Goal: Information Seeking & Learning: Learn about a topic

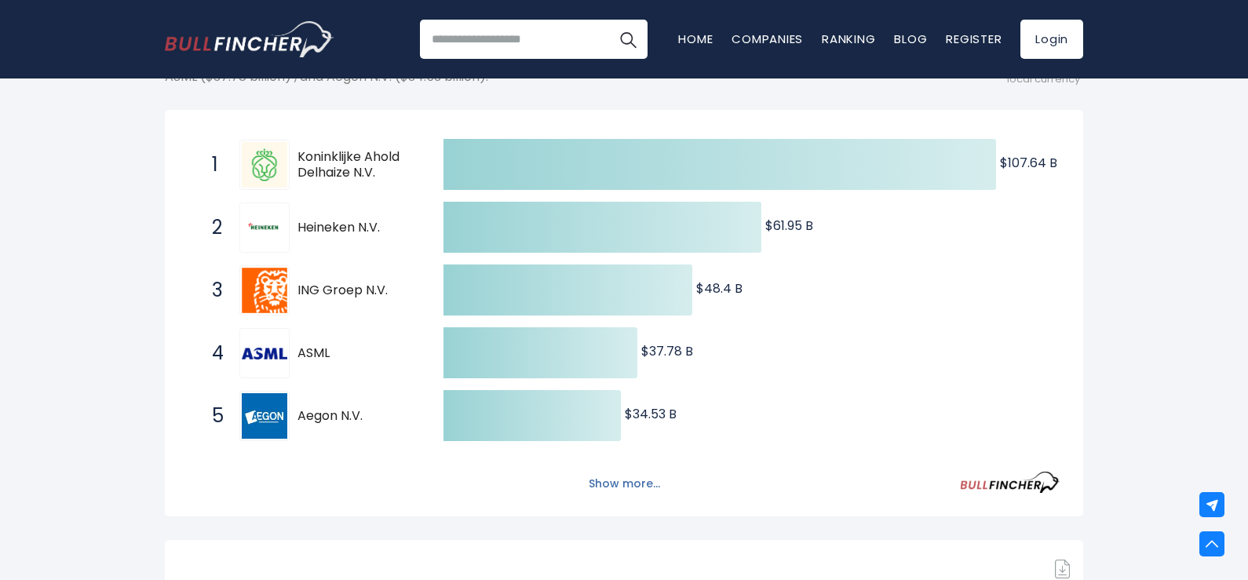
click at [629, 476] on button "Show more..." at bounding box center [624, 484] width 90 height 26
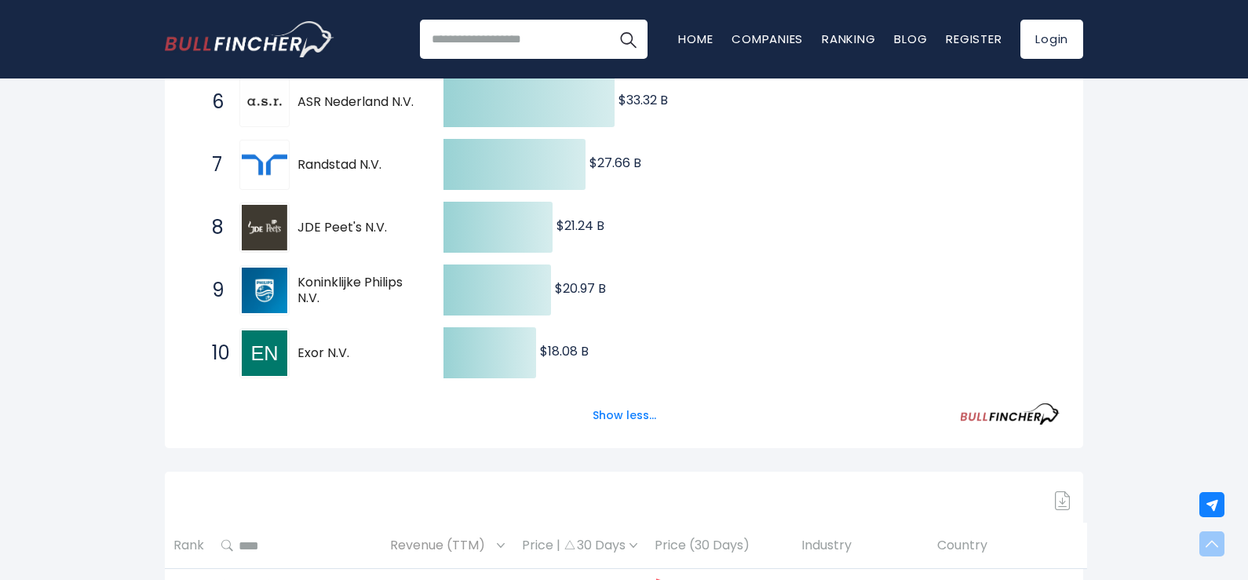
scroll to position [654, 0]
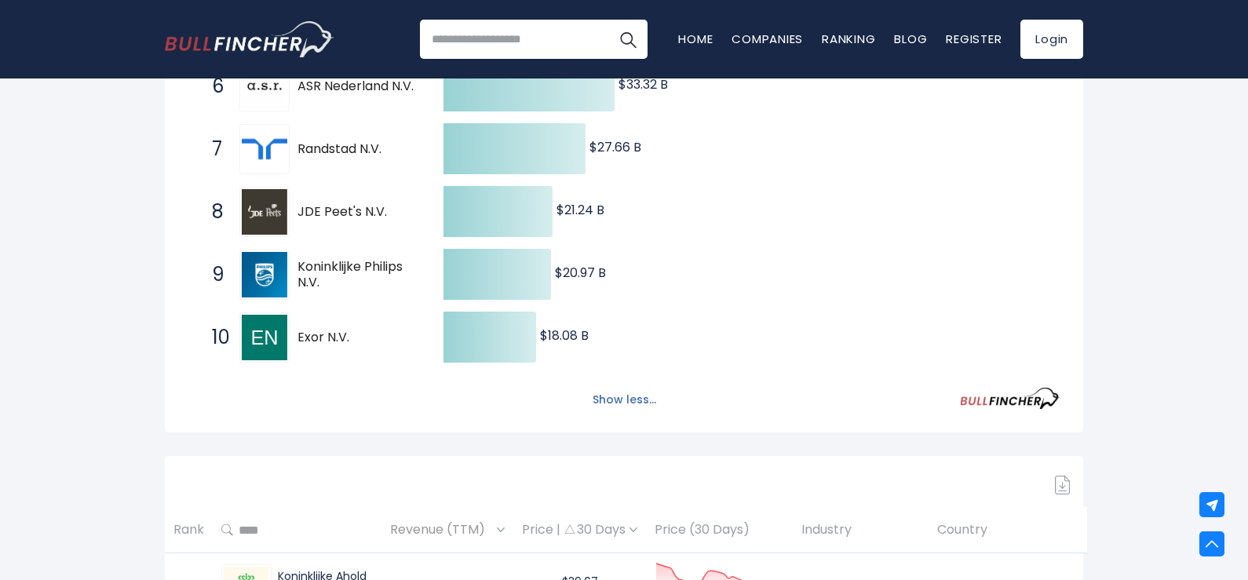
click at [651, 406] on button "Show less..." at bounding box center [624, 400] width 82 height 26
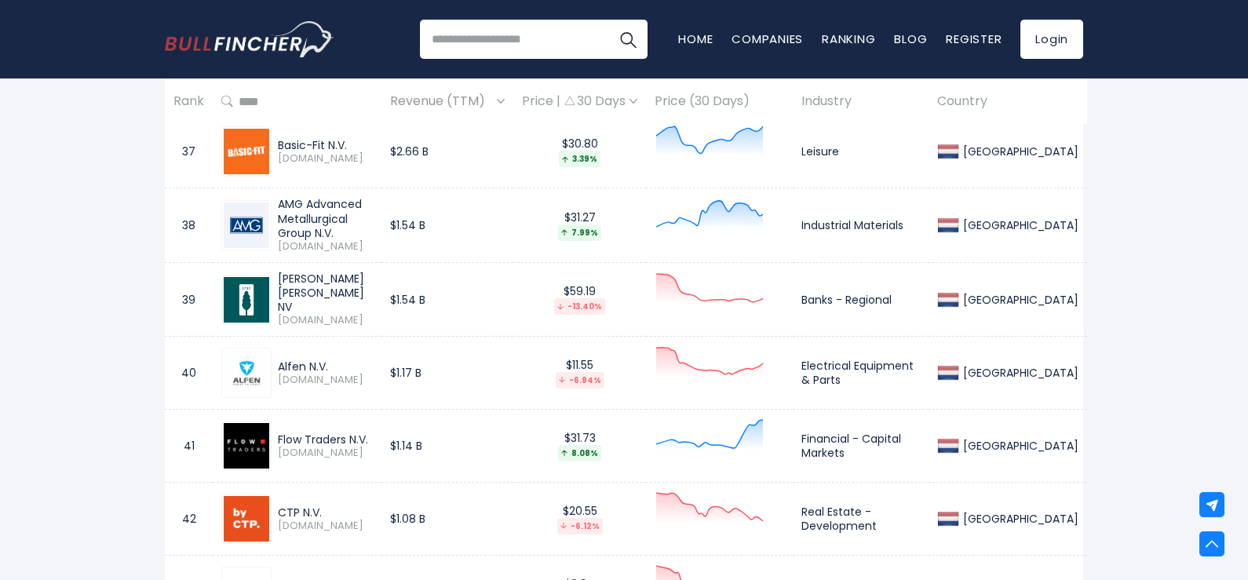
scroll to position [3381, 0]
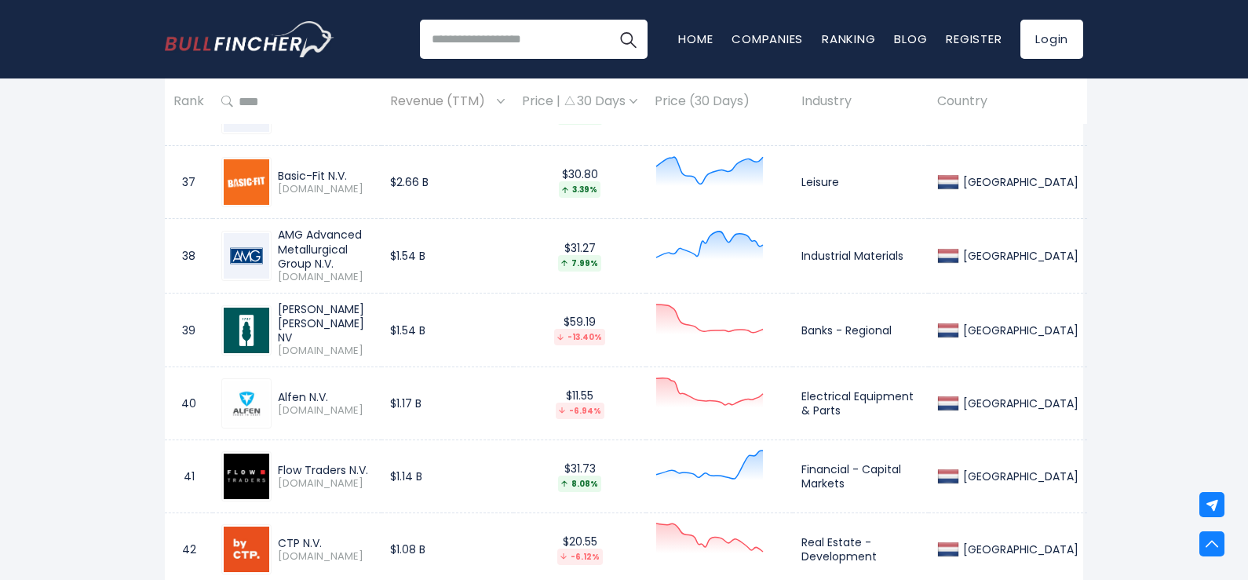
drag, startPoint x: 278, startPoint y: 232, endPoint x: 387, endPoint y: 250, distance: 110.6
click at [373, 250] on div "AMG Advanced Metallurgical Group N.V." at bounding box center [325, 249] width 95 height 43
copy div "AMG Advanced Metallurgical Group"
drag, startPoint x: 277, startPoint y: 231, endPoint x: 303, endPoint y: 232, distance: 26.0
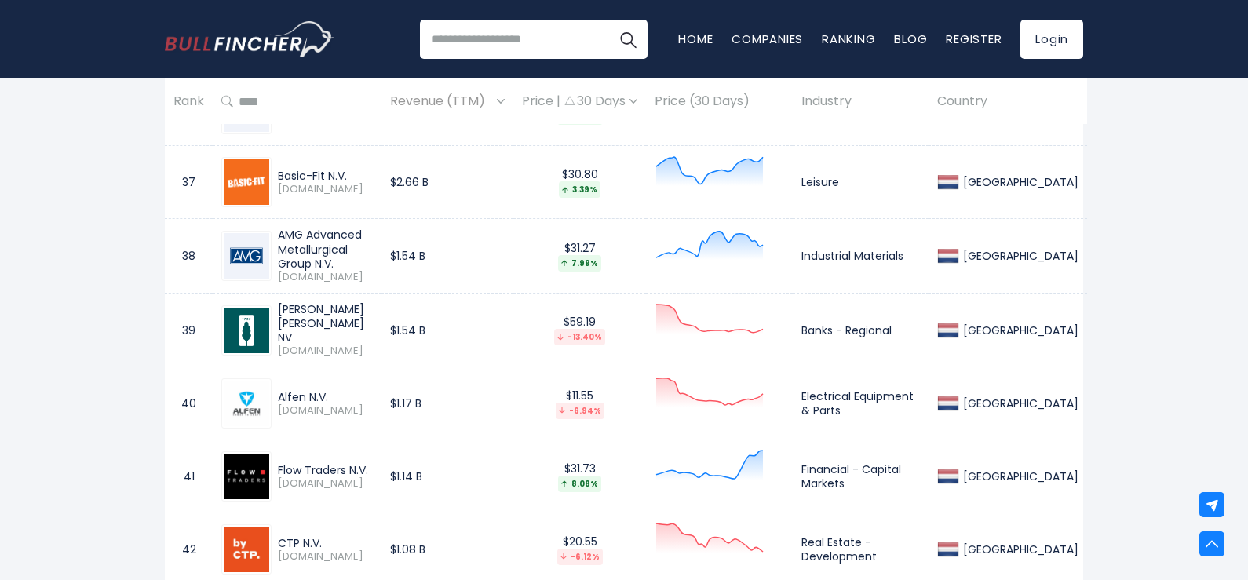
click at [303, 232] on div "AMG Advanced Metallurgical Group N.V. AMG.AS" at bounding box center [322, 256] width 101 height 56
copy div "AMG"
drag, startPoint x: 281, startPoint y: 308, endPoint x: 403, endPoint y: 315, distance: 122.6
click at [373, 315] on div "Van Lanschot Kempen NV" at bounding box center [325, 323] width 95 height 43
copy div "Van Lanschot Kempen"
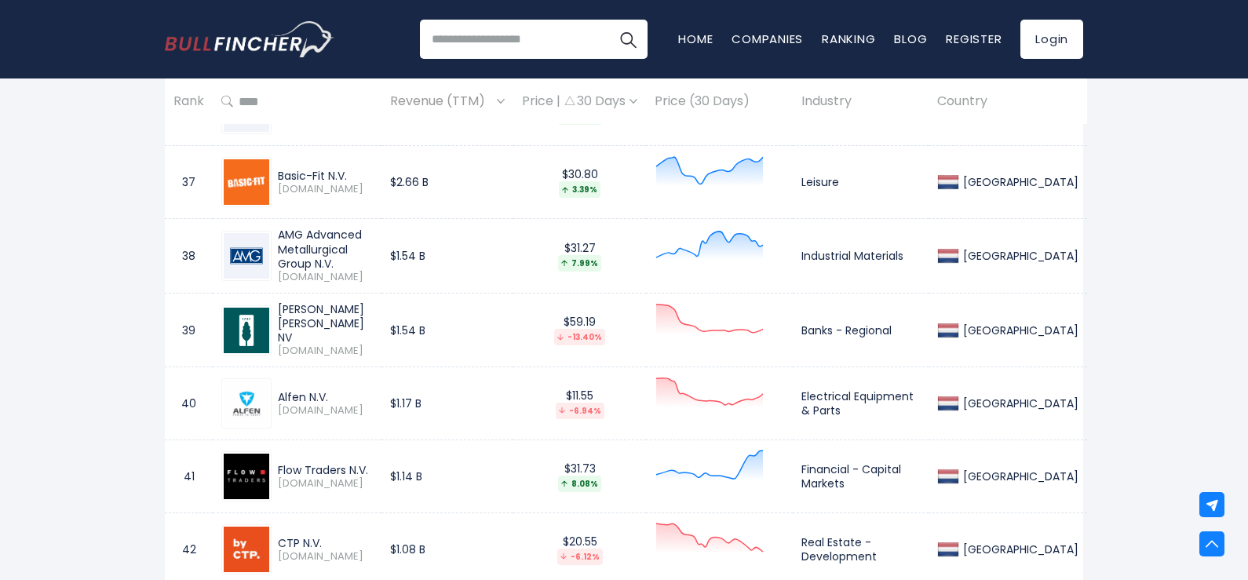
drag, startPoint x: 290, startPoint y: 389, endPoint x: 334, endPoint y: 388, distance: 44.0
click at [334, 388] on div "Alfen N.V. ALFEN.AS" at bounding box center [296, 403] width 151 height 50
copy div "Alfen N.V."
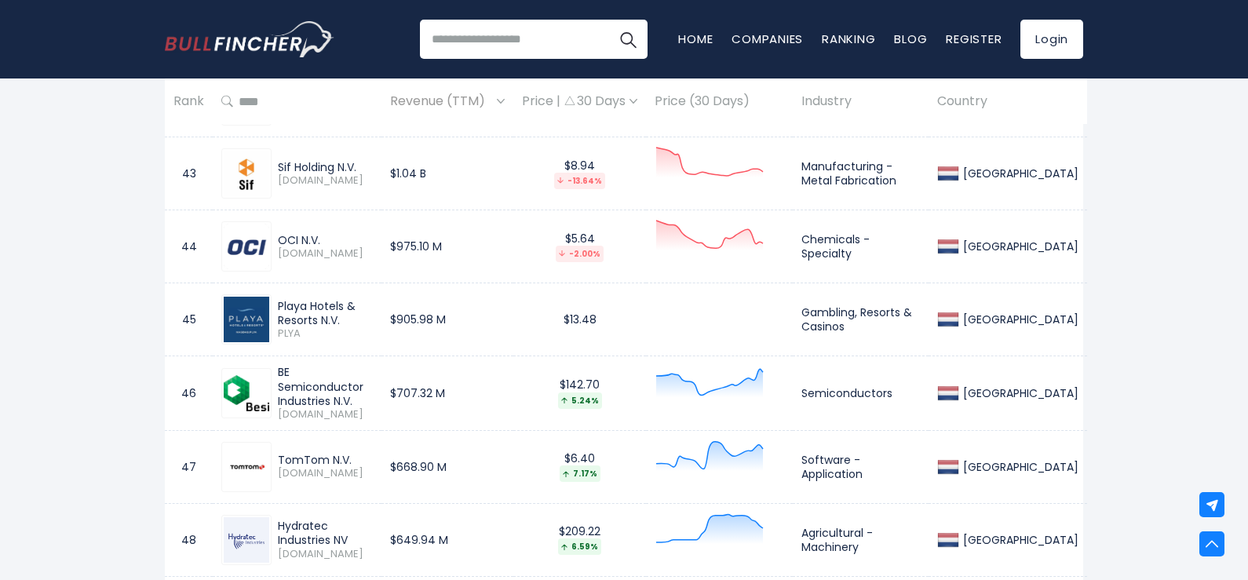
scroll to position [3773, 0]
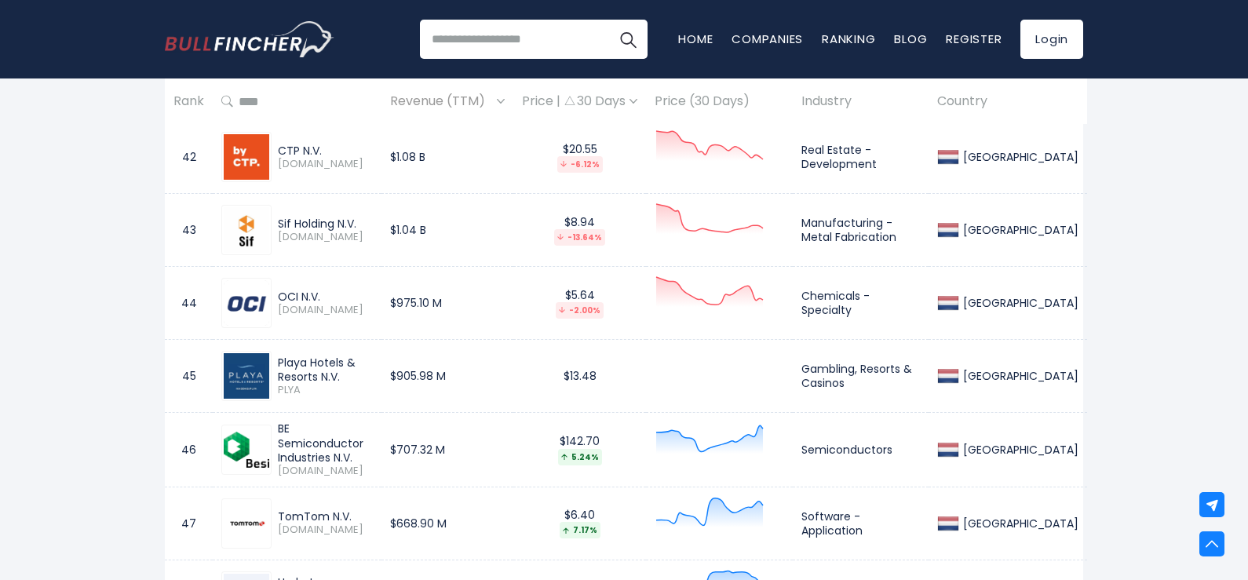
drag, startPoint x: 279, startPoint y: 290, endPoint x: 322, endPoint y: 294, distance: 43.4
click at [322, 294] on div "OCI N.V." at bounding box center [325, 297] width 95 height 14
copy div "OCI N.V."
drag, startPoint x: 279, startPoint y: 350, endPoint x: 323, endPoint y: 363, distance: 45.7
click at [312, 357] on div "Playa Hotels & Resorts N.V. PLYA" at bounding box center [296, 376] width 151 height 50
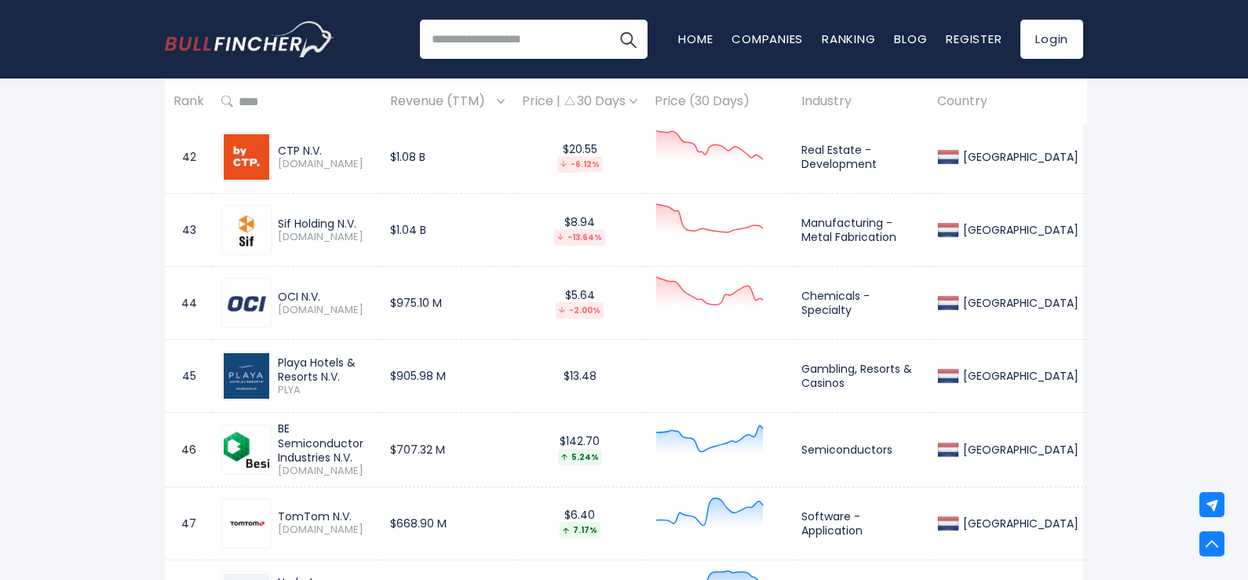
copy div "Playa"
drag, startPoint x: 277, startPoint y: 360, endPoint x: 307, endPoint y: 370, distance: 31.5
click at [305, 370] on div "Playa Hotels & Resorts N.V. PLYA" at bounding box center [322, 377] width 101 height 42
copy div "Playa Hotels & Resorts N.V."
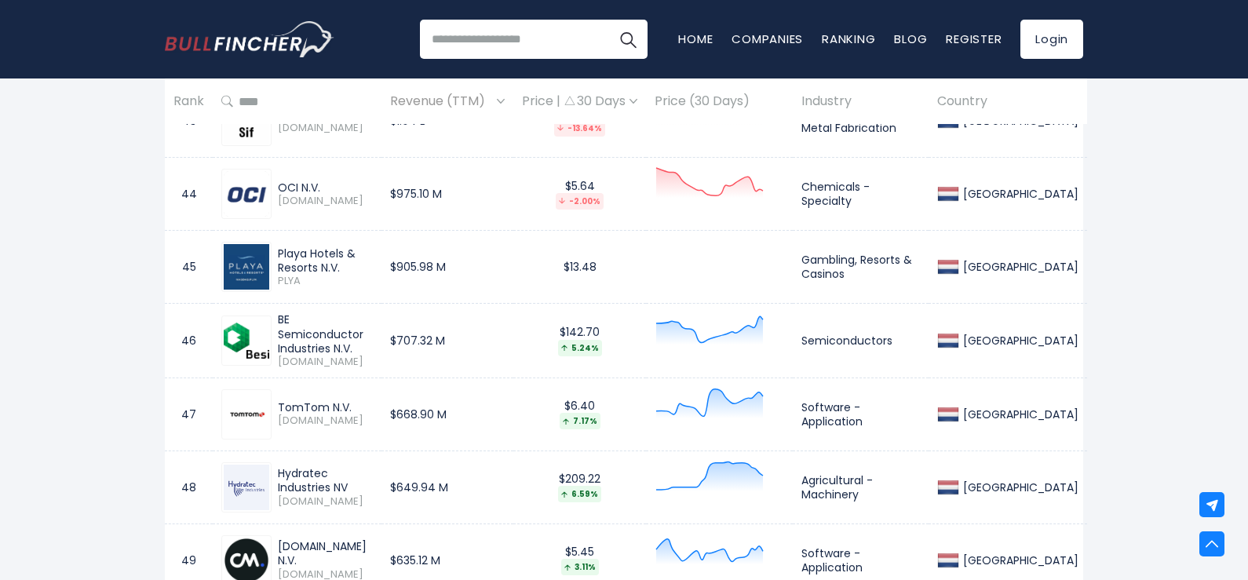
scroll to position [3904, 0]
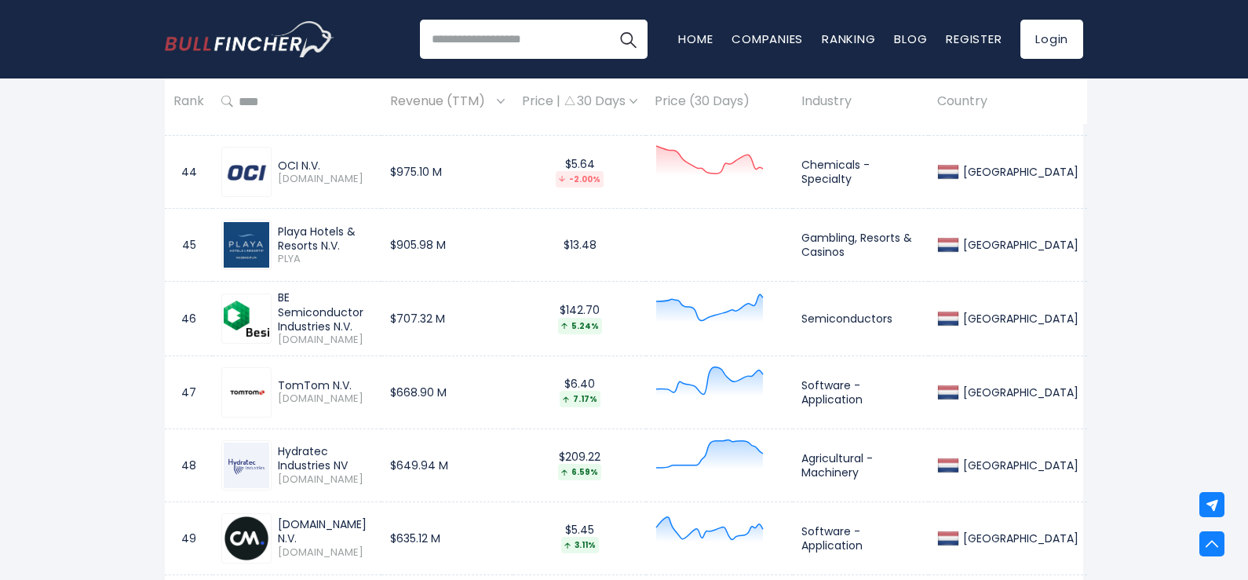
drag, startPoint x: 279, startPoint y: 295, endPoint x: 400, endPoint y: 327, distance: 124.9
click at [363, 316] on div "BE Semiconductor Industries N.V." at bounding box center [325, 311] width 95 height 43
copy div "BE Semiconductor Industries N.V."
drag, startPoint x: 280, startPoint y: 370, endPoint x: 352, endPoint y: 377, distance: 72.5
click at [352, 377] on div "TomTom N.V. TOM2.AS" at bounding box center [296, 392] width 151 height 50
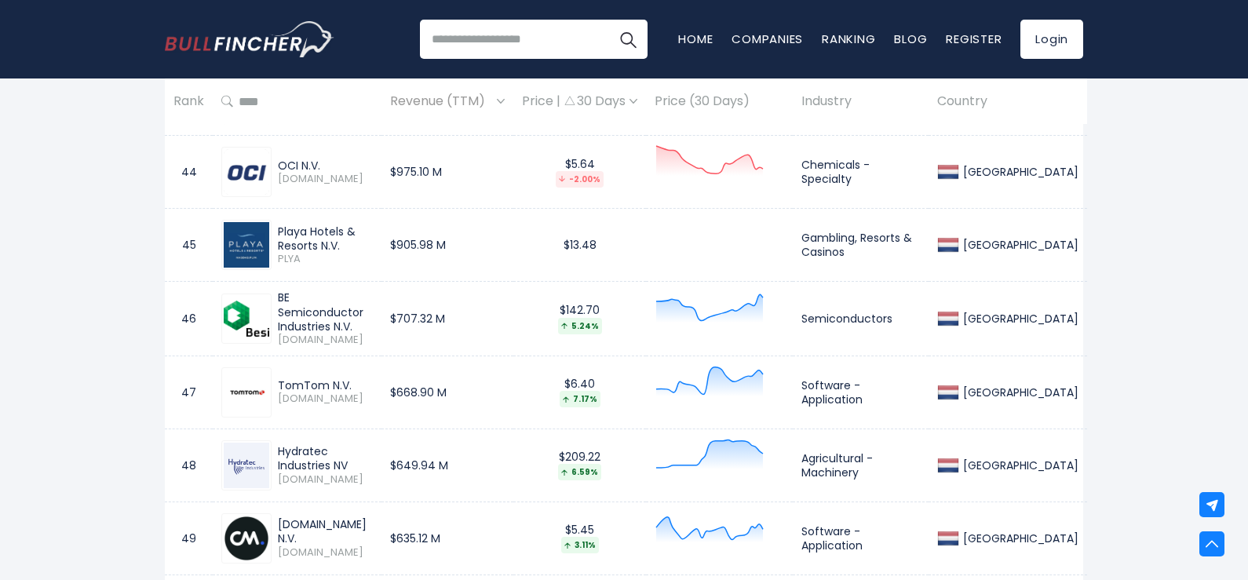
copy div "TomTom N.V."
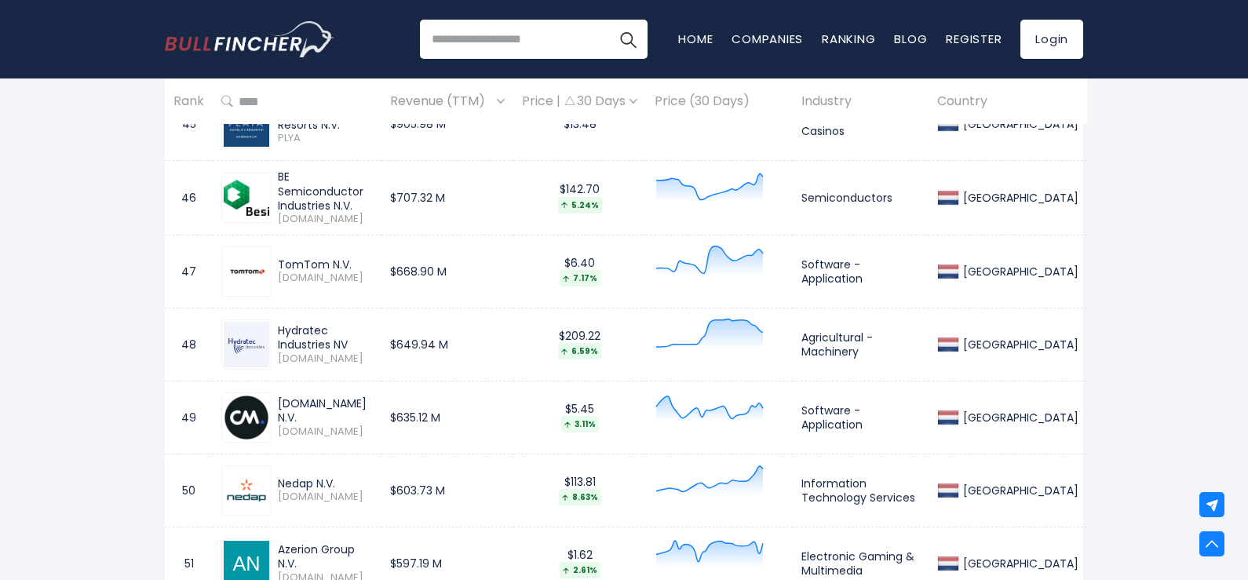
scroll to position [4035, 0]
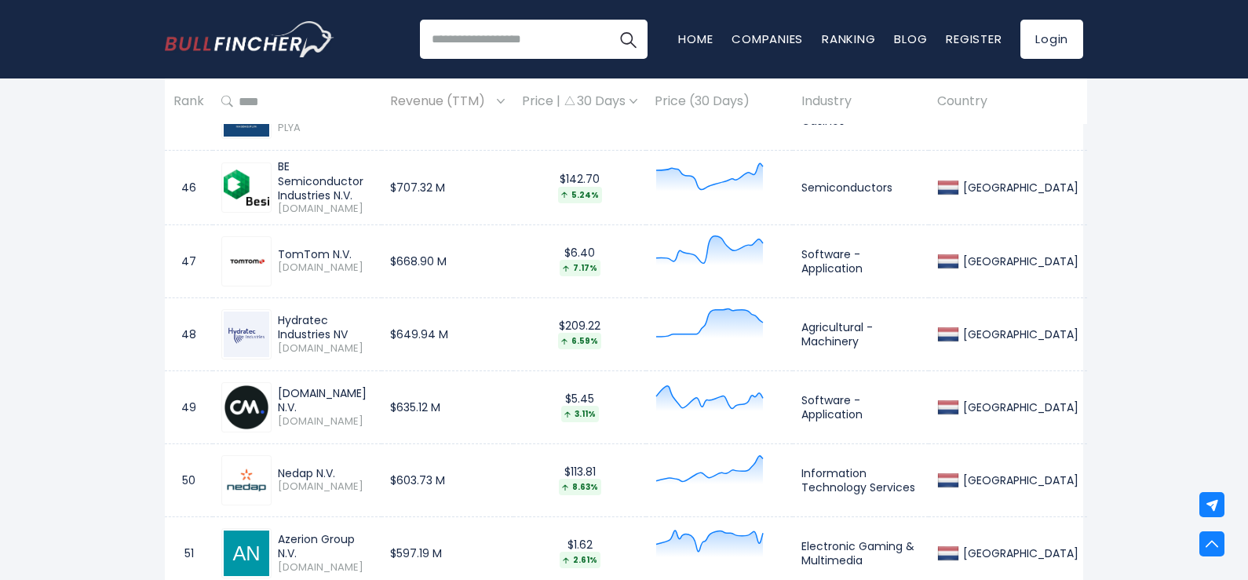
drag, startPoint x: 277, startPoint y: 313, endPoint x: 336, endPoint y: 312, distance: 58.9
click at [321, 316] on div "Hydratec Industries NV HYDRA.AS" at bounding box center [296, 334] width 151 height 50
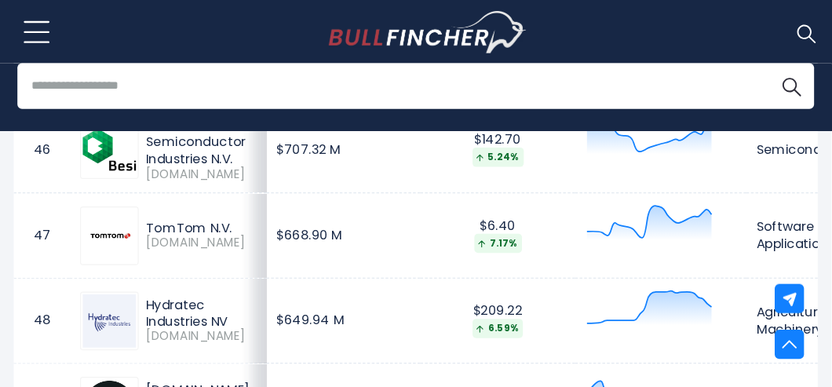
scroll to position [4060, 0]
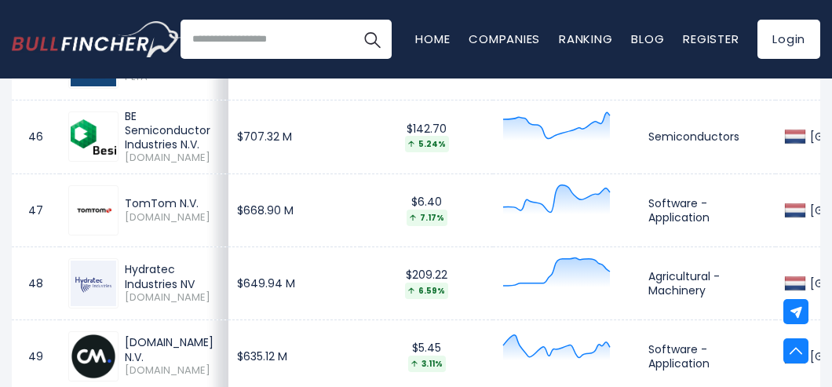
click at [23, 229] on td "47" at bounding box center [36, 209] width 48 height 73
drag, startPoint x: 124, startPoint y: 251, endPoint x: 196, endPoint y: 268, distance: 74.1
click at [196, 268] on div "Hydratec Industries NV" at bounding box center [172, 276] width 95 height 28
copy div "Hydratec Industries NV"
drag, startPoint x: 127, startPoint y: 330, endPoint x: 201, endPoint y: 332, distance: 73.8
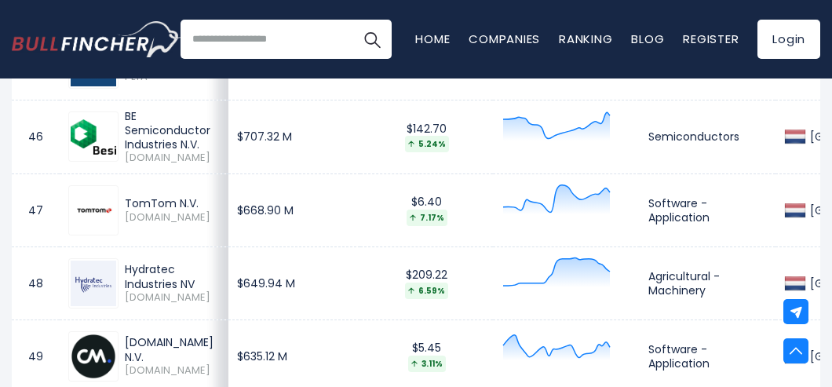
click at [198, 335] on div "CM.com N.V." at bounding box center [172, 349] width 95 height 28
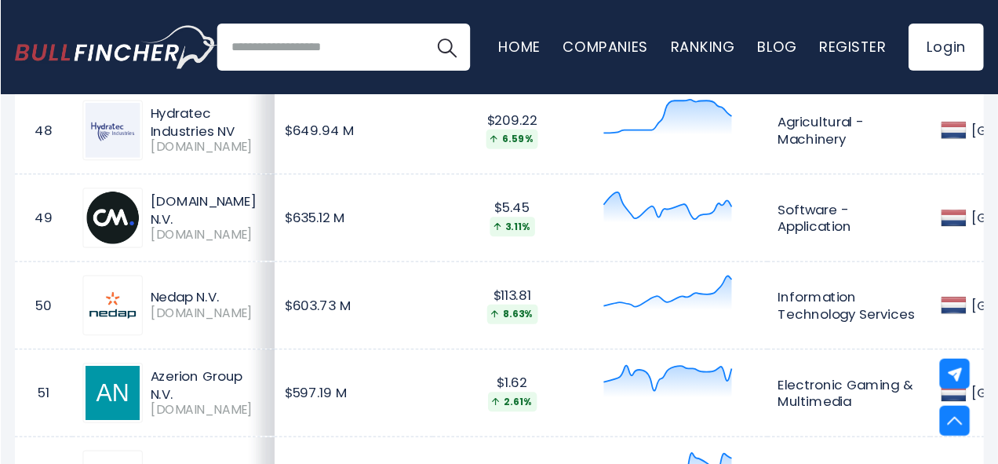
scroll to position [4235, 0]
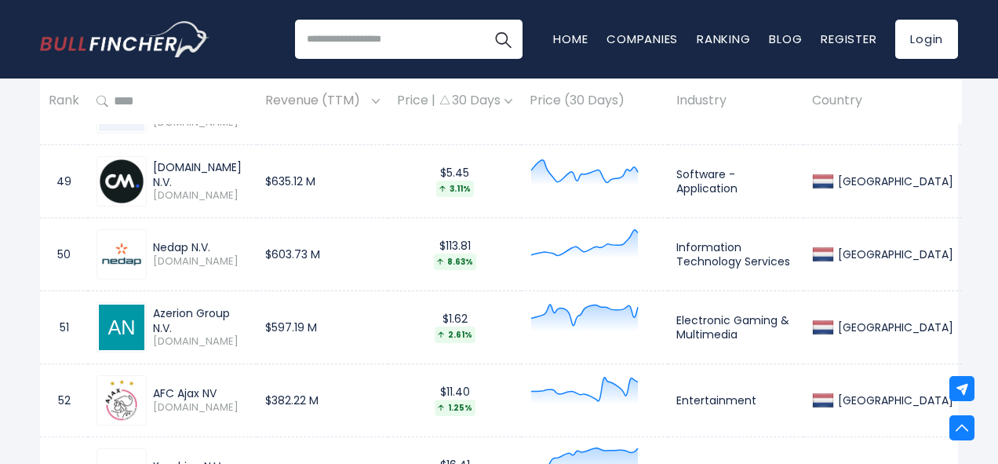
drag, startPoint x: 155, startPoint y: 235, endPoint x: 217, endPoint y: 242, distance: 62.3
click at [217, 242] on div "Nedap N.V." at bounding box center [200, 247] width 95 height 14
drag, startPoint x: 155, startPoint y: 309, endPoint x: 226, endPoint y: 313, distance: 71.5
click at [226, 313] on div "Azerion Group N.V." at bounding box center [200, 320] width 95 height 28
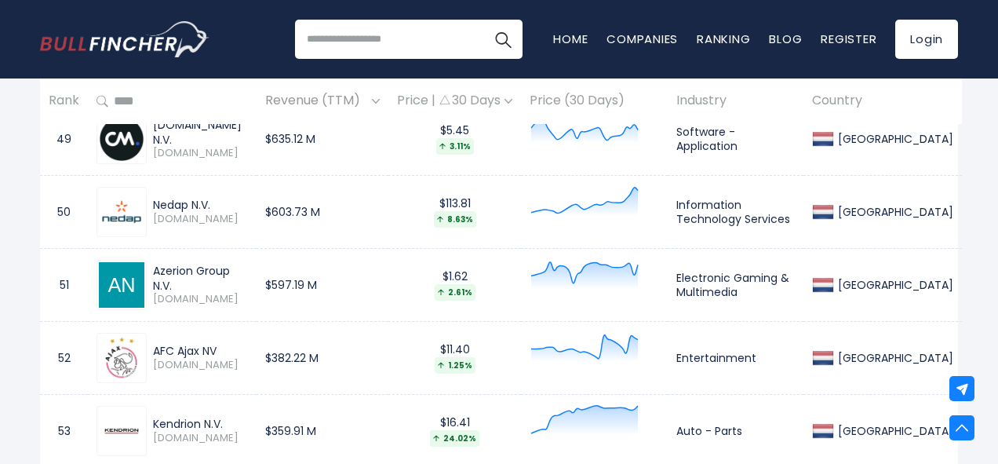
scroll to position [4339, 0]
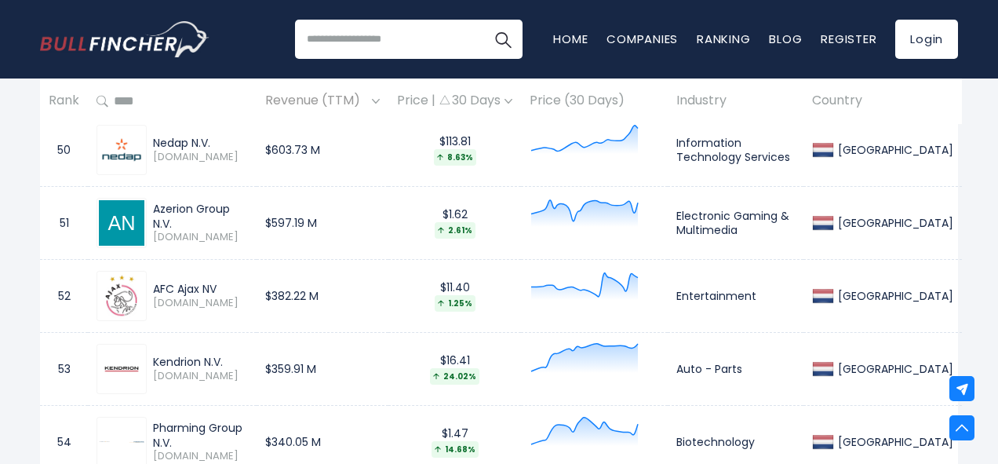
drag, startPoint x: 152, startPoint y: 279, endPoint x: 200, endPoint y: 283, distance: 48.0
click at [200, 283] on div "AFC Ajax NV" at bounding box center [200, 289] width 95 height 14
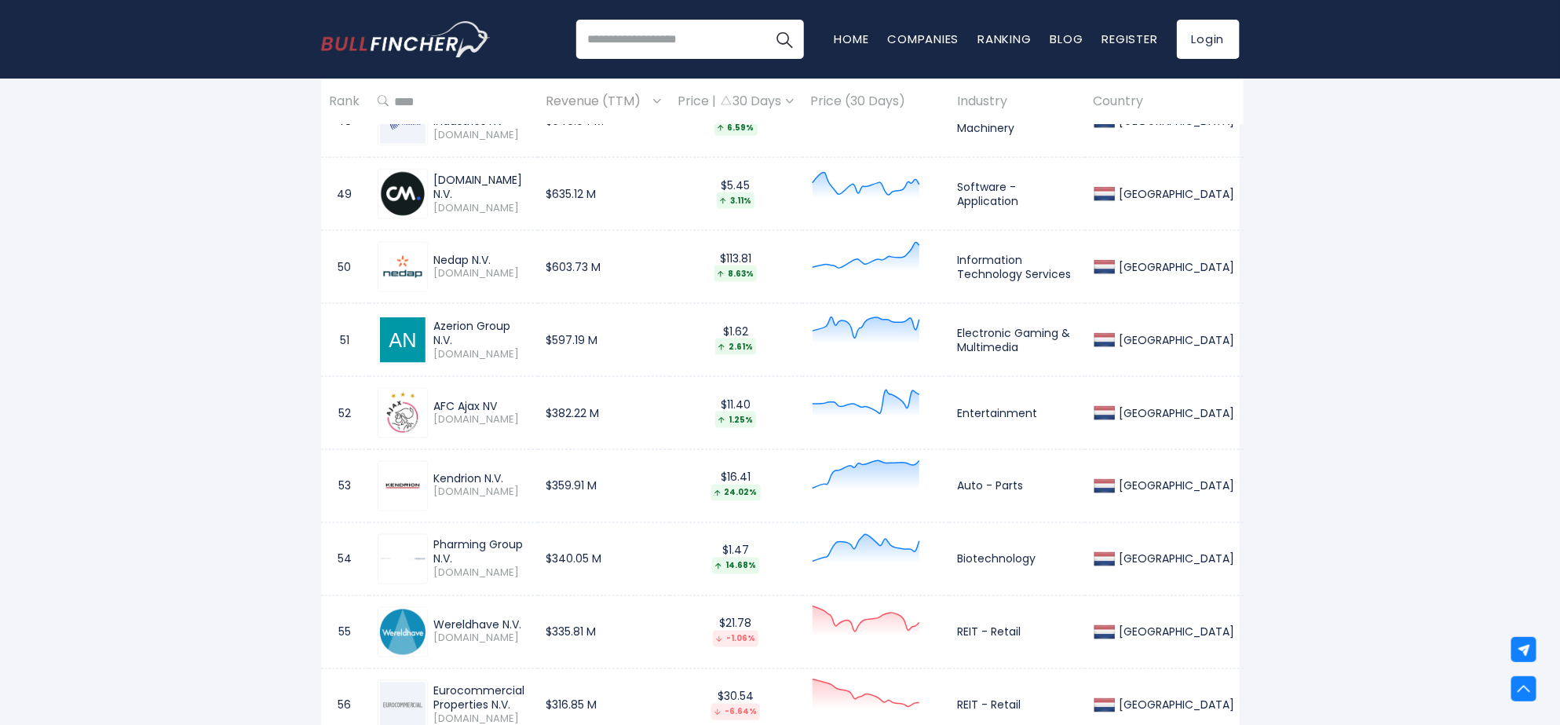
scroll to position [4510, 0]
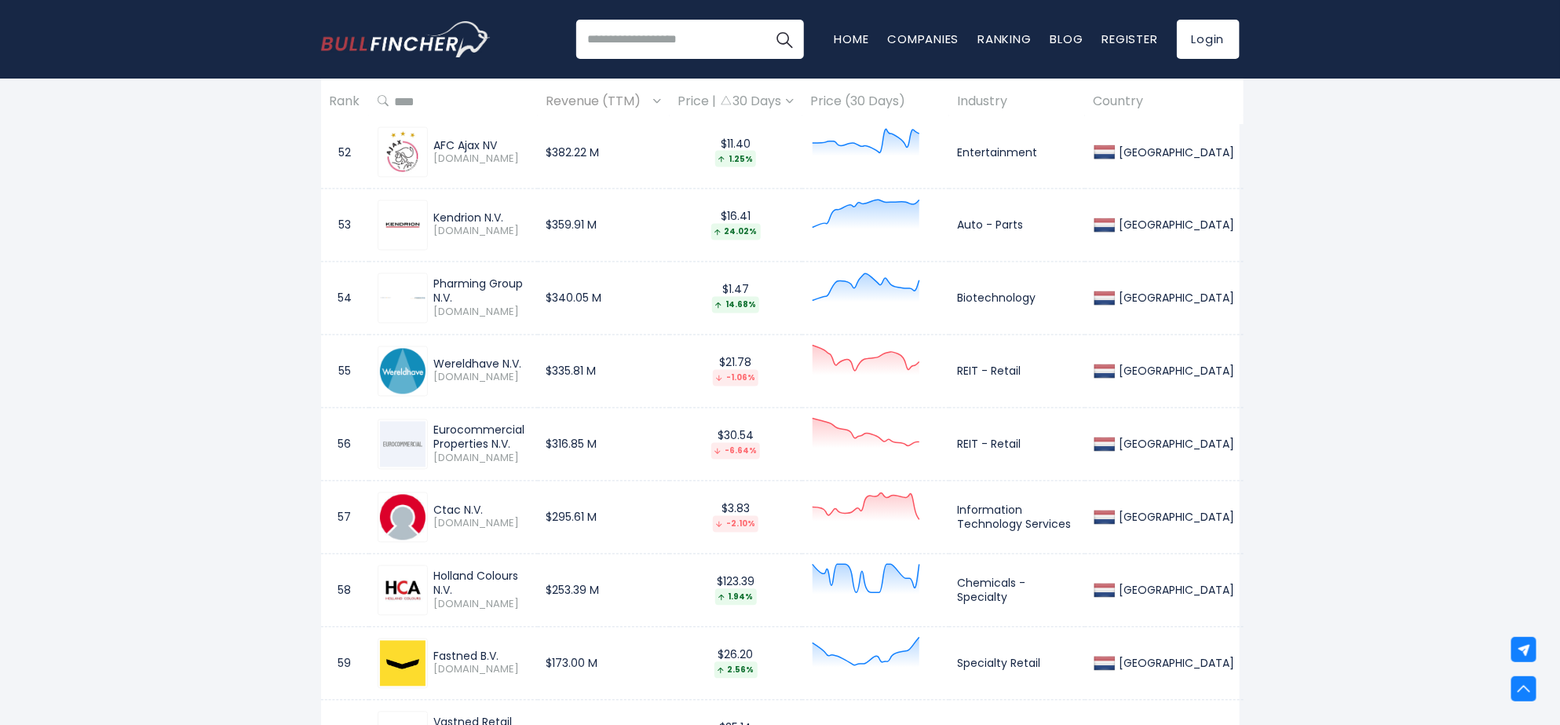
drag, startPoint x: 436, startPoint y: 216, endPoint x: 510, endPoint y: 228, distance: 74.8
click at [510, 228] on div "Kendrion N.V. KENDR.AS" at bounding box center [453, 225] width 151 height 50
drag, startPoint x: 437, startPoint y: 291, endPoint x: 497, endPoint y: 303, distance: 60.8
click at [497, 303] on div "Pharming Group N.V." at bounding box center [481, 291] width 95 height 28
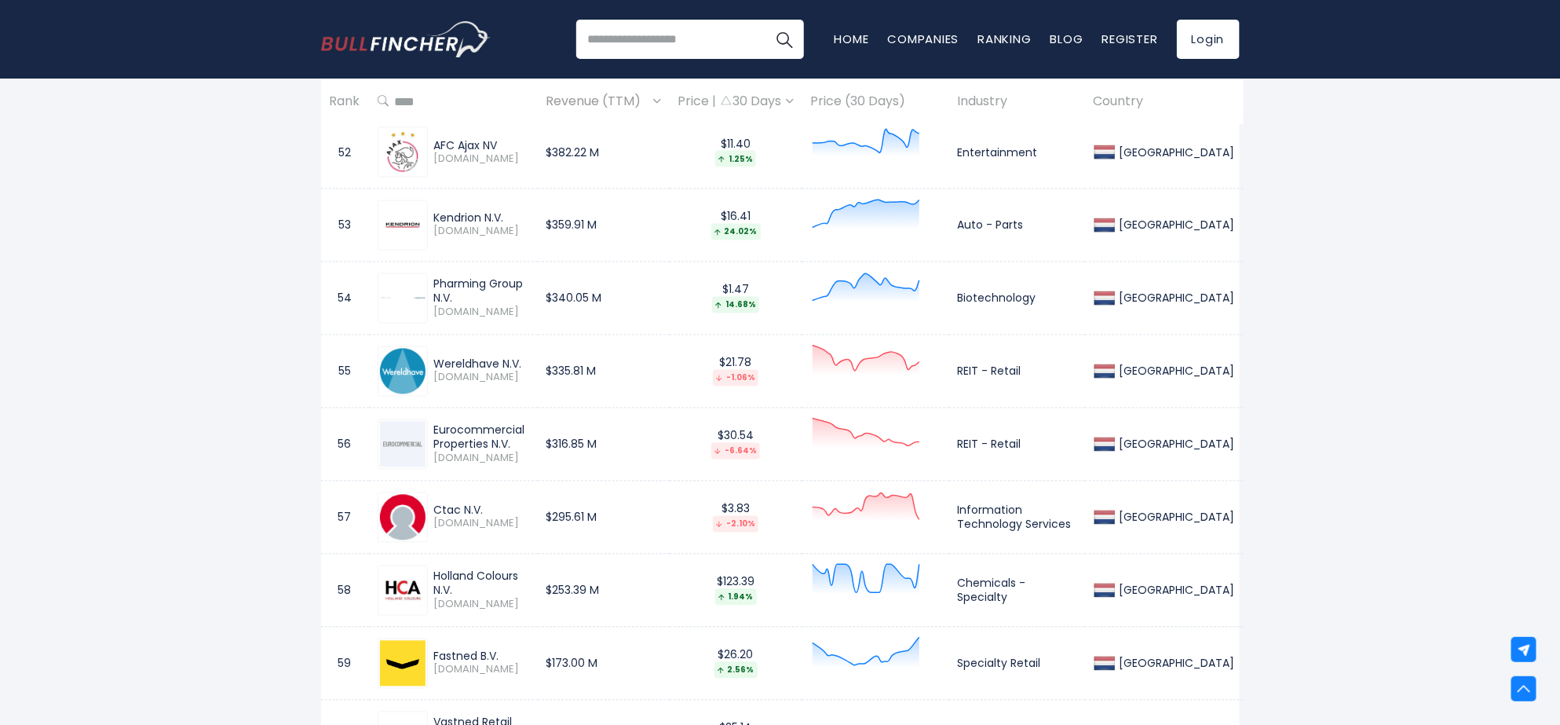
drag, startPoint x: 434, startPoint y: 293, endPoint x: 522, endPoint y: 297, distance: 88.0
click at [522, 297] on div "Pharming Group N.V." at bounding box center [481, 291] width 95 height 28
drag, startPoint x: 432, startPoint y: 367, endPoint x: 498, endPoint y: 370, distance: 66.8
click at [498, 370] on div "Wereldhave N.V. WHA.AS" at bounding box center [478, 370] width 101 height 27
drag, startPoint x: 437, startPoint y: 430, endPoint x: 495, endPoint y: 433, distance: 57.4
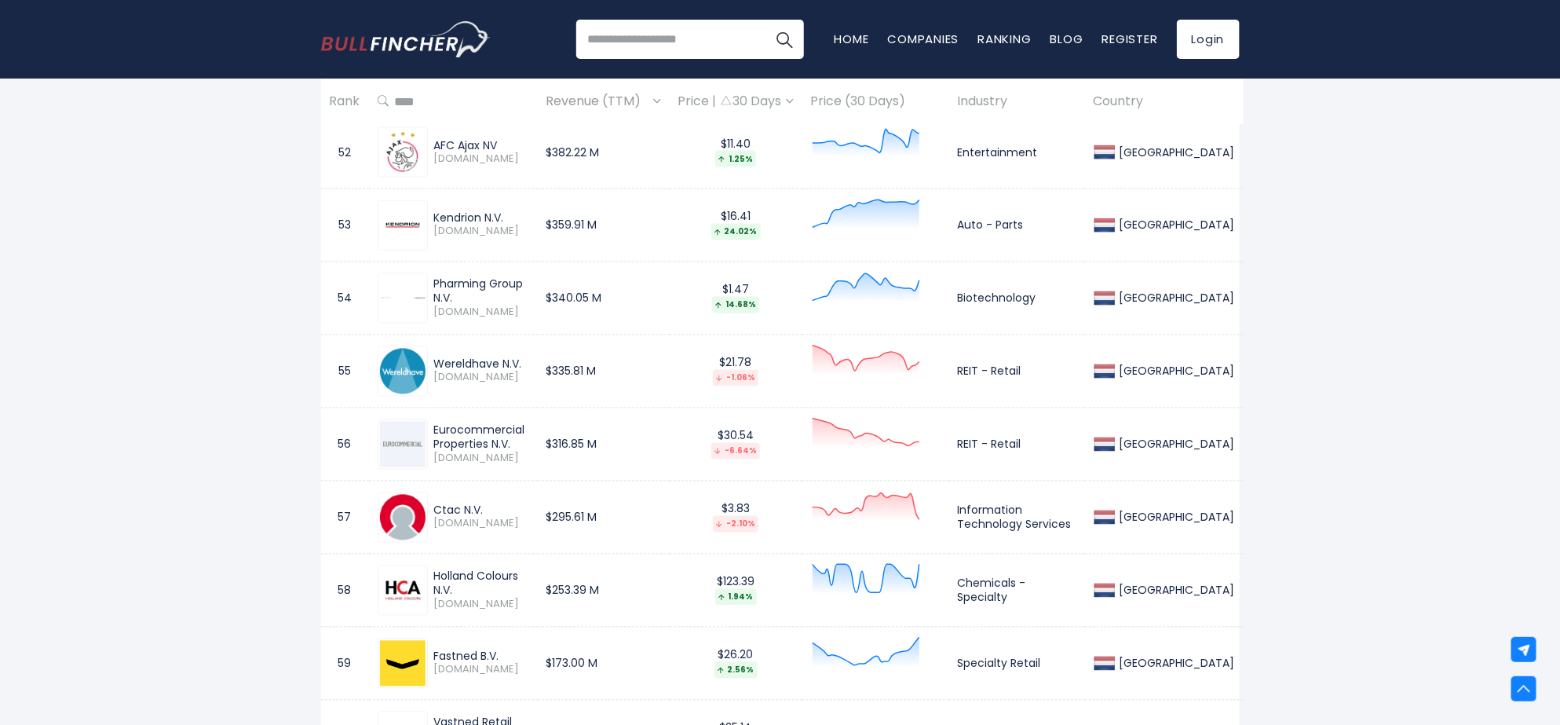
click at [495, 433] on div "Eurocommercial Properties N.V." at bounding box center [481, 437] width 95 height 28
click at [327, 438] on td "56" at bounding box center [345, 443] width 48 height 73
drag, startPoint x: 429, startPoint y: 433, endPoint x: 524, endPoint y: 436, distance: 95.0
click at [524, 436] on div "Eurocommercial Properties N.V. ECMPA.AS" at bounding box center [478, 444] width 101 height 42
drag, startPoint x: 437, startPoint y: 515, endPoint x: 489, endPoint y: 519, distance: 52.0
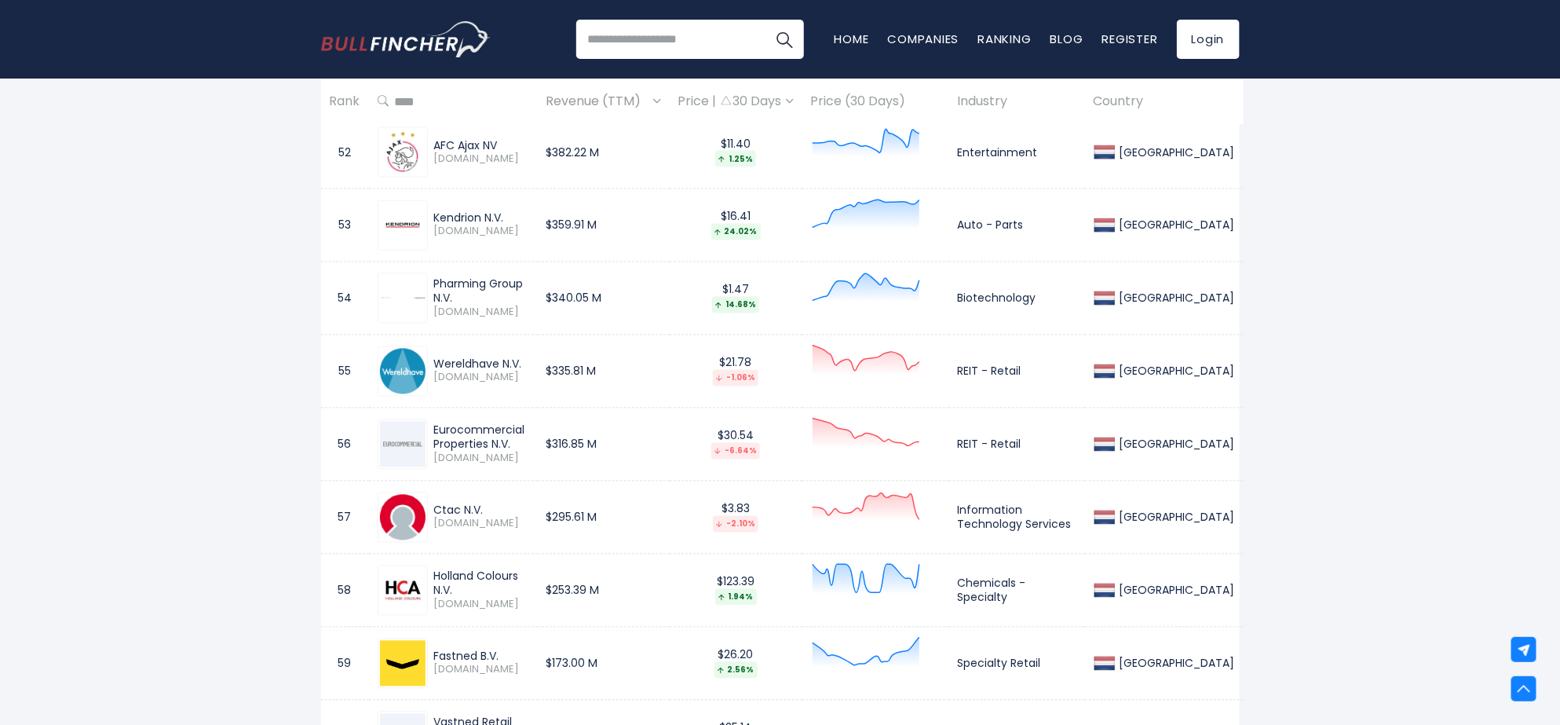
click at [489, 517] on div "Ctac N.V." at bounding box center [481, 510] width 95 height 14
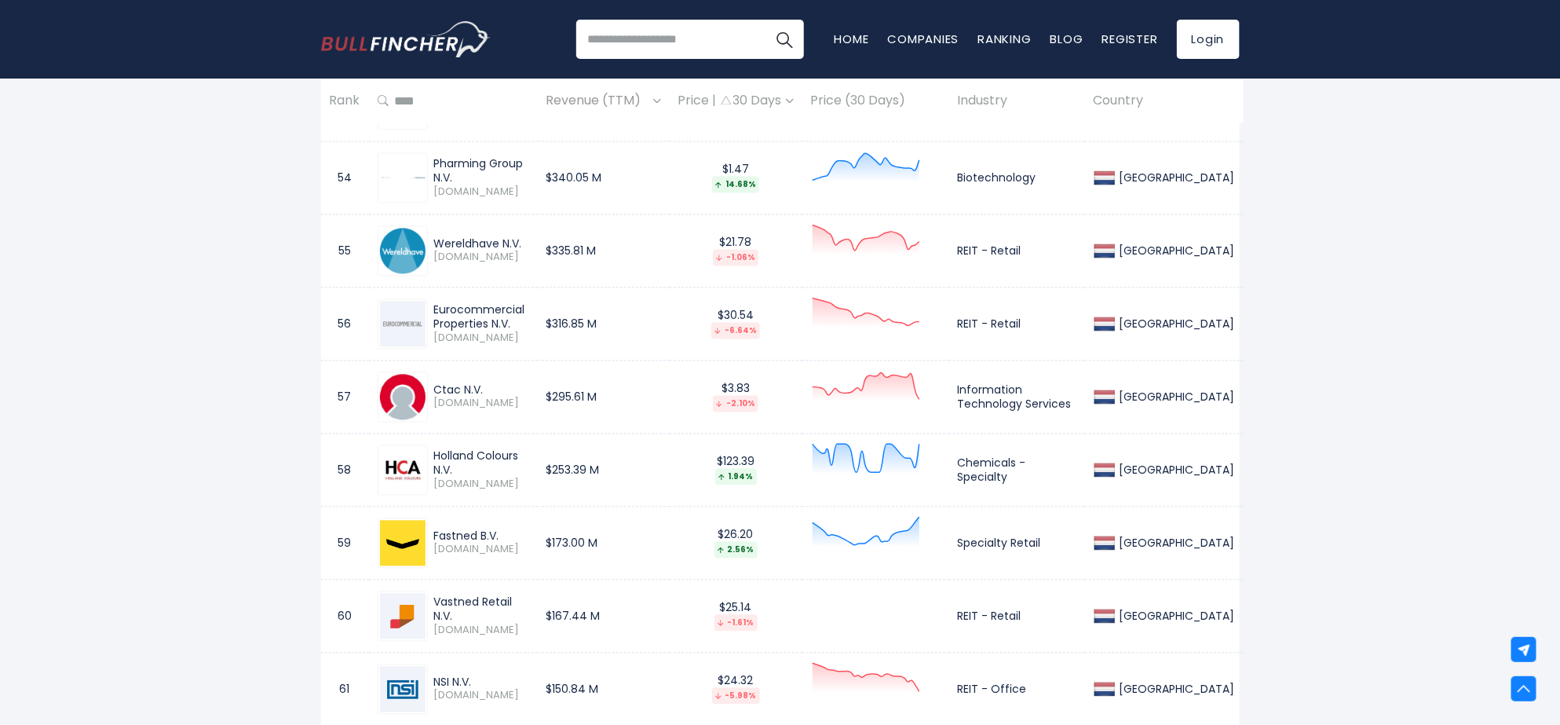
scroll to position [4672, 0]
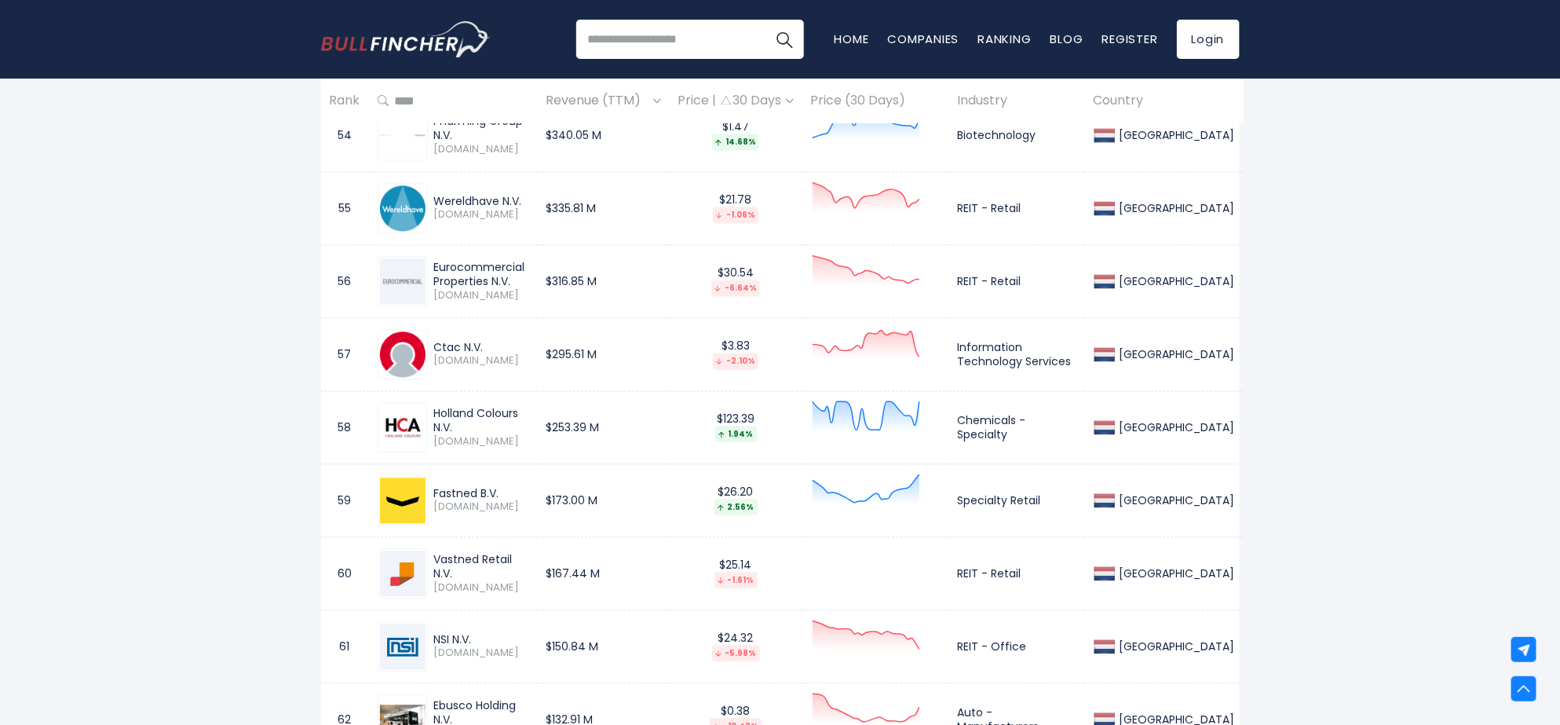
drag, startPoint x: 434, startPoint y: 421, endPoint x: 547, endPoint y: 422, distance: 113.0
click at [529, 422] on div "Holland Colours N.V." at bounding box center [481, 421] width 95 height 28
drag, startPoint x: 436, startPoint y: 492, endPoint x: 500, endPoint y: 497, distance: 64.5
click at [500, 497] on div "Fastned B.V. FAST.AS" at bounding box center [453, 501] width 151 height 50
drag, startPoint x: 437, startPoint y: 563, endPoint x: 493, endPoint y: 577, distance: 57.5
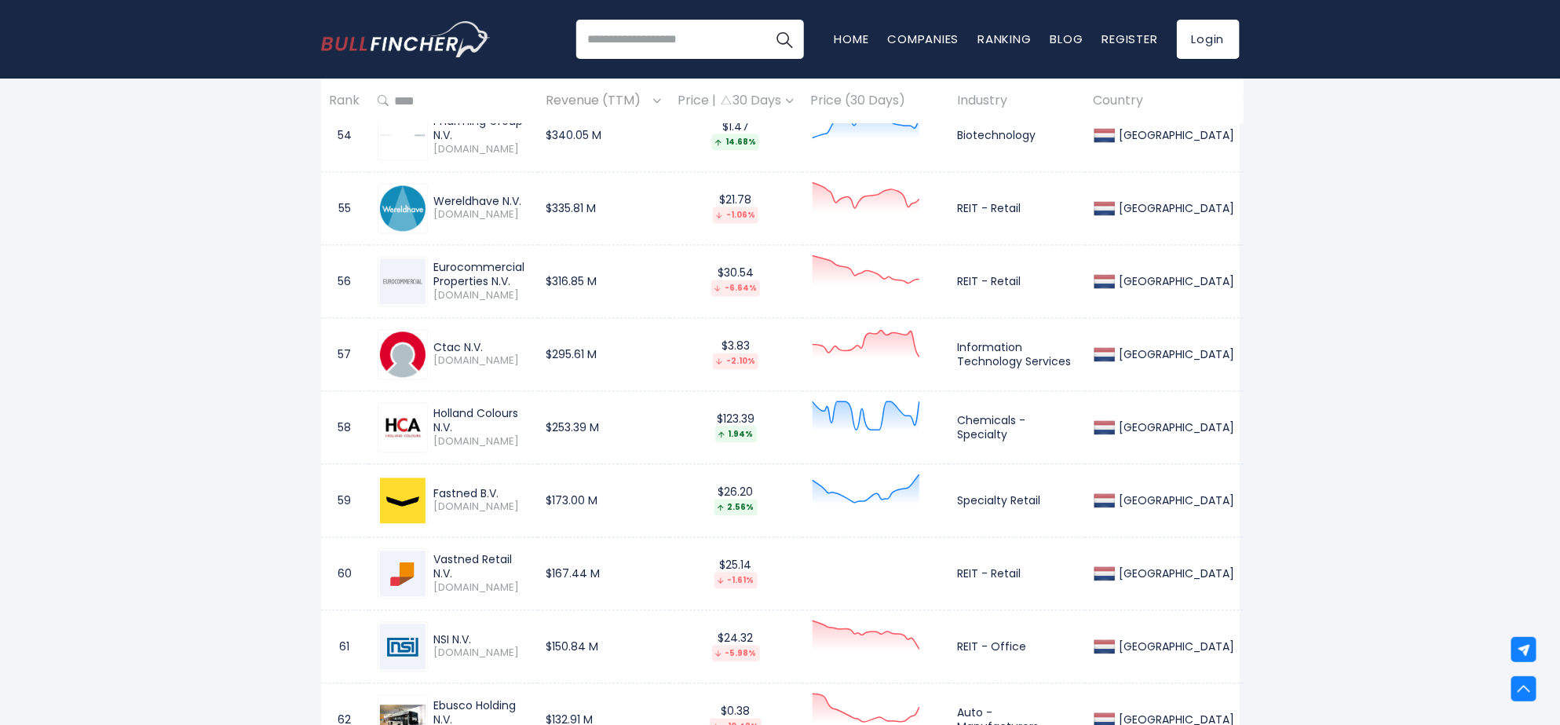
click at [493, 577] on div "Vastned Retail N.V. VASTN.AS" at bounding box center [453, 574] width 151 height 50
drag, startPoint x: 436, startPoint y: 567, endPoint x: 546, endPoint y: 571, distance: 110.8
click at [529, 571] on div "Vastned Retail N.V." at bounding box center [481, 567] width 95 height 28
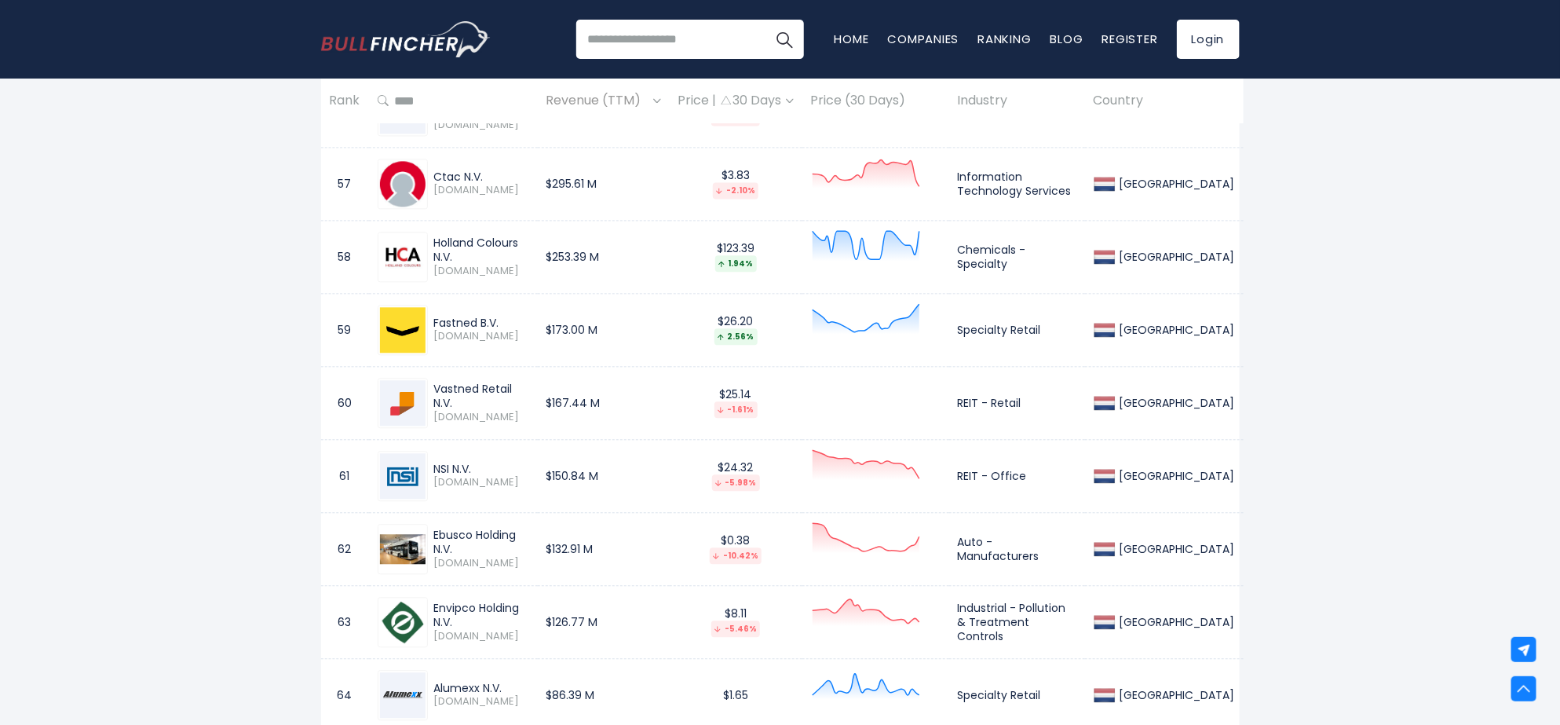
scroll to position [5000, 0]
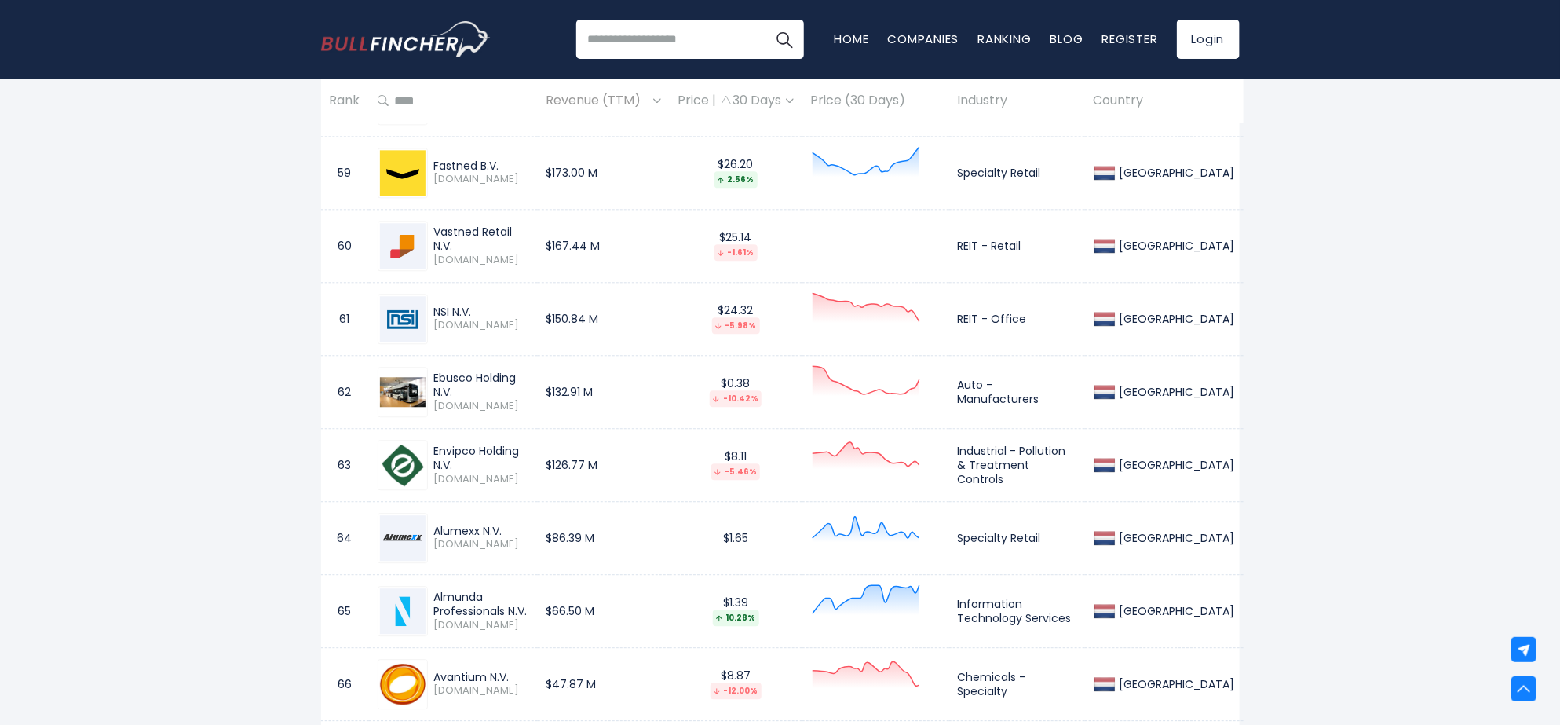
drag, startPoint x: 436, startPoint y: 308, endPoint x: 480, endPoint y: 315, distance: 43.6
click at [480, 315] on div "NSI N.V. NSI.AS" at bounding box center [453, 319] width 151 height 50
drag, startPoint x: 433, startPoint y: 379, endPoint x: 480, endPoint y: 385, distance: 47.4
click at [480, 385] on div "Ebusco Holding N.V. EBUS.AS" at bounding box center [453, 392] width 151 height 50
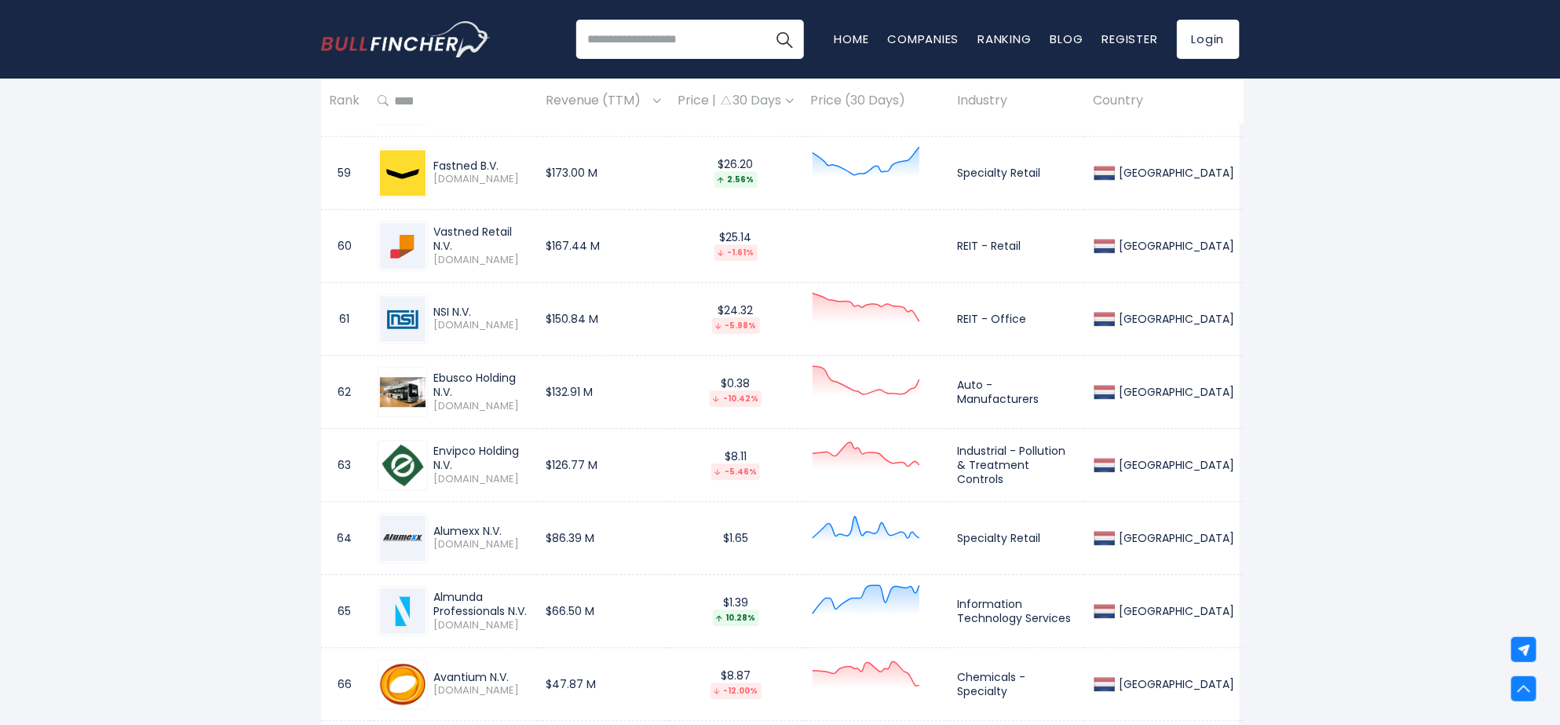
drag, startPoint x: 434, startPoint y: 378, endPoint x: 515, endPoint y: 389, distance: 81.5
click at [517, 392] on div "Ebusco Holding N.V. EBUS.AS" at bounding box center [453, 392] width 151 height 50
drag, startPoint x: 438, startPoint y: 389, endPoint x: 463, endPoint y: 391, distance: 25.2
click at [463, 391] on div "Ebusco Holding N.V." at bounding box center [481, 384] width 95 height 28
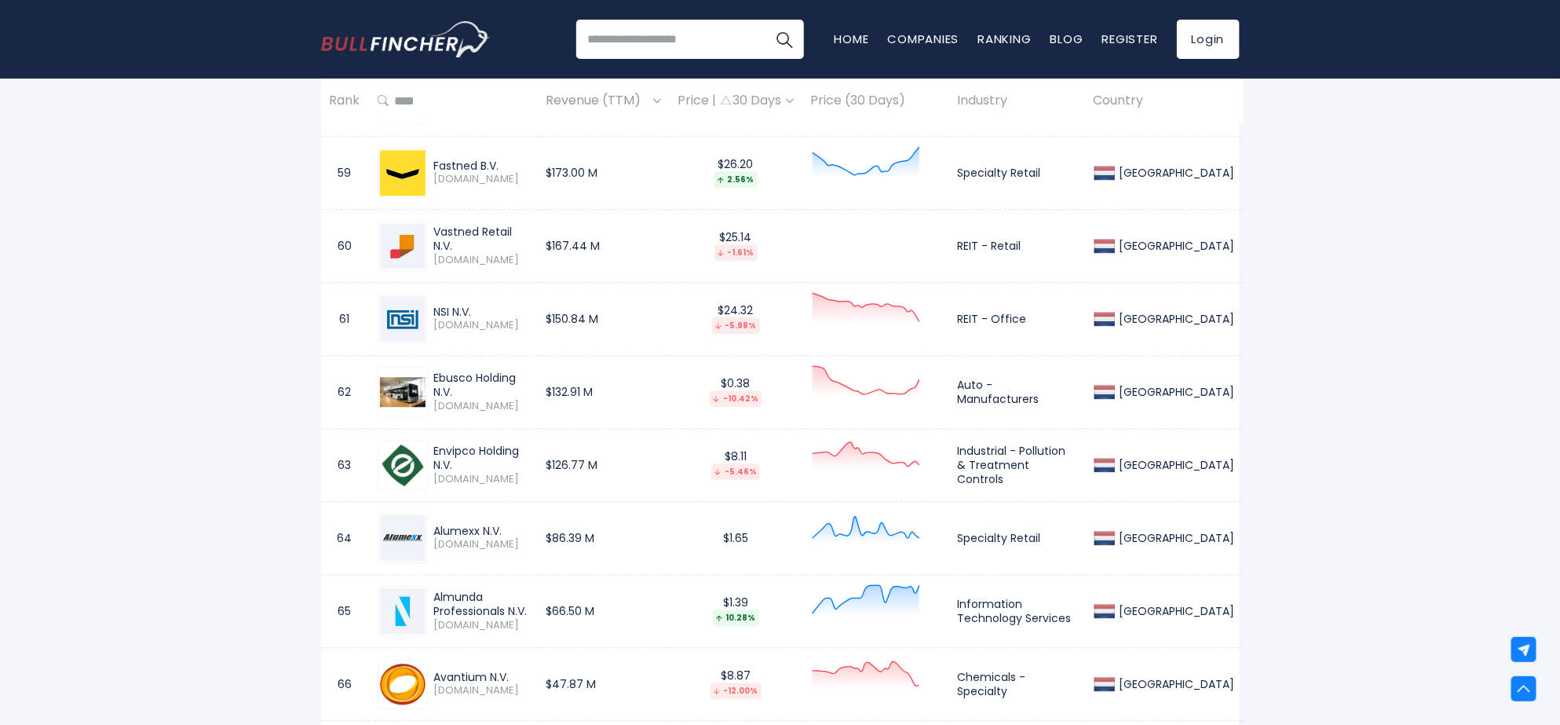
drag, startPoint x: 436, startPoint y: 390, endPoint x: 539, endPoint y: 392, distance: 102.9
click at [529, 392] on div "Ebusco Holding N.V." at bounding box center [481, 384] width 95 height 28
drag, startPoint x: 432, startPoint y: 457, endPoint x: 556, endPoint y: 467, distance: 124.4
click at [529, 462] on div "Envipco Holding N.V. ENVI.AS" at bounding box center [453, 465] width 151 height 50
drag, startPoint x: 436, startPoint y: 528, endPoint x: 505, endPoint y: 531, distance: 69.1
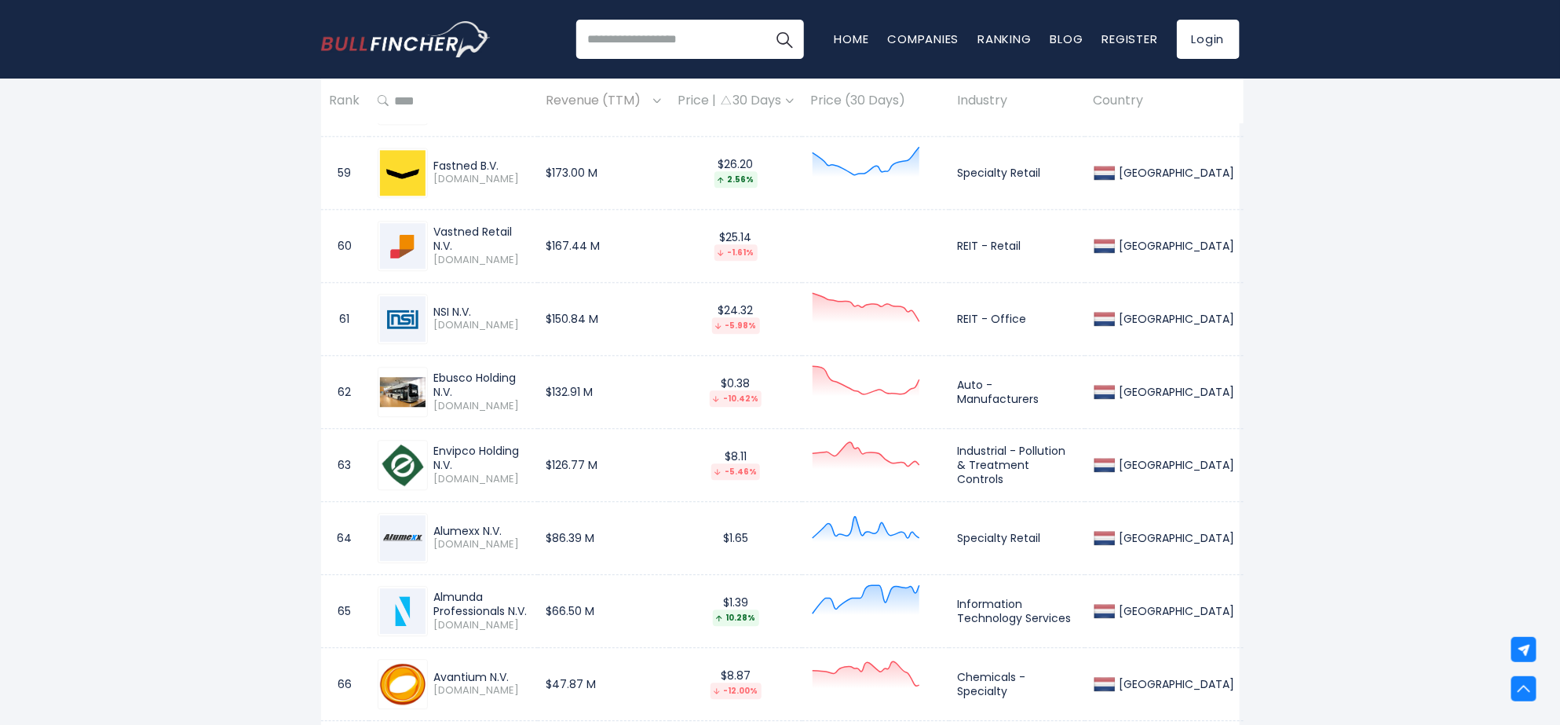
click at [505, 531] on div "Alumexx N.V. ALX.AS" at bounding box center [453, 538] width 151 height 50
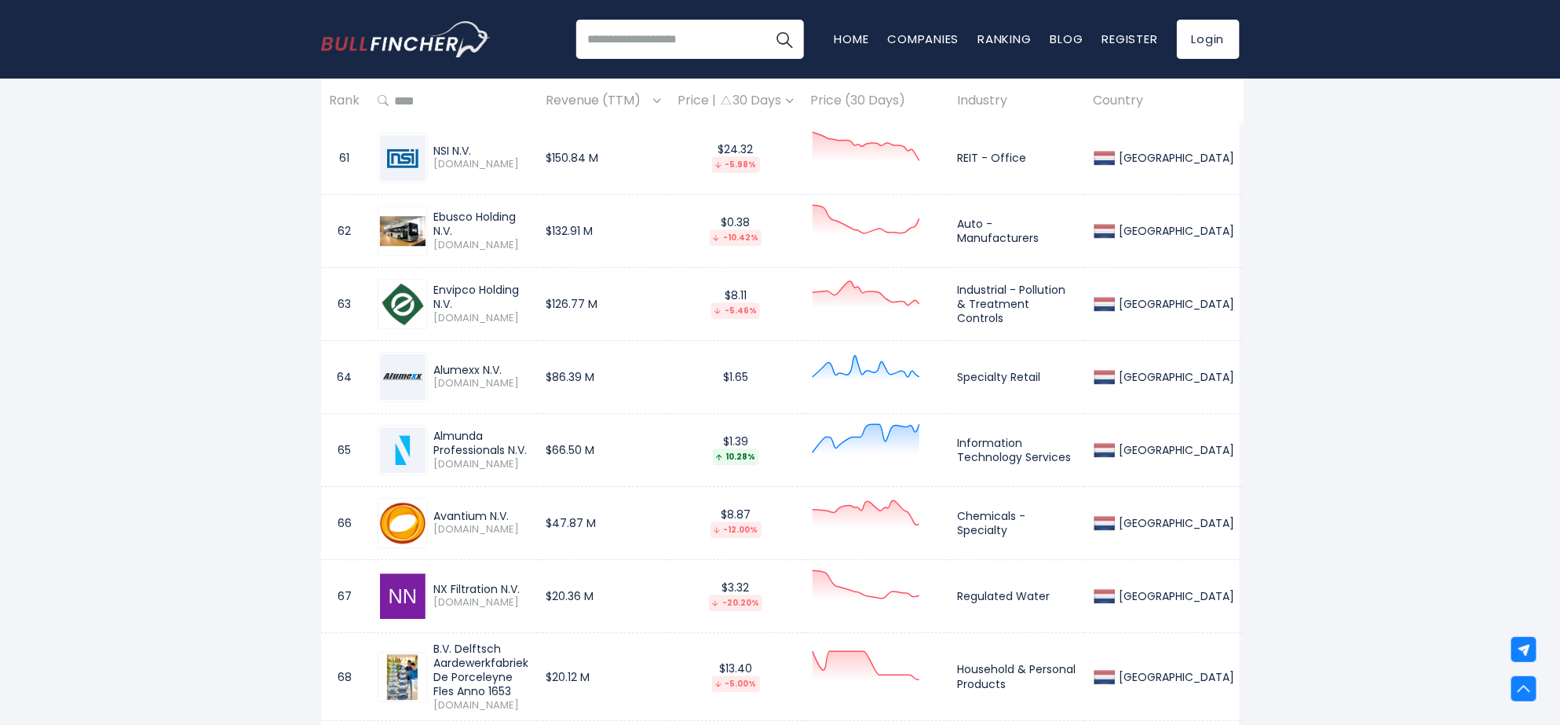
scroll to position [5163, 0]
drag, startPoint x: 434, startPoint y: 434, endPoint x: 563, endPoint y: 440, distance: 128.9
click at [529, 440] on div "Almunda Professionals N.V. AMUND.AS" at bounding box center [453, 448] width 151 height 50
drag, startPoint x: 443, startPoint y: 515, endPoint x: 496, endPoint y: 524, distance: 53.3
click at [496, 524] on div "Avantium N.V. AVTX.AS" at bounding box center [453, 521] width 151 height 50
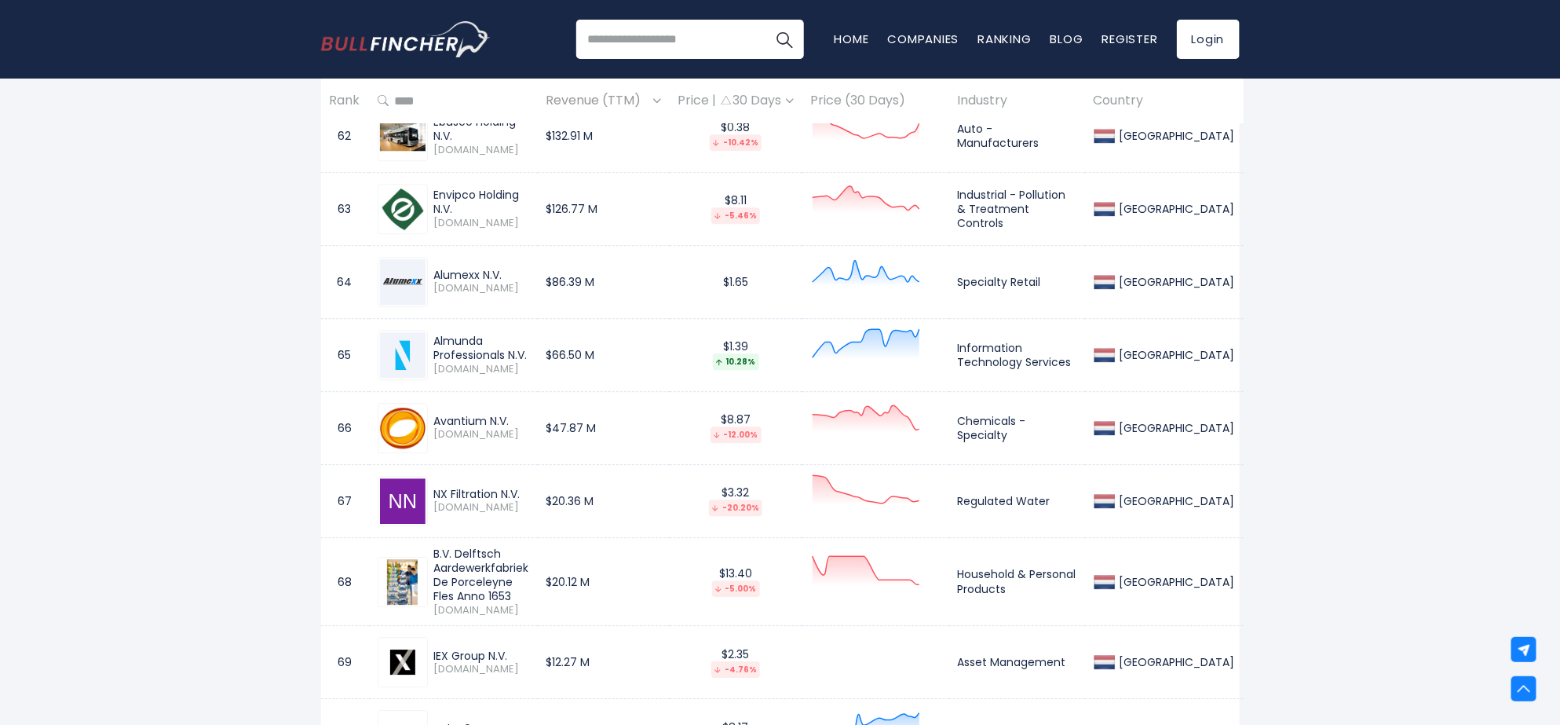
scroll to position [5327, 0]
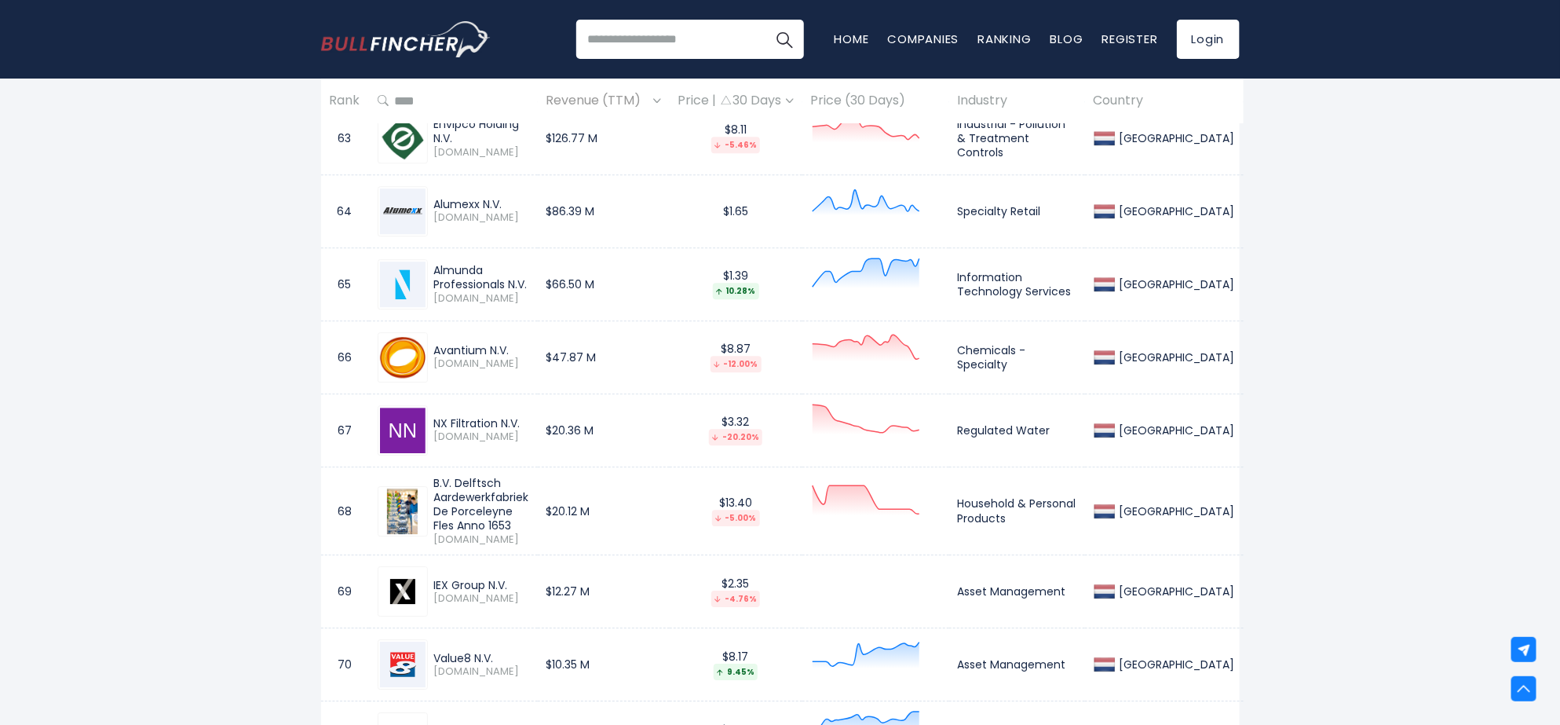
drag, startPoint x: 433, startPoint y: 426, endPoint x: 522, endPoint y: 429, distance: 88.8
click at [522, 429] on div "NX Filtration N.V." at bounding box center [481, 423] width 95 height 14
drag, startPoint x: 436, startPoint y: 484, endPoint x: 557, endPoint y: 495, distance: 122.2
click at [491, 488] on td "B.V. Delftsch Aardewerkfabriek De Porceleyne Fles Anno 1653 PORF.AS" at bounding box center [453, 510] width 169 height 89
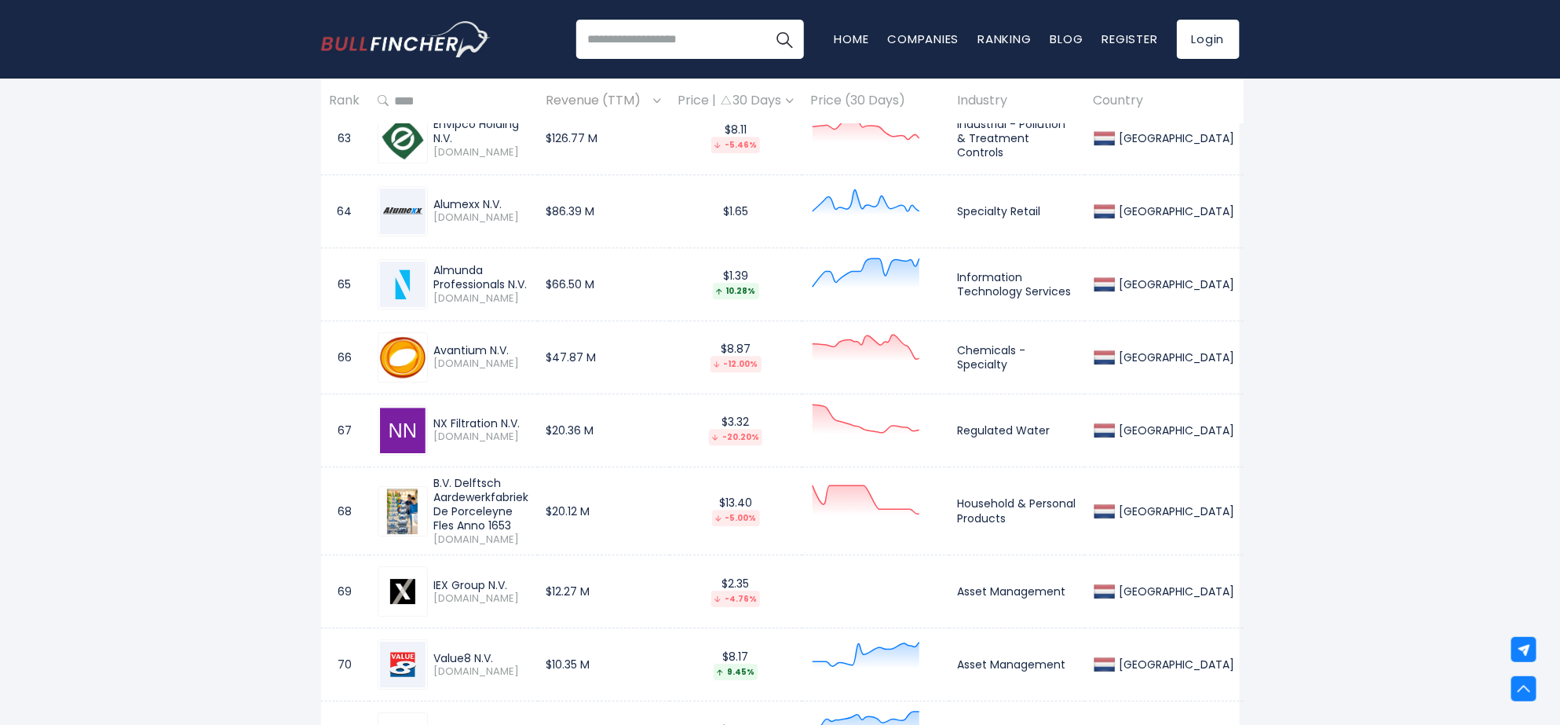
drag, startPoint x: 433, startPoint y: 493, endPoint x: 561, endPoint y: 531, distance: 134.4
click at [529, 515] on div "B.V. Delftsch Aardewerkfabriek De Porceleyne Fles Anno 1653 PORF.AS" at bounding box center [478, 511] width 101 height 71
drag, startPoint x: 436, startPoint y: 585, endPoint x: 477, endPoint y: 590, distance: 42.0
click at [491, 579] on div "IEX Group N.V. IEX.AS" at bounding box center [453, 591] width 151 height 50
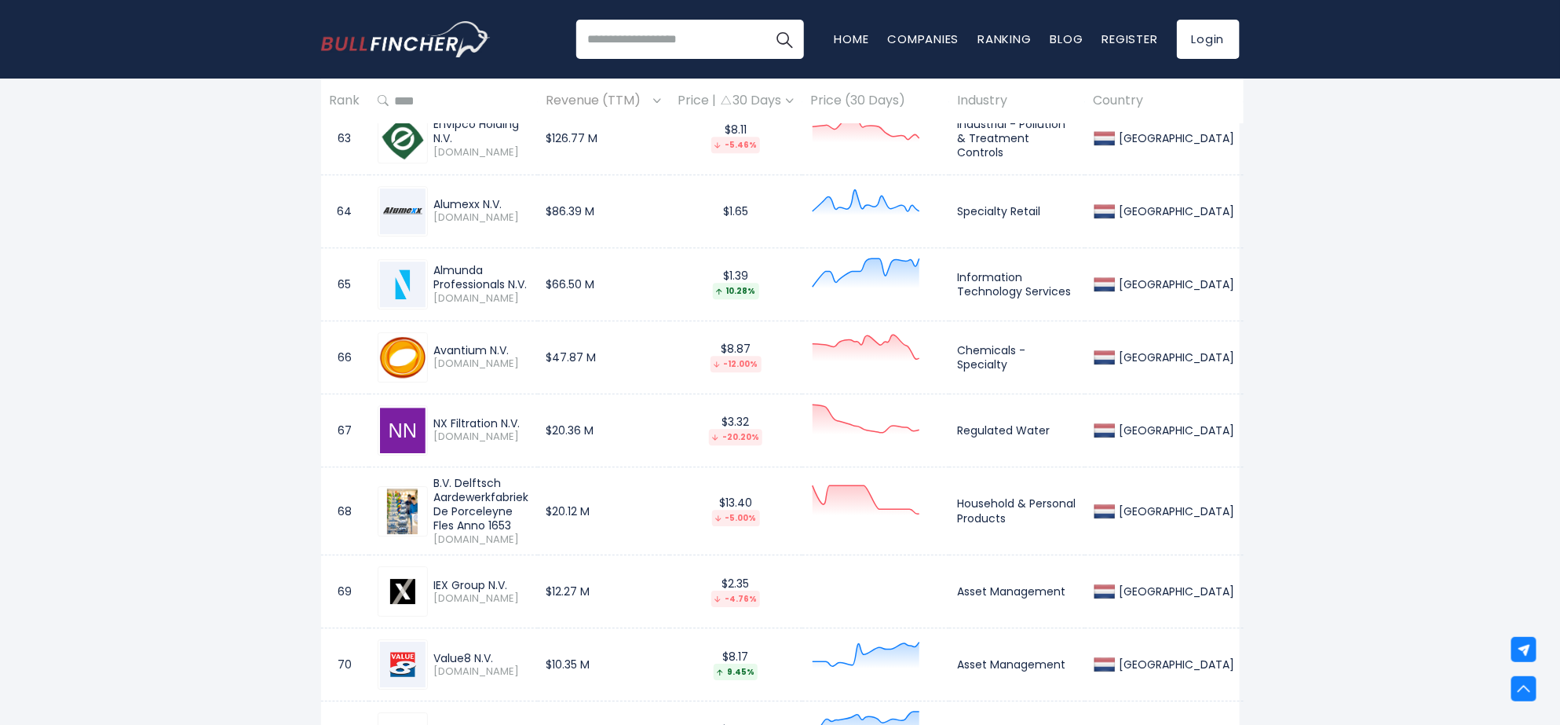
drag, startPoint x: 432, startPoint y: 582, endPoint x: 477, endPoint y: 583, distance: 45.6
click at [492, 579] on div "IEX Group N.V. IEX.AS" at bounding box center [453, 591] width 151 height 50
drag, startPoint x: 434, startPoint y: 579, endPoint x: 481, endPoint y: 582, distance: 47.3
click at [483, 579] on div "IEX Group N.V. IEX.AS" at bounding box center [453, 591] width 151 height 50
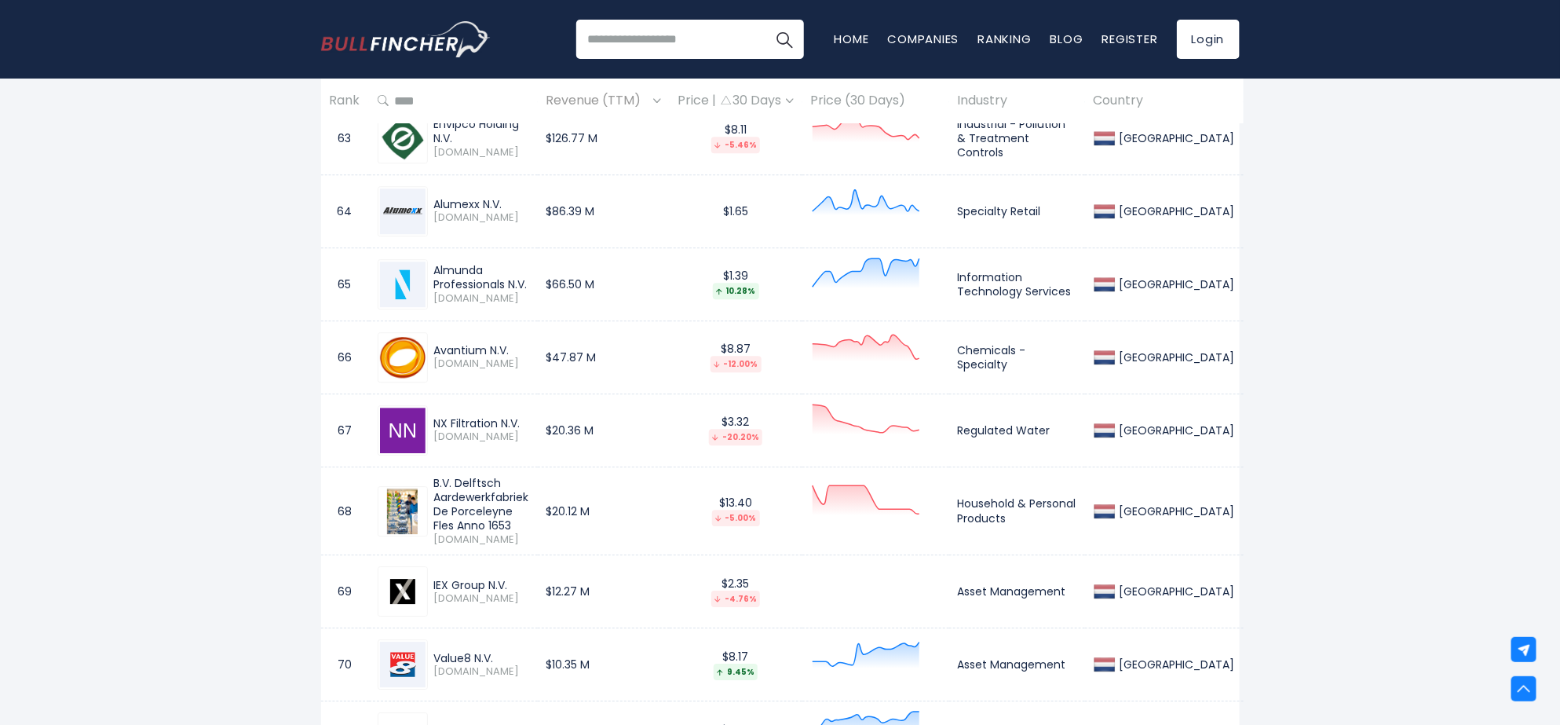
drag, startPoint x: 433, startPoint y: 591, endPoint x: 505, endPoint y: 599, distance: 71.9
click at [505, 579] on div "IEX Group N.V." at bounding box center [481, 585] width 95 height 14
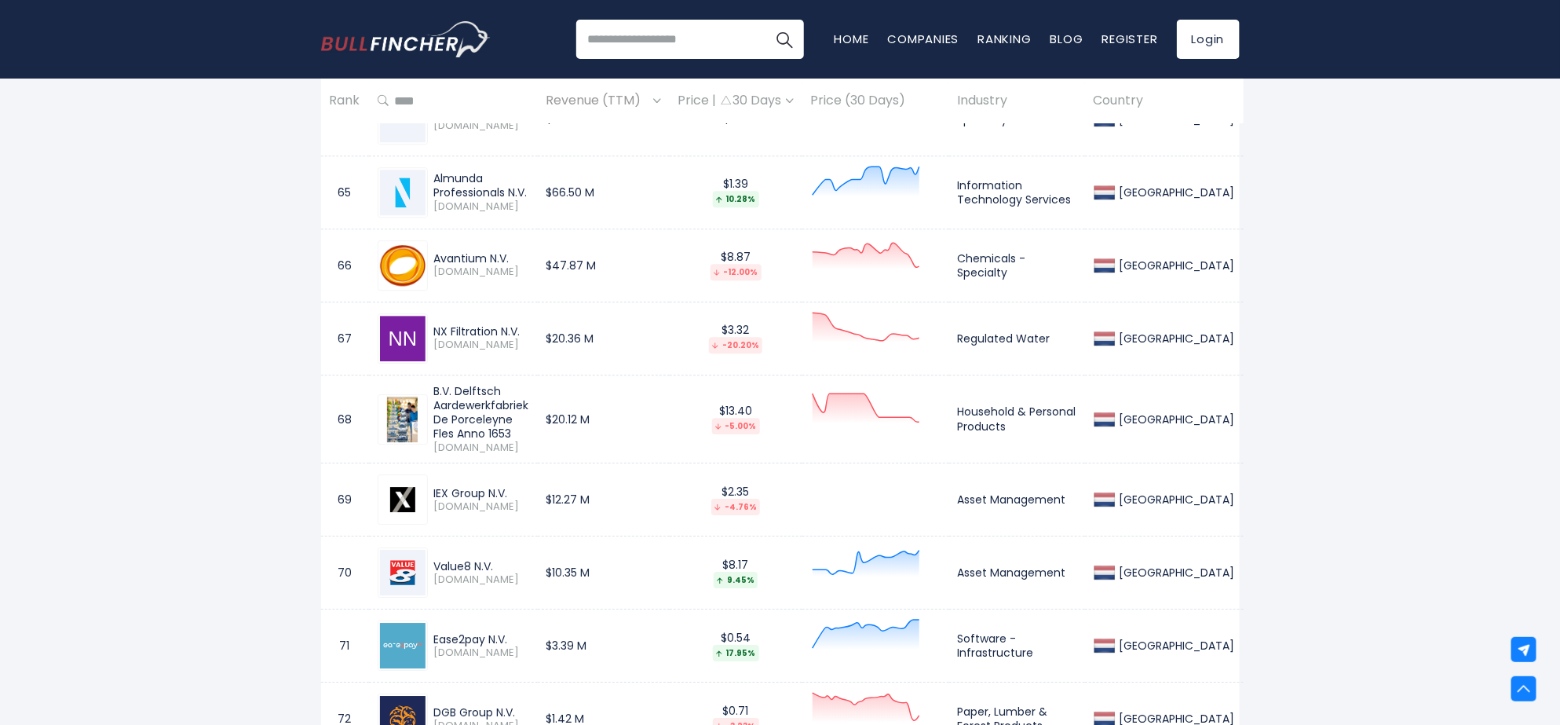
scroll to position [5491, 0]
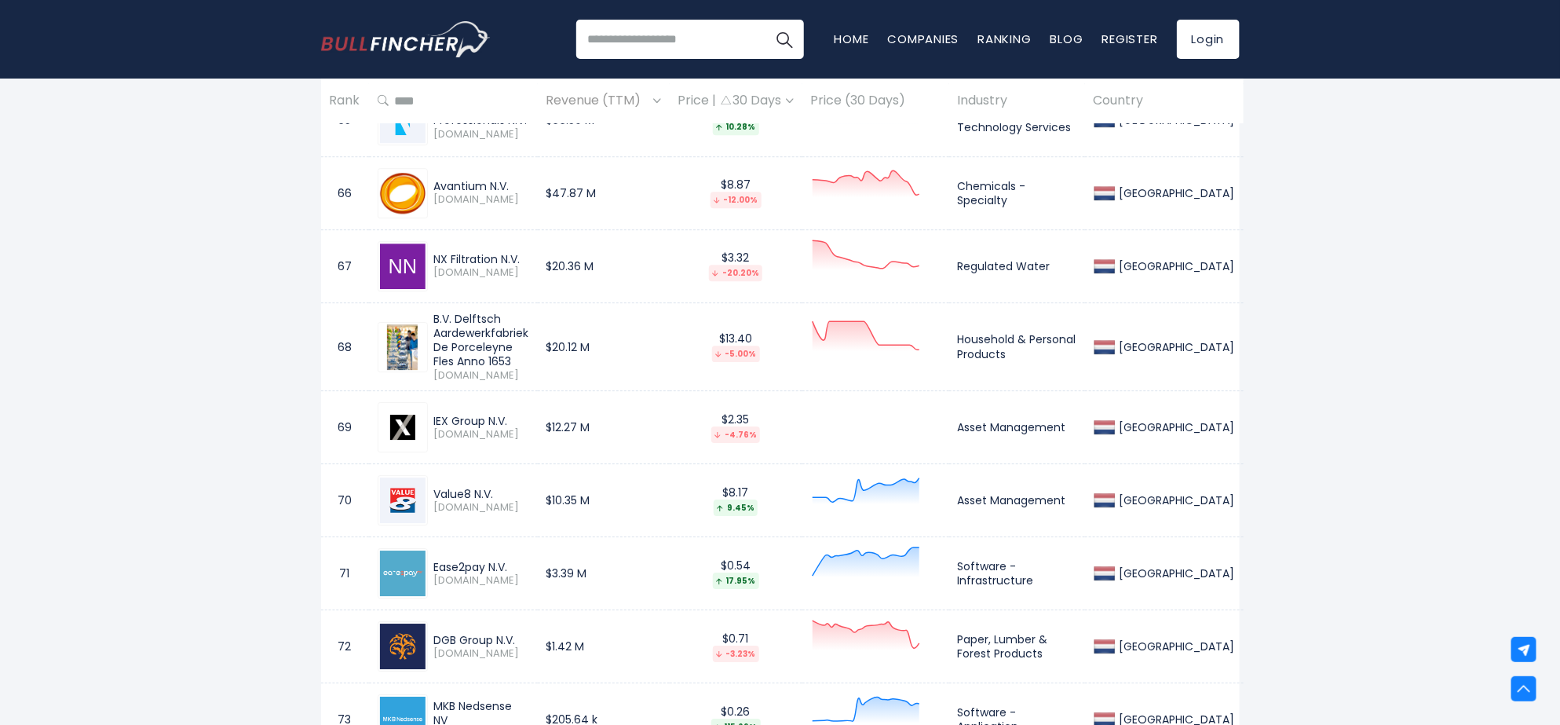
drag, startPoint x: 437, startPoint y: 491, endPoint x: 424, endPoint y: 492, distance: 13.4
click at [488, 505] on div "Value8 N.V. VALUE.AS" at bounding box center [453, 500] width 151 height 50
drag, startPoint x: 272, startPoint y: 481, endPoint x: 291, endPoint y: 480, distance: 19.6
drag, startPoint x: 433, startPoint y: 496, endPoint x: 496, endPoint y: 501, distance: 63.8
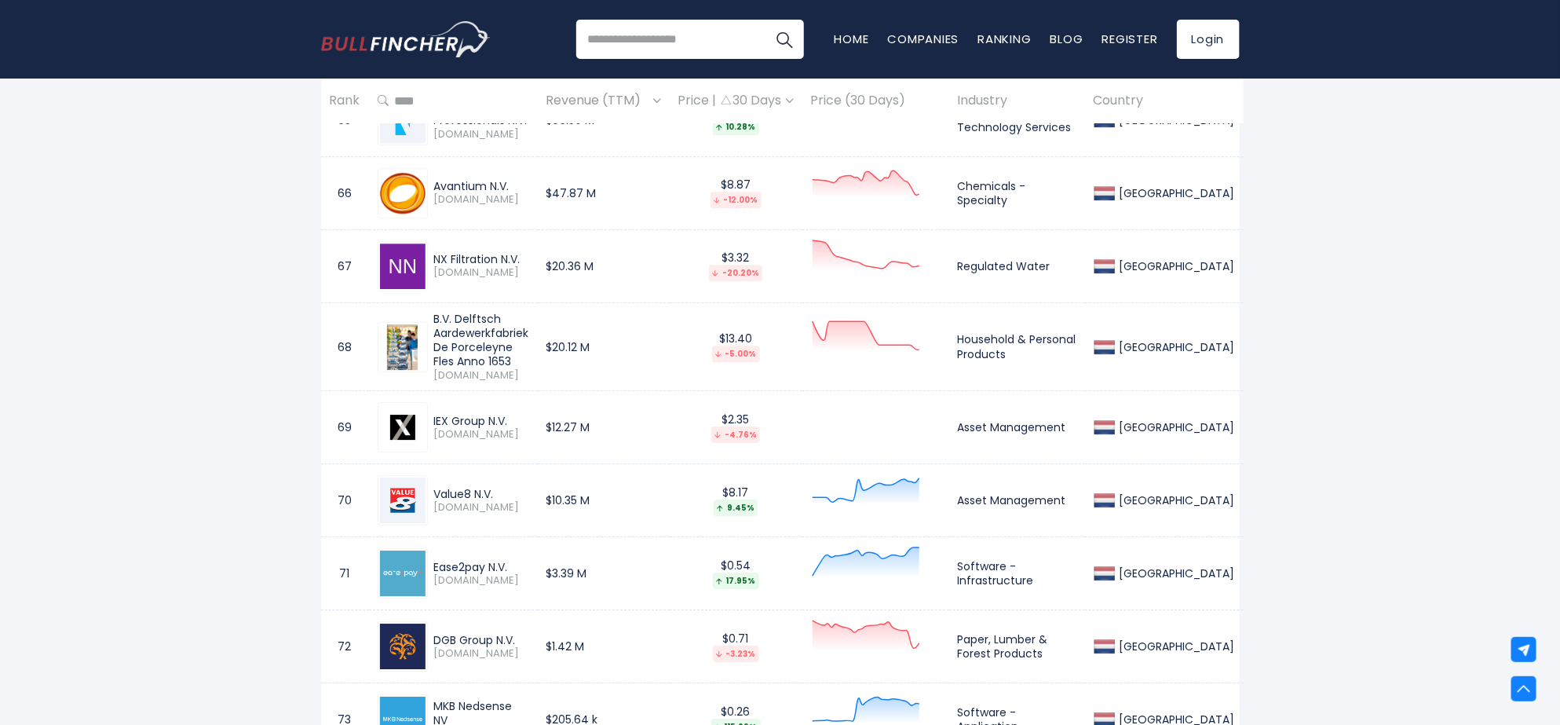
click at [496, 501] on div "Value8 N.V. VALUE.AS" at bounding box center [453, 500] width 151 height 50
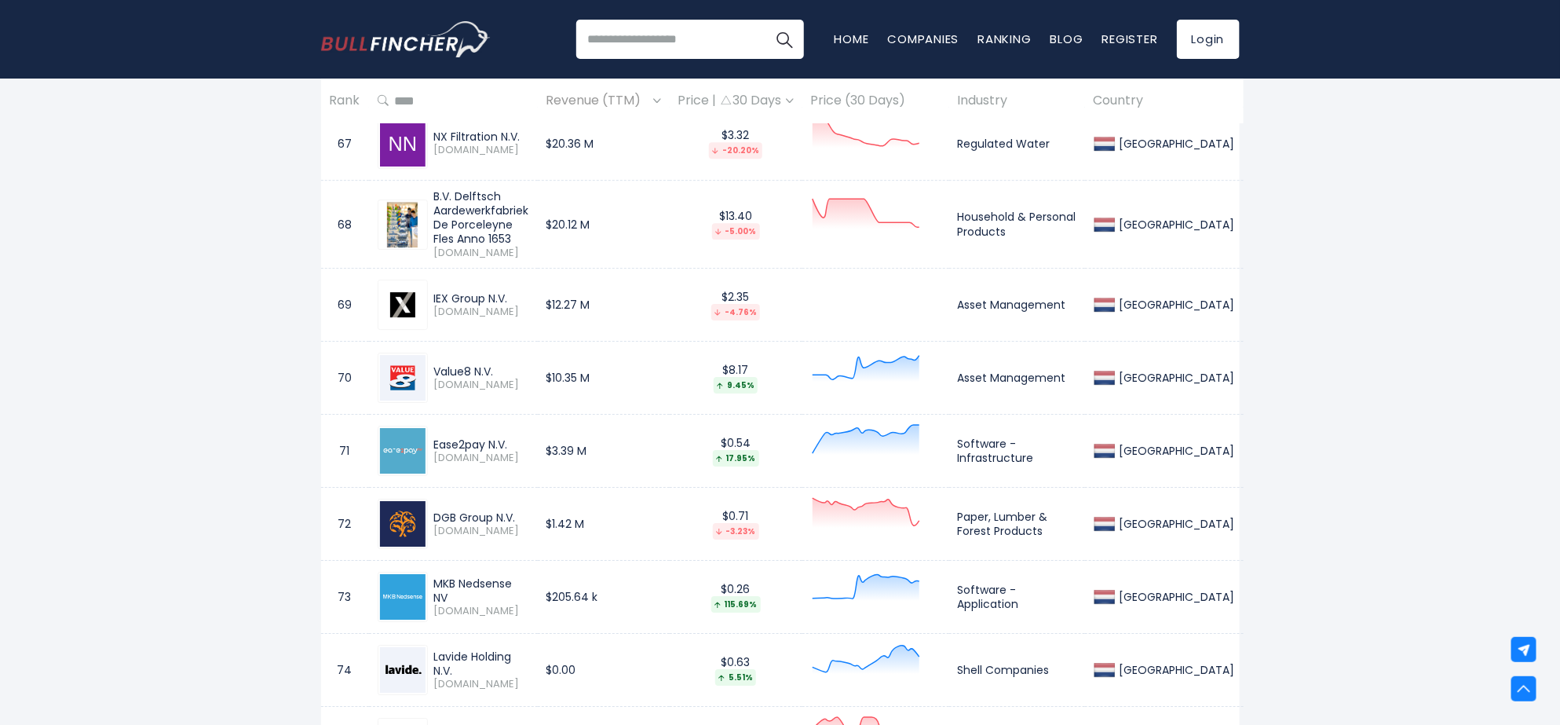
scroll to position [5653, 0]
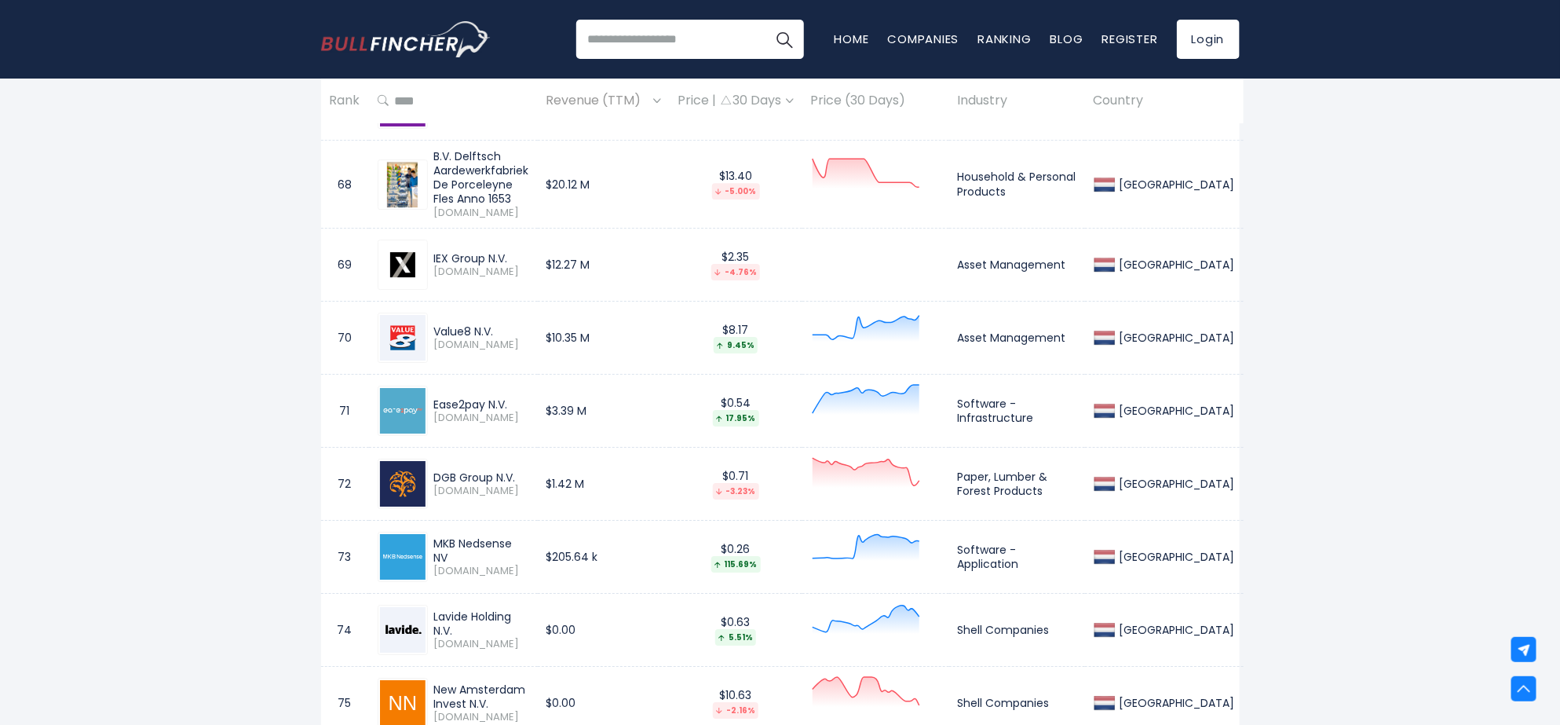
drag, startPoint x: 436, startPoint y: 406, endPoint x: 510, endPoint y: 411, distance: 74.7
click at [510, 411] on div "Ease2pay N.V. EAS2P.AS" at bounding box center [453, 410] width 151 height 50
drag, startPoint x: 434, startPoint y: 487, endPoint x: 517, endPoint y: 484, distance: 82.5
click at [517, 484] on div "DGB Group N.V." at bounding box center [481, 477] width 95 height 14
drag, startPoint x: 438, startPoint y: 549, endPoint x: 535, endPoint y: 558, distance: 96.9
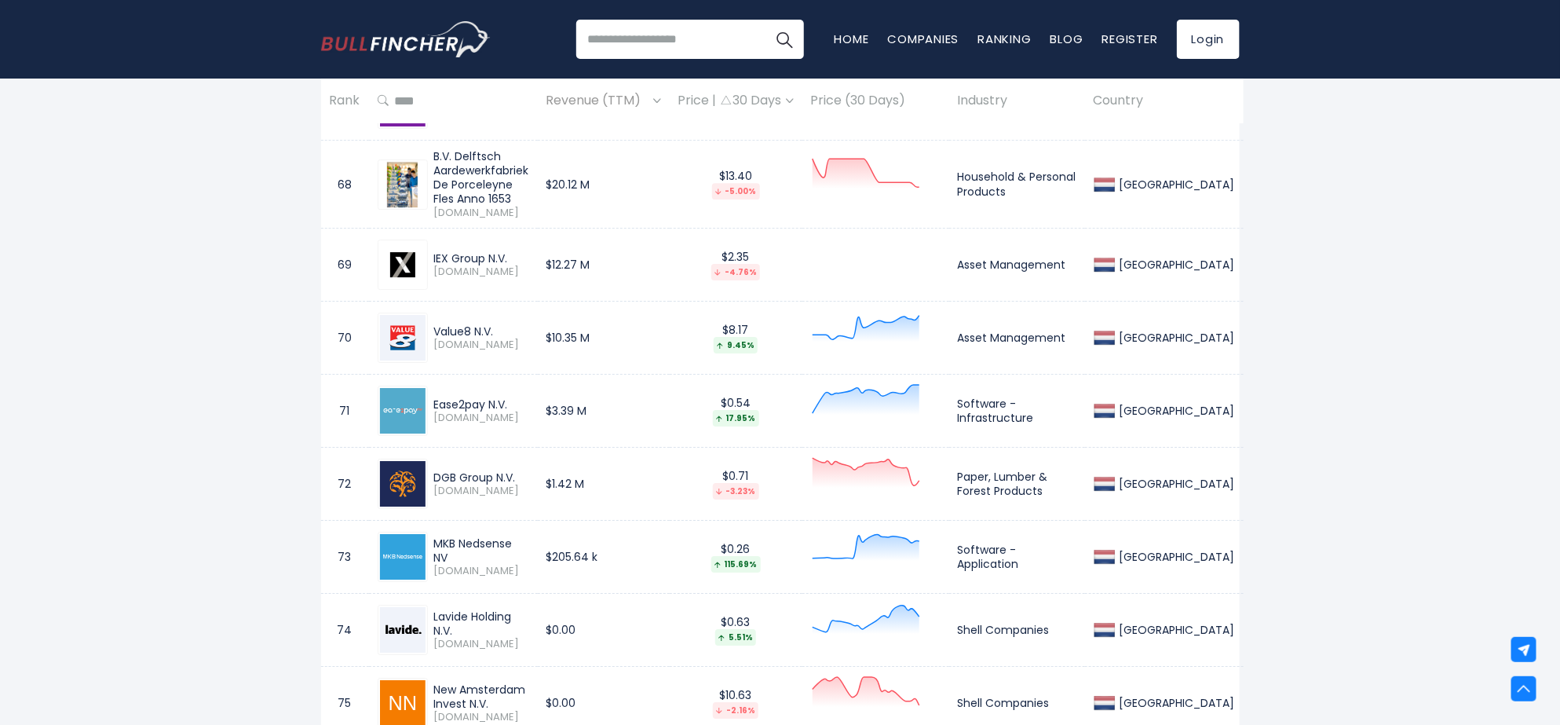
click at [529, 558] on div "MKB Nedsense NV NEDSE.AS" at bounding box center [453, 556] width 151 height 50
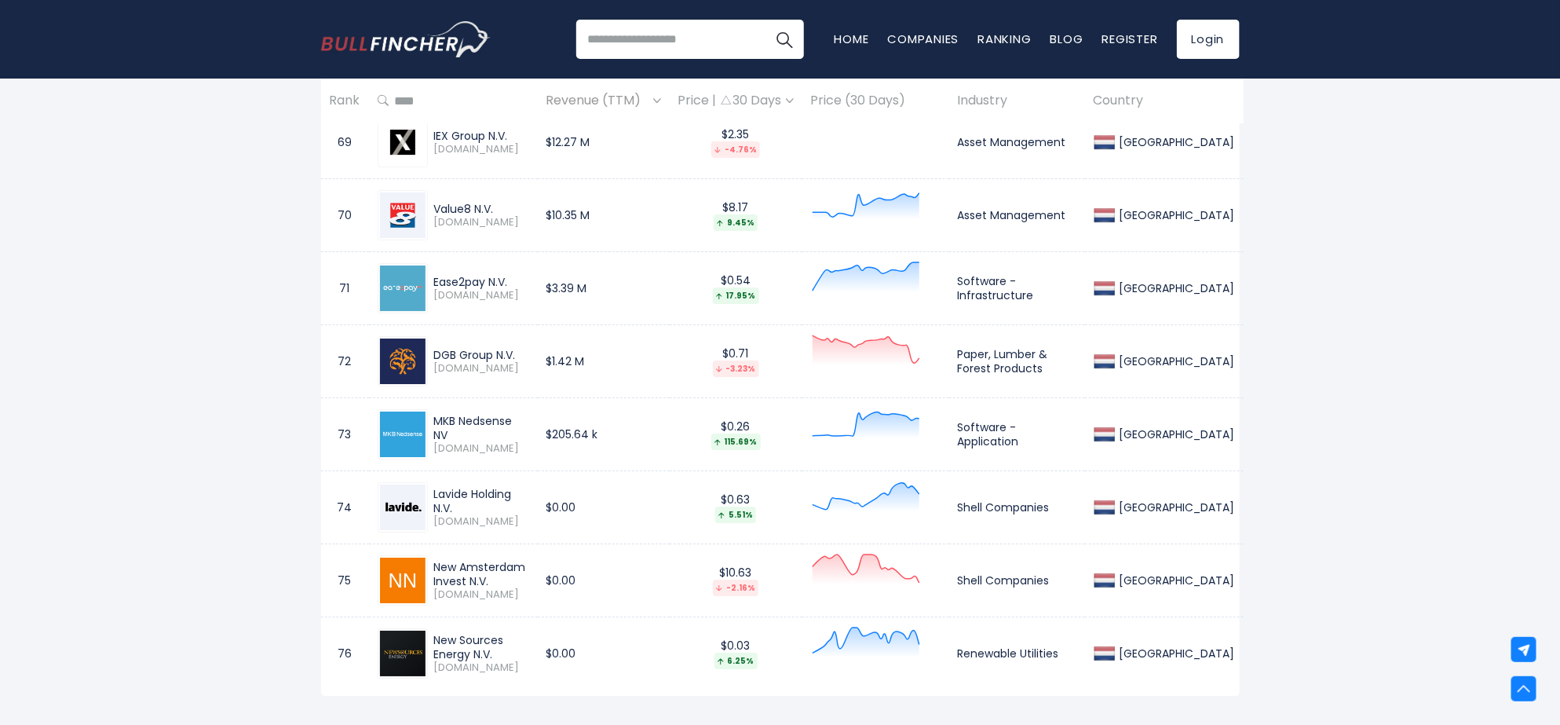
scroll to position [5817, 0]
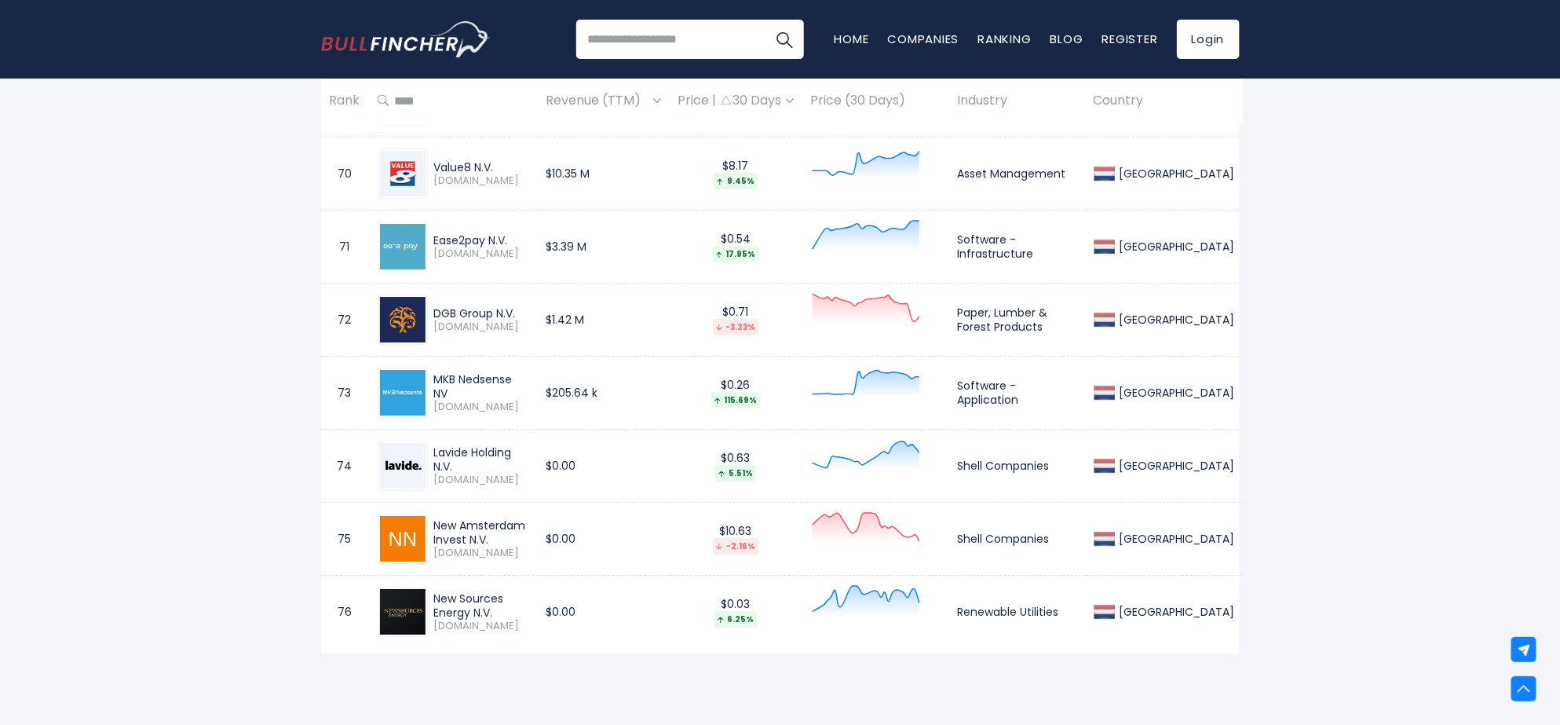
drag, startPoint x: 433, startPoint y: 464, endPoint x: 538, endPoint y: 467, distance: 104.4
click at [529, 467] on div "Lavide Holding N.V." at bounding box center [481, 459] width 95 height 28
drag, startPoint x: 436, startPoint y: 530, endPoint x: 563, endPoint y: 531, distance: 126.4
click at [538, 531] on td "New Amsterdam Invest N.V. NAI.AS" at bounding box center [453, 538] width 169 height 73
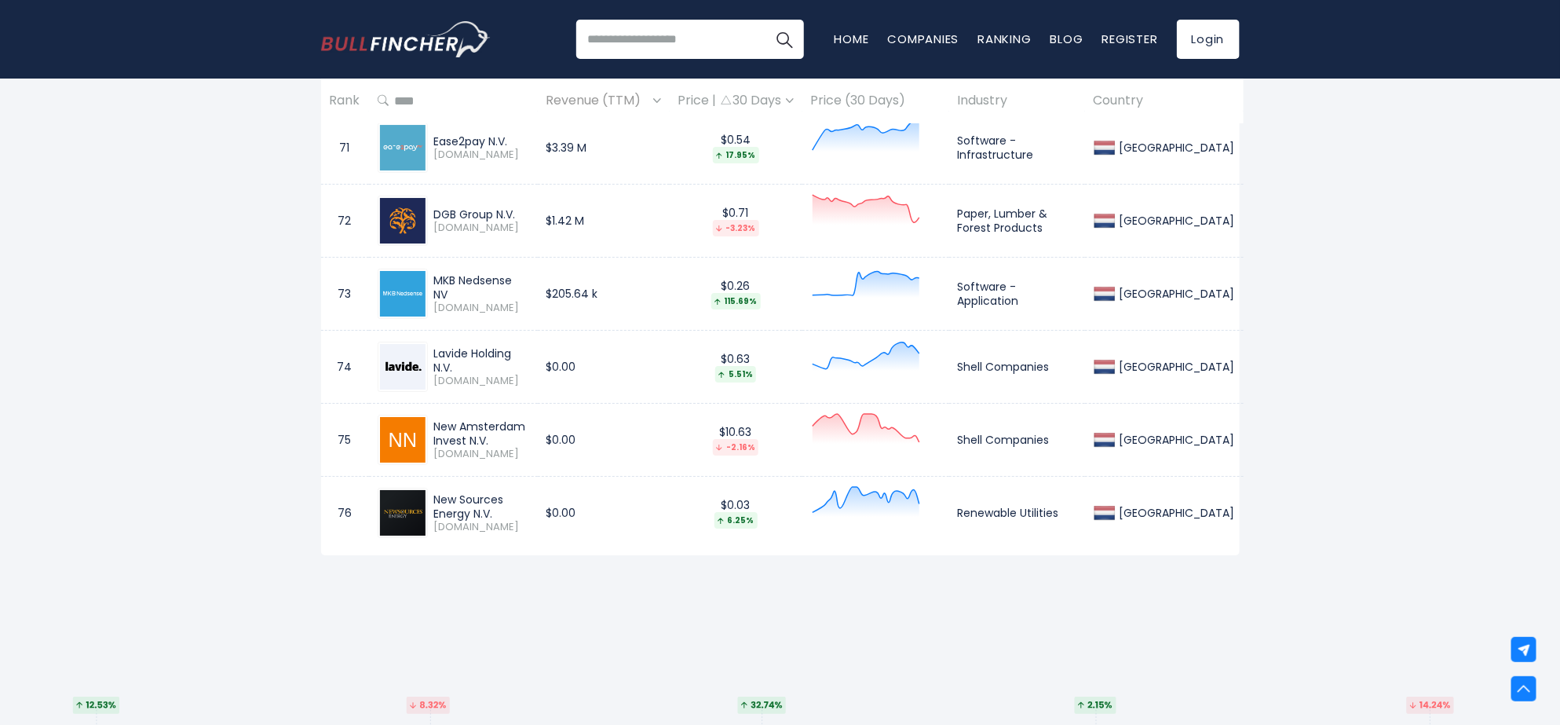
scroll to position [5981, 0]
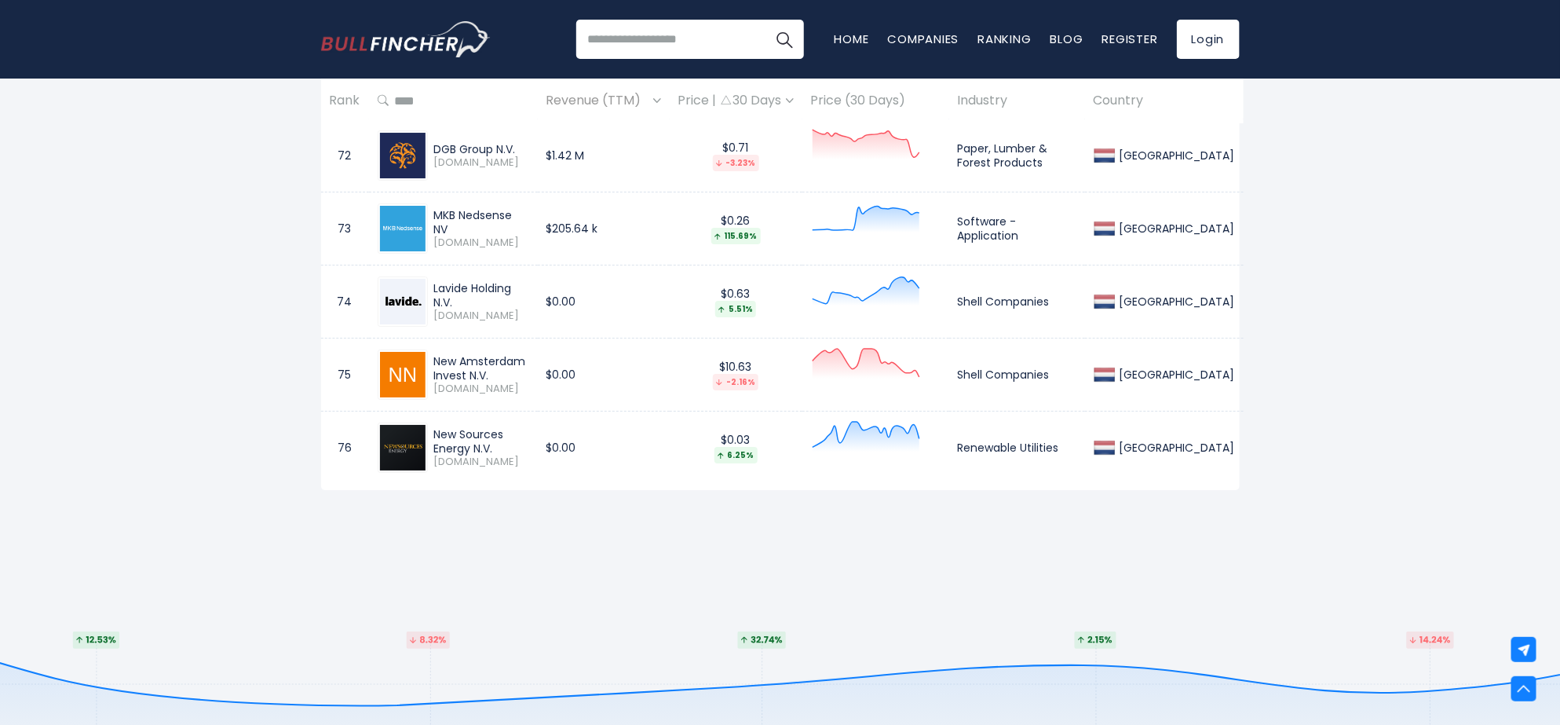
drag, startPoint x: 434, startPoint y: 437, endPoint x: 542, endPoint y: 440, distance: 107.6
click at [529, 440] on div "New Sources Energy N.V." at bounding box center [481, 441] width 95 height 28
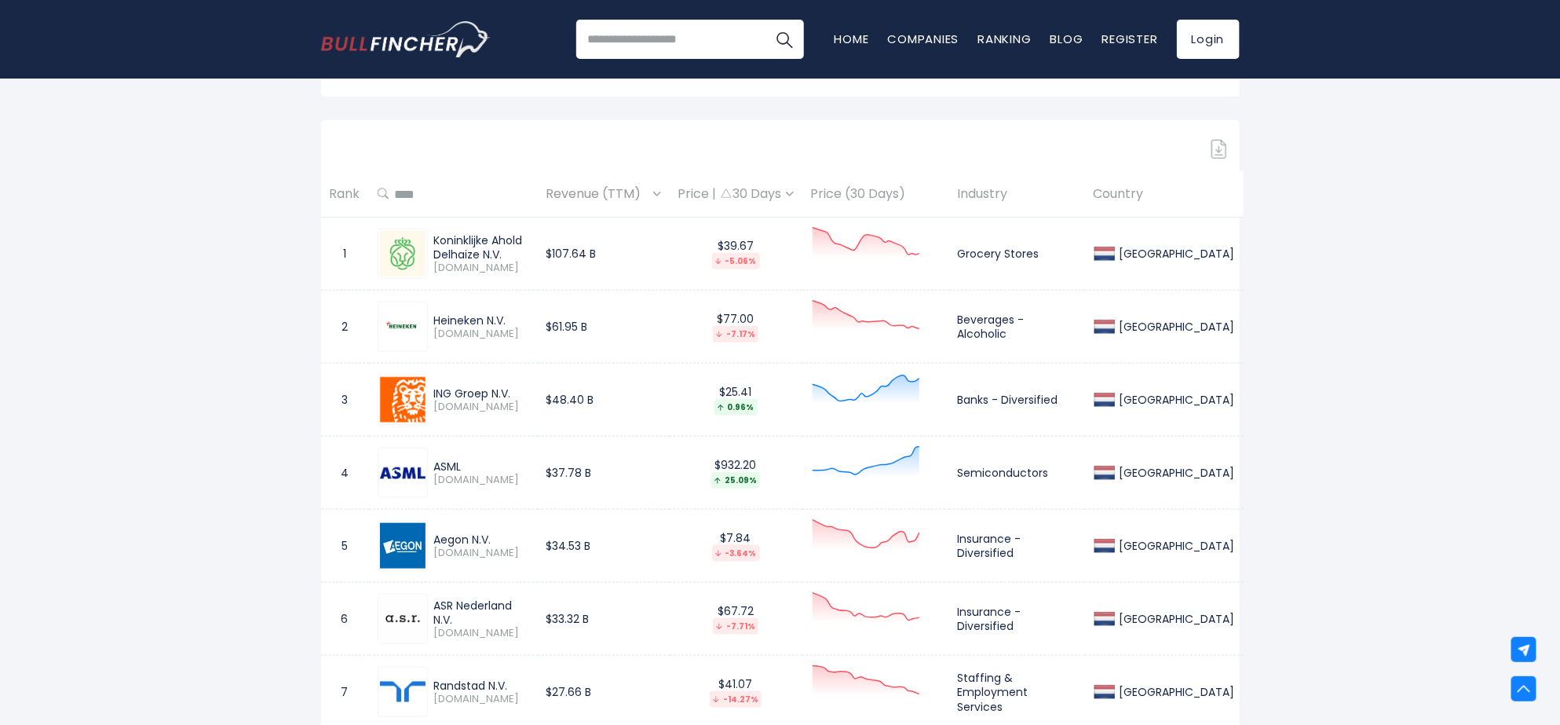
scroll to position [817, 0]
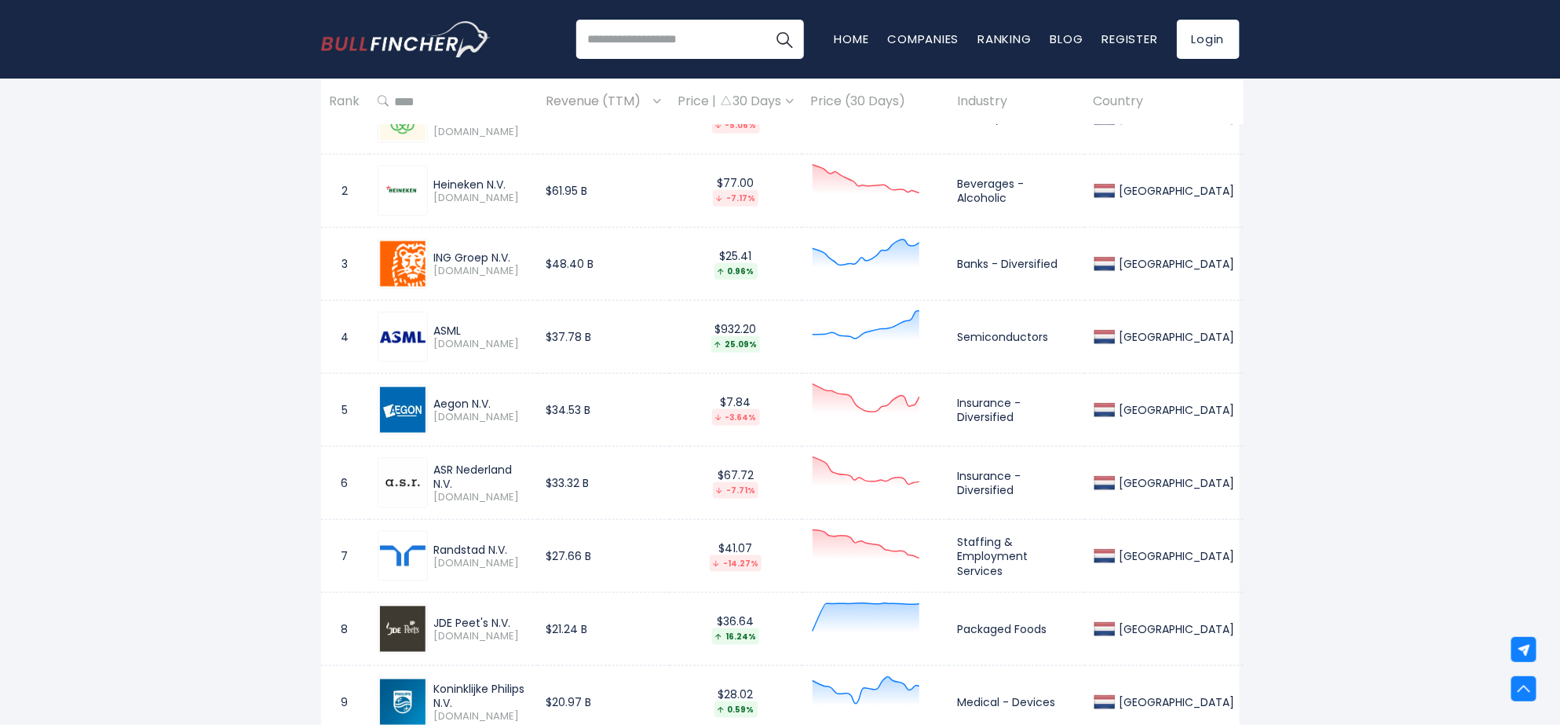
drag, startPoint x: 436, startPoint y: 476, endPoint x: 535, endPoint y: 483, distance: 99.2
click at [529, 483] on div "ASR Nederland N.V." at bounding box center [481, 476] width 95 height 28
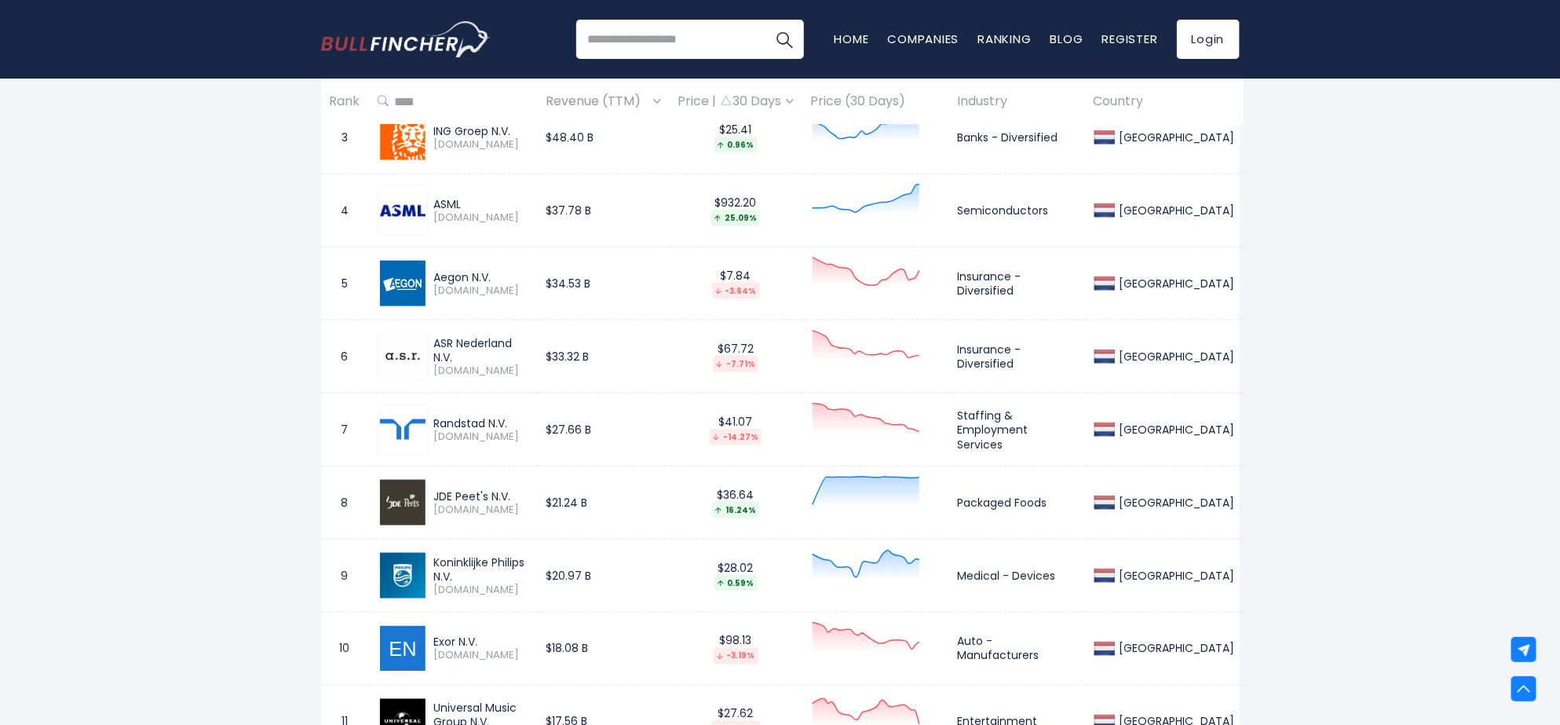
scroll to position [981, 0]
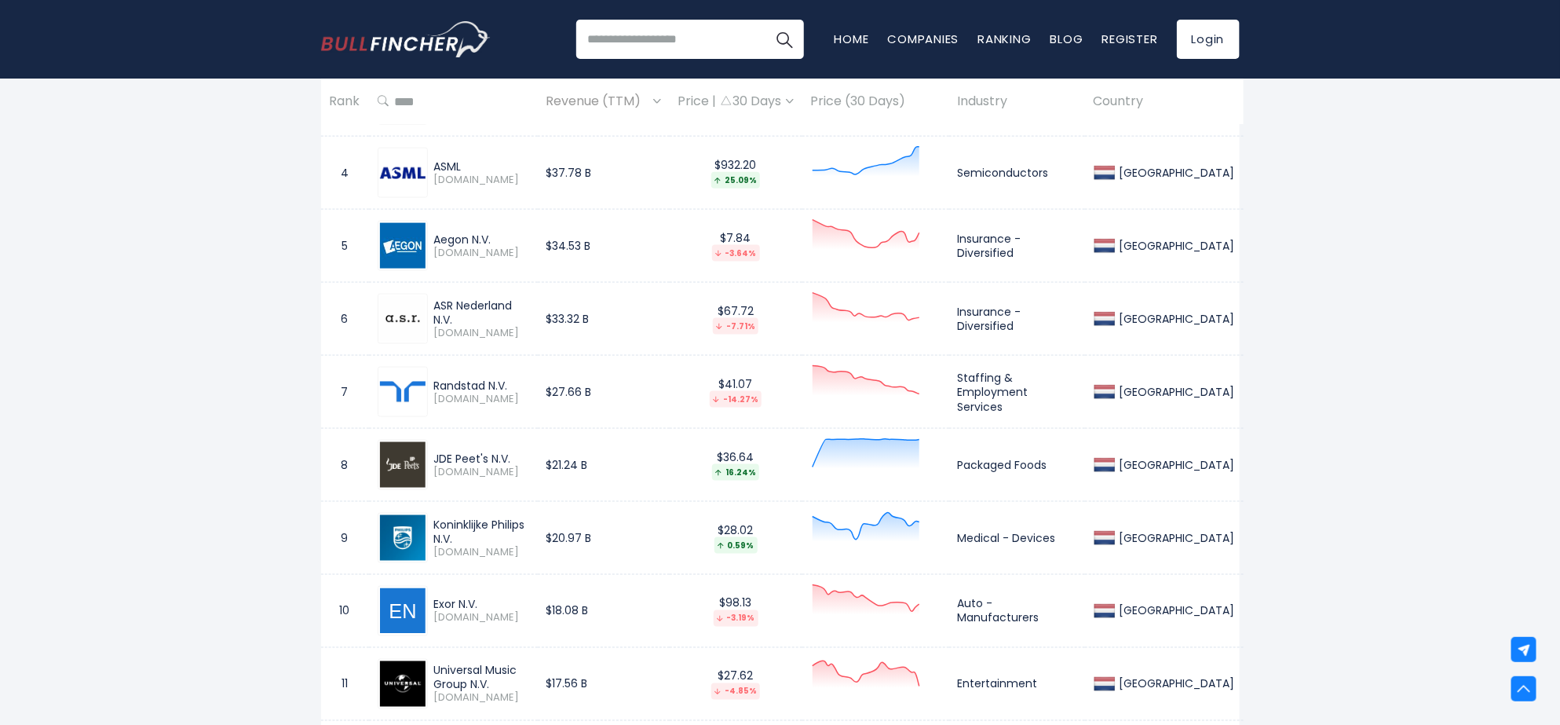
drag, startPoint x: 433, startPoint y: 457, endPoint x: 598, endPoint y: 428, distance: 167.4
click at [516, 460] on div "JDE Peet's N.V." at bounding box center [481, 458] width 95 height 14
drag, startPoint x: 555, startPoint y: 530, endPoint x: 477, endPoint y: 519, distance: 78.5
click at [480, 519] on div "Koninklijke Philips N.V. PHIA.AS" at bounding box center [453, 538] width 151 height 50
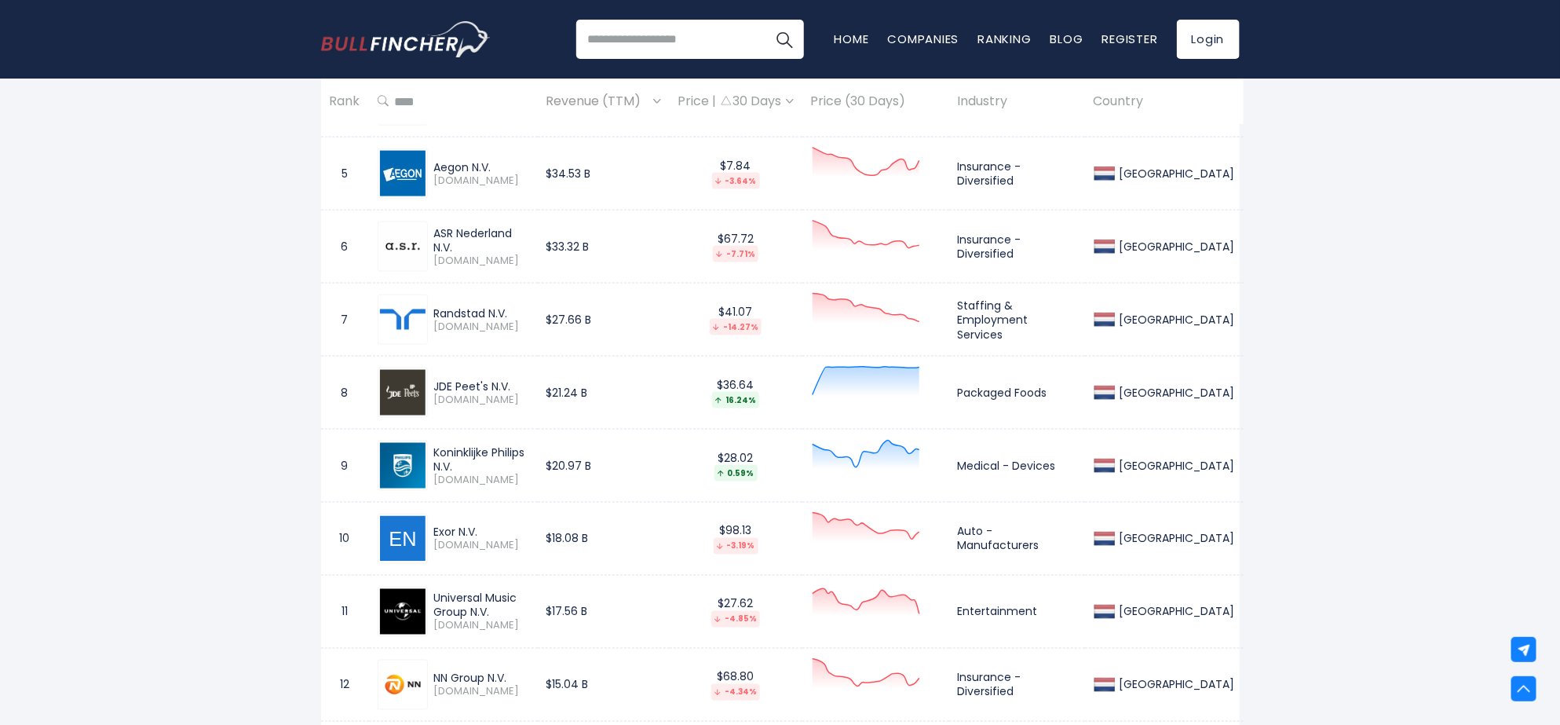
scroll to position [1144, 0]
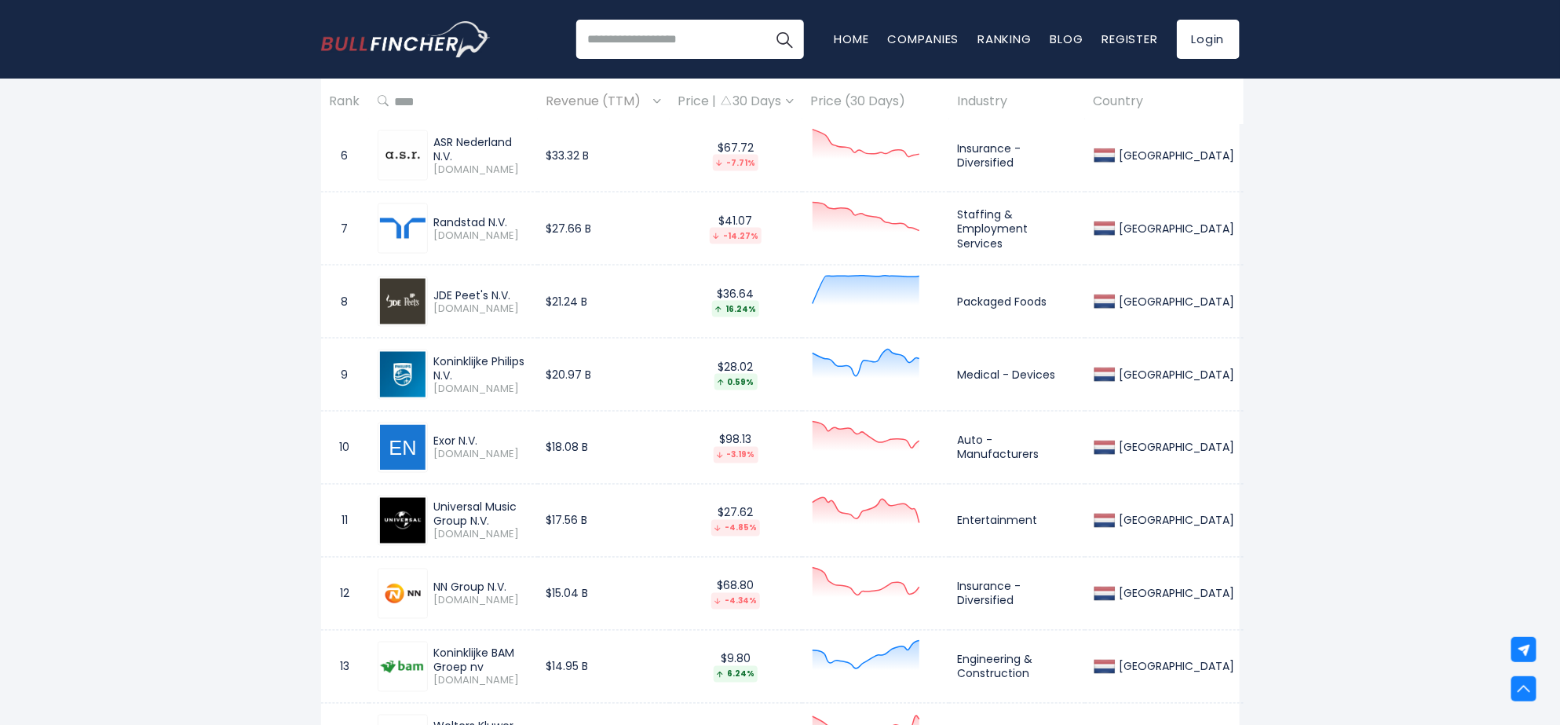
drag, startPoint x: 561, startPoint y: 510, endPoint x: 433, endPoint y: 513, distance: 128.0
click at [433, 513] on td "Universal Music Group N.V. UMG.AS" at bounding box center [453, 520] width 169 height 73
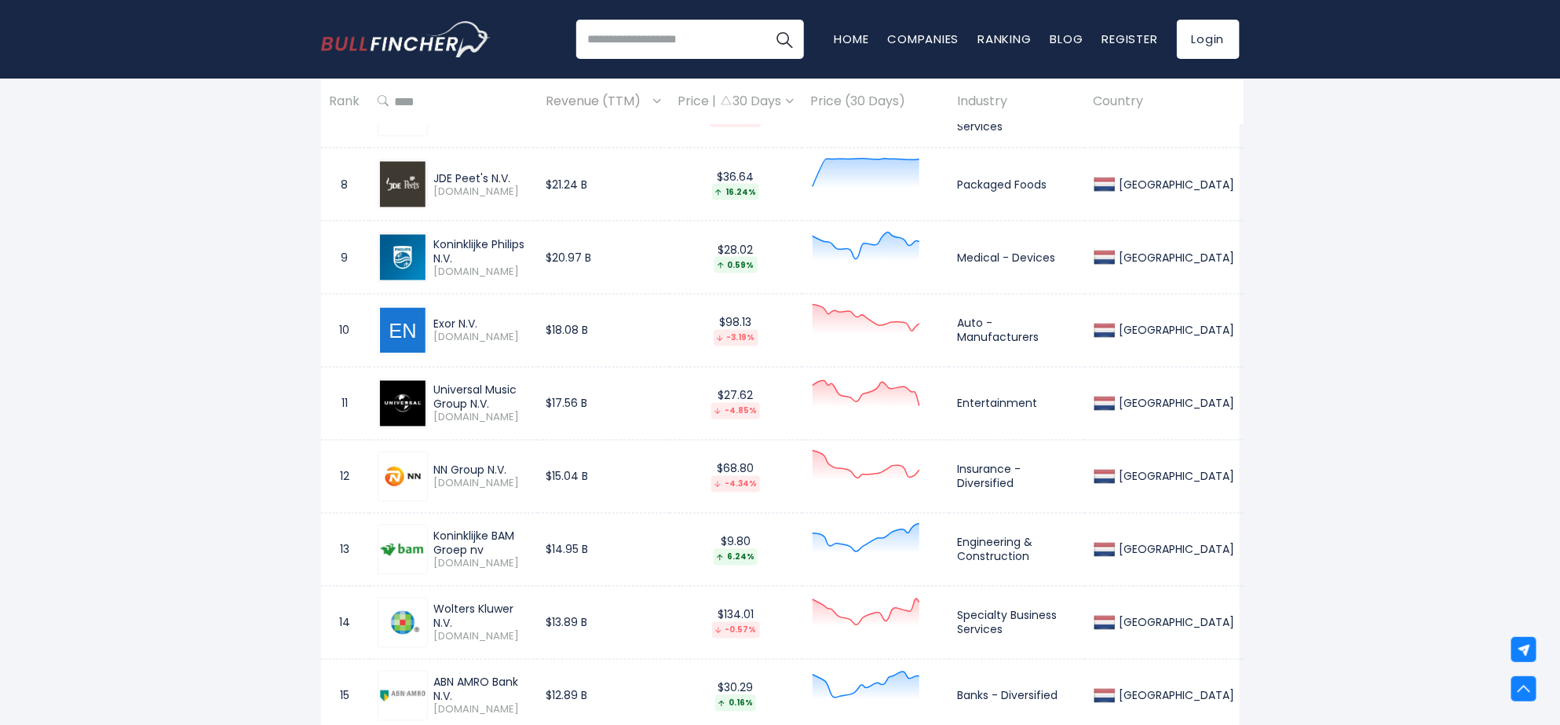
scroll to position [1308, 0]
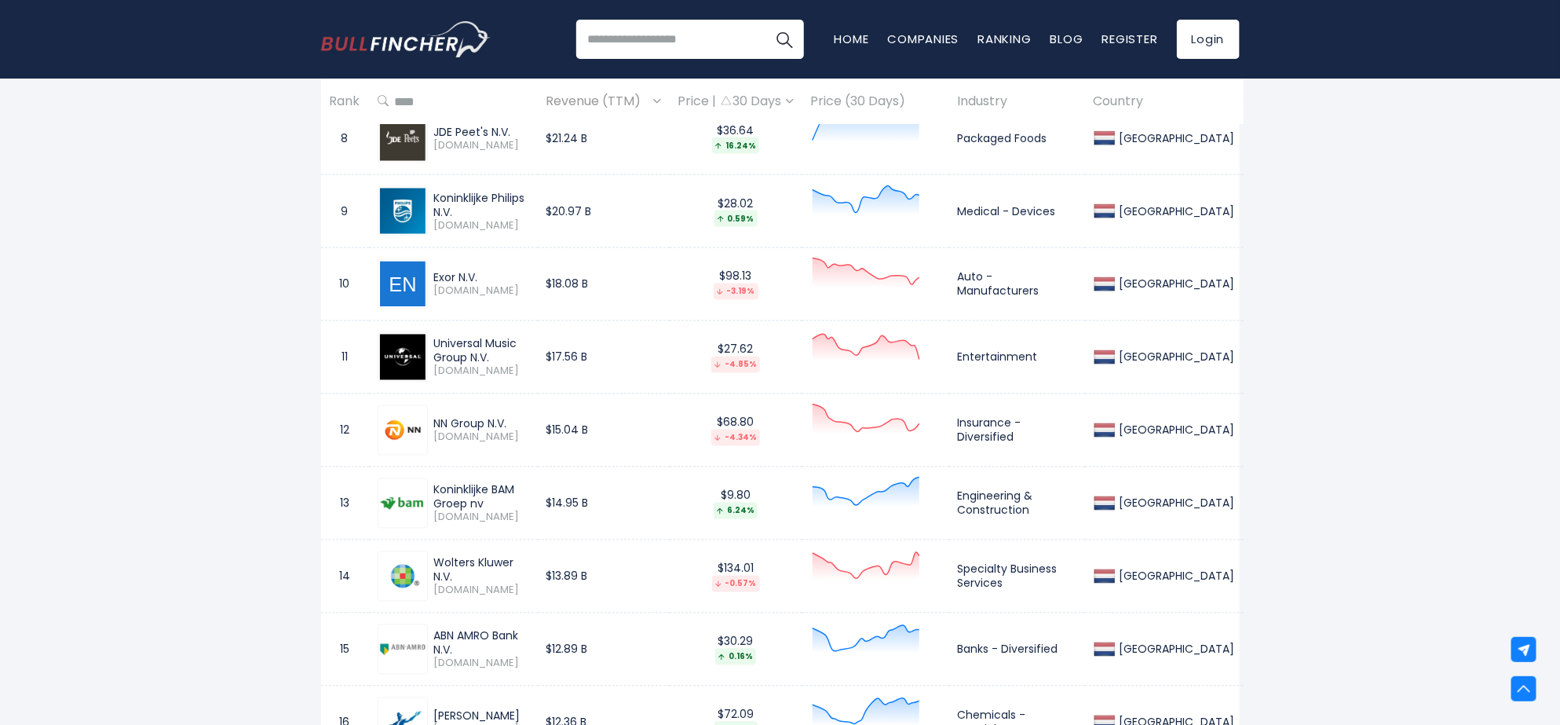
drag, startPoint x: 434, startPoint y: 411, endPoint x: 540, endPoint y: 413, distance: 106.0
click at [520, 414] on div "NN Group N.V. NN.AS" at bounding box center [453, 430] width 151 height 50
drag, startPoint x: 436, startPoint y: 484, endPoint x: 602, endPoint y: 48, distance: 466.4
click at [529, 484] on div "Koninklijke BAM Groep nv" at bounding box center [481, 497] width 95 height 28
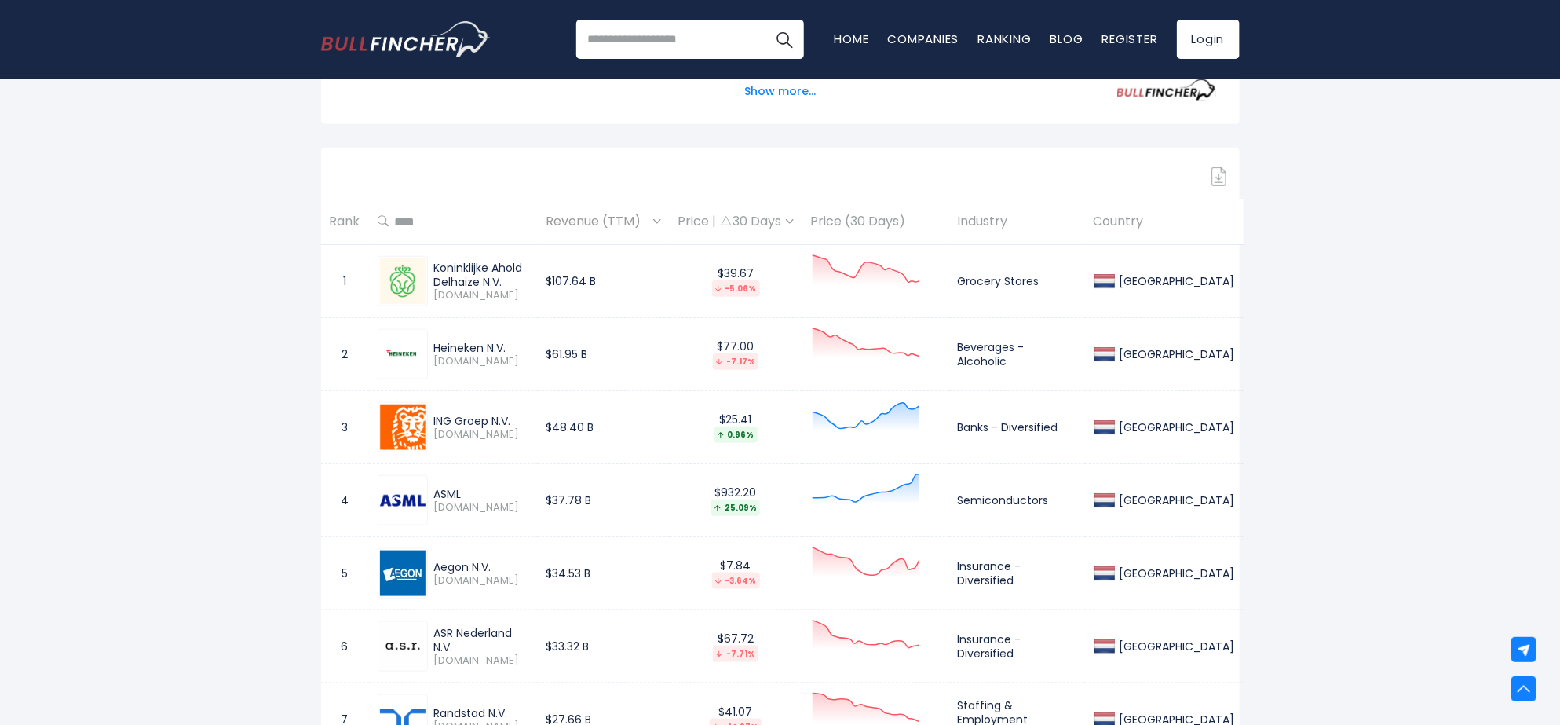
scroll to position [1472, 0]
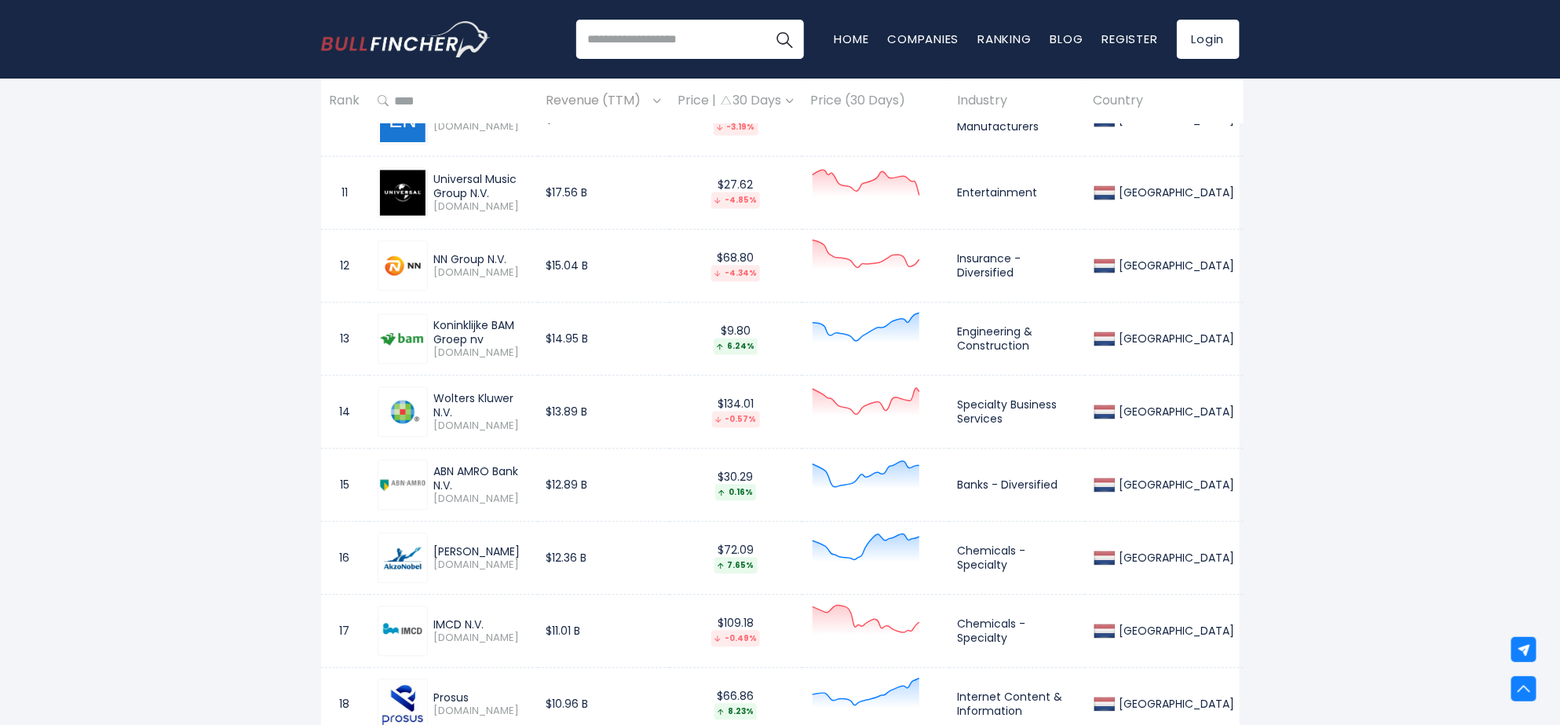
drag, startPoint x: 437, startPoint y: 394, endPoint x: 516, endPoint y: 399, distance: 78.6
click at [516, 399] on div "Wolters Kluwer N.V. WKL.AS" at bounding box center [453, 412] width 151 height 50
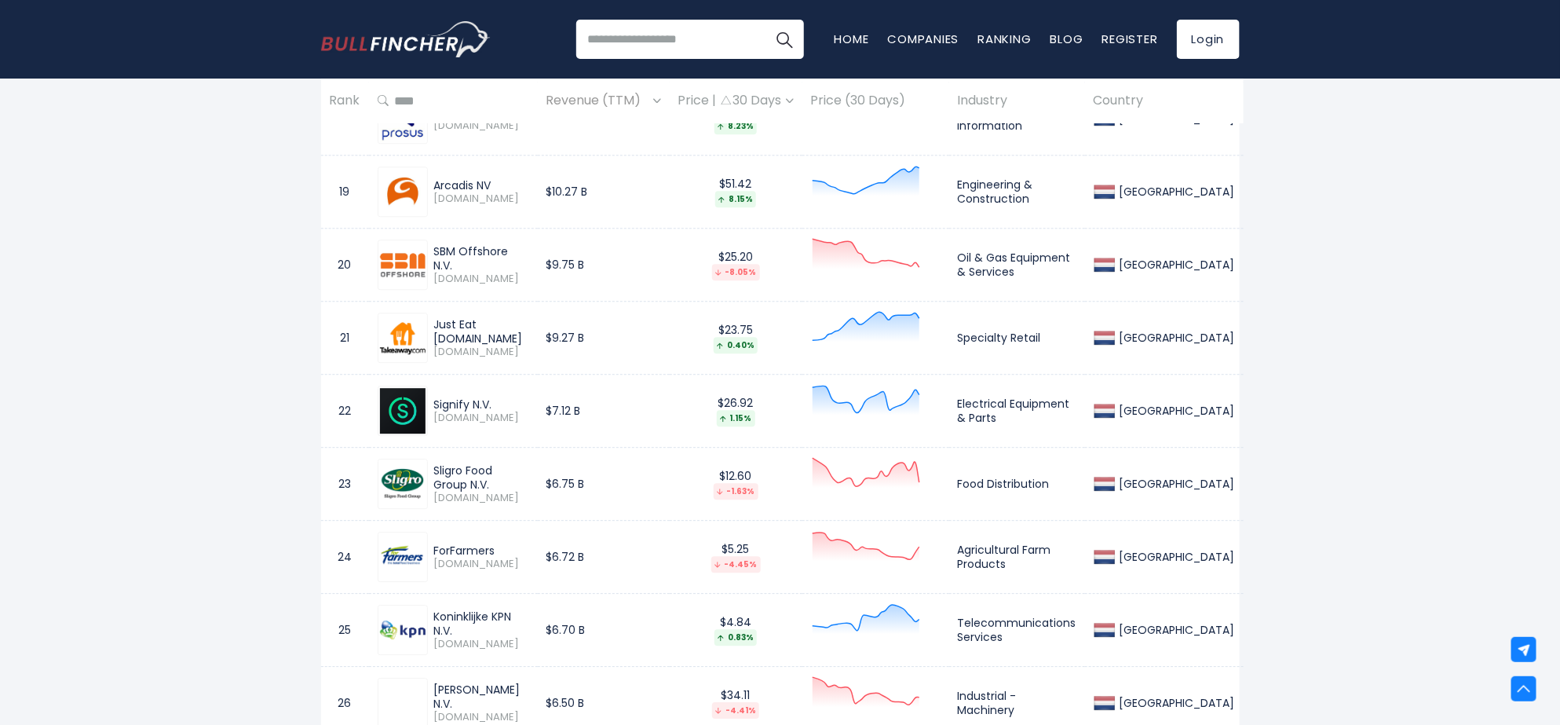
scroll to position [2126, 0]
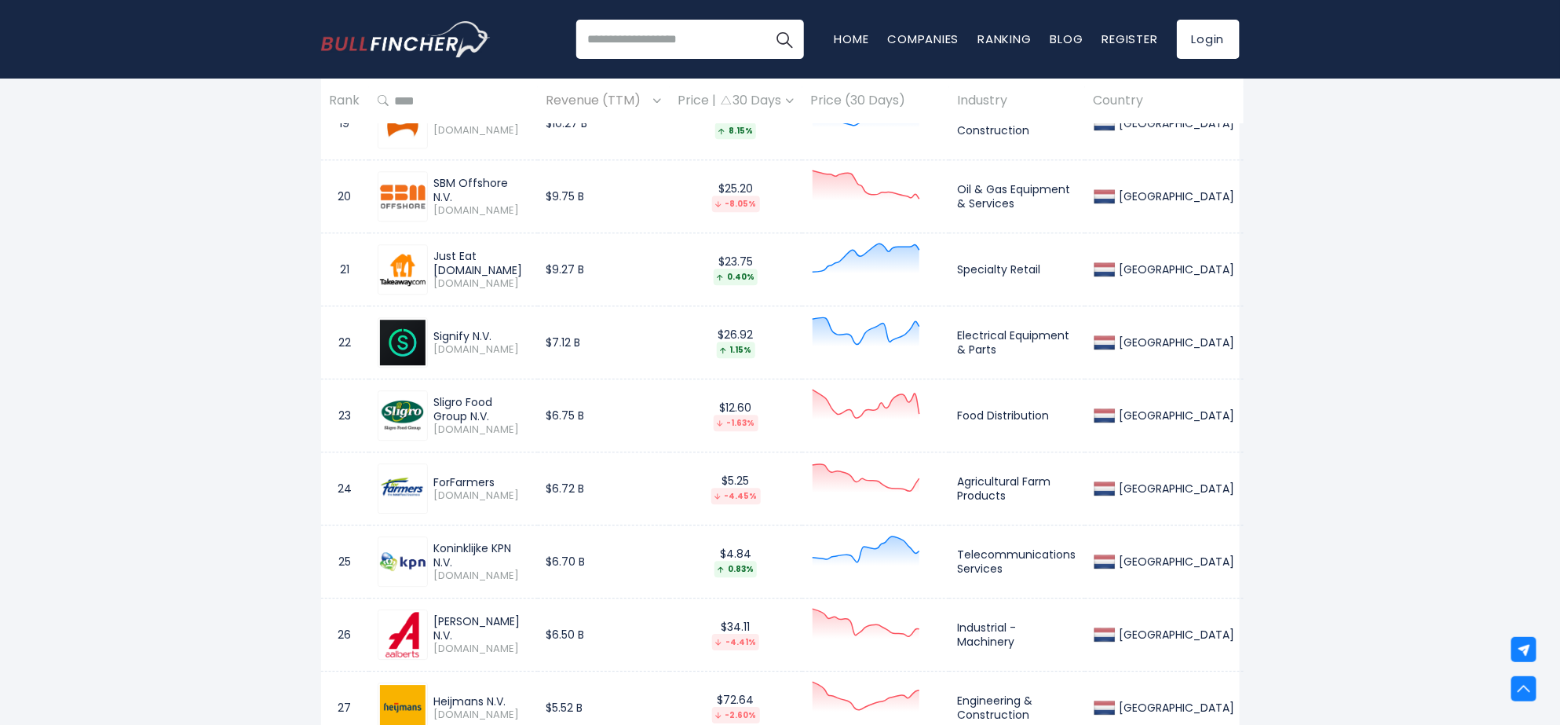
drag, startPoint x: 434, startPoint y: 400, endPoint x: 527, endPoint y: 406, distance: 93.6
click at [527, 406] on div "Sligro Food Group N.V. SLIGR.AS" at bounding box center [453, 415] width 151 height 50
drag, startPoint x: 436, startPoint y: 480, endPoint x: 495, endPoint y: 487, distance: 60.0
click at [495, 487] on div "ForFarmers" at bounding box center [481, 482] width 95 height 14
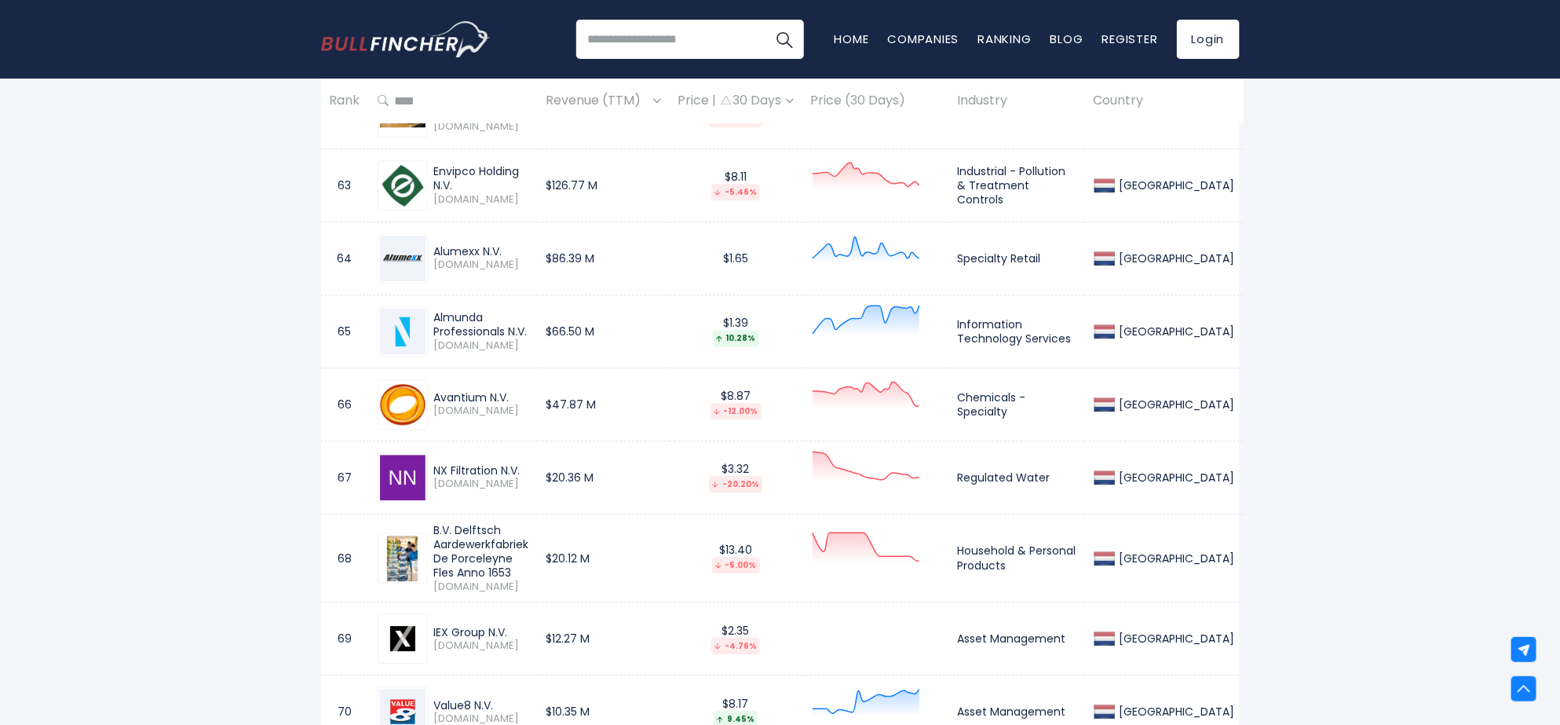
scroll to position [5233, 0]
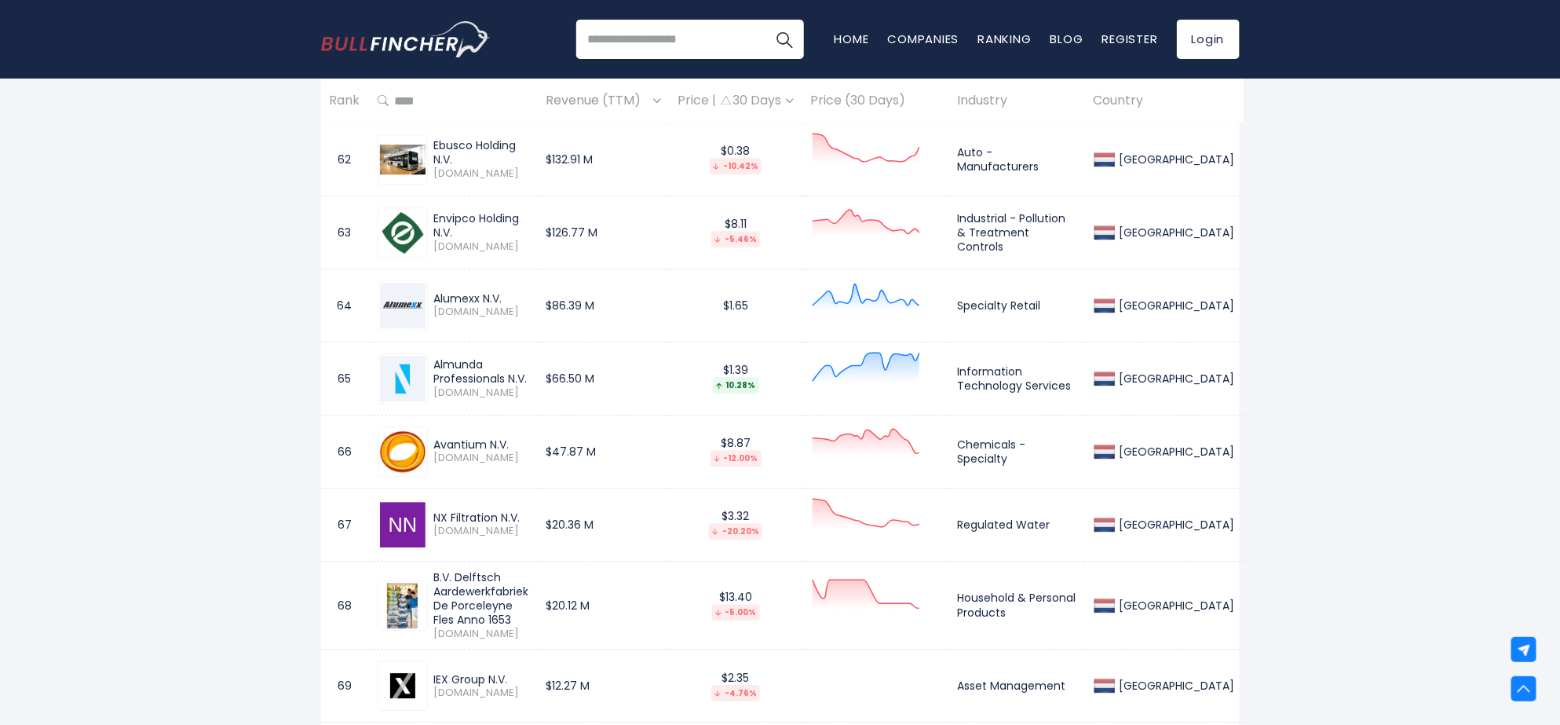
drag, startPoint x: 433, startPoint y: 363, endPoint x: 566, endPoint y: 363, distance: 133.4
click at [538, 363] on td "Almunda Professionals N.V. AMUND.AS" at bounding box center [453, 377] width 169 height 73
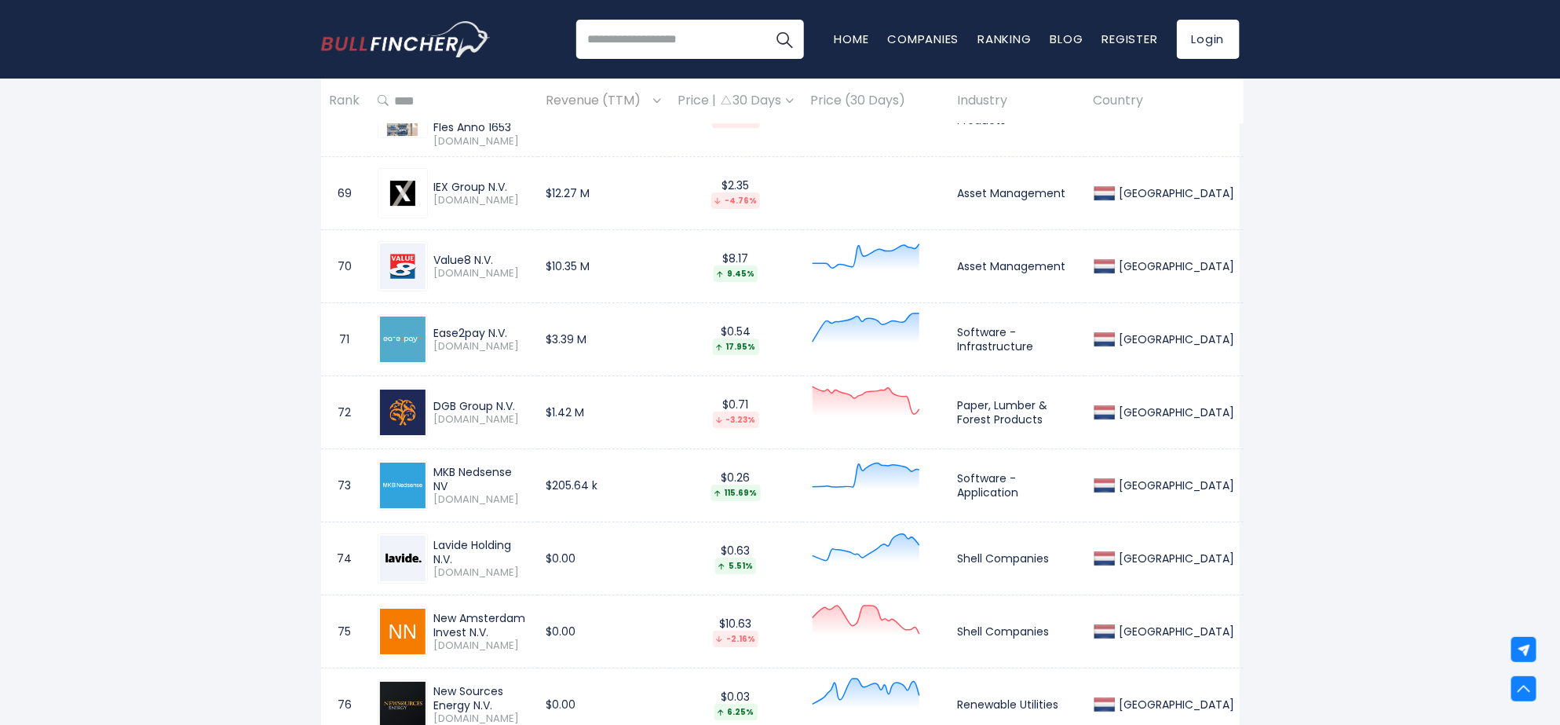
scroll to position [5771, 0]
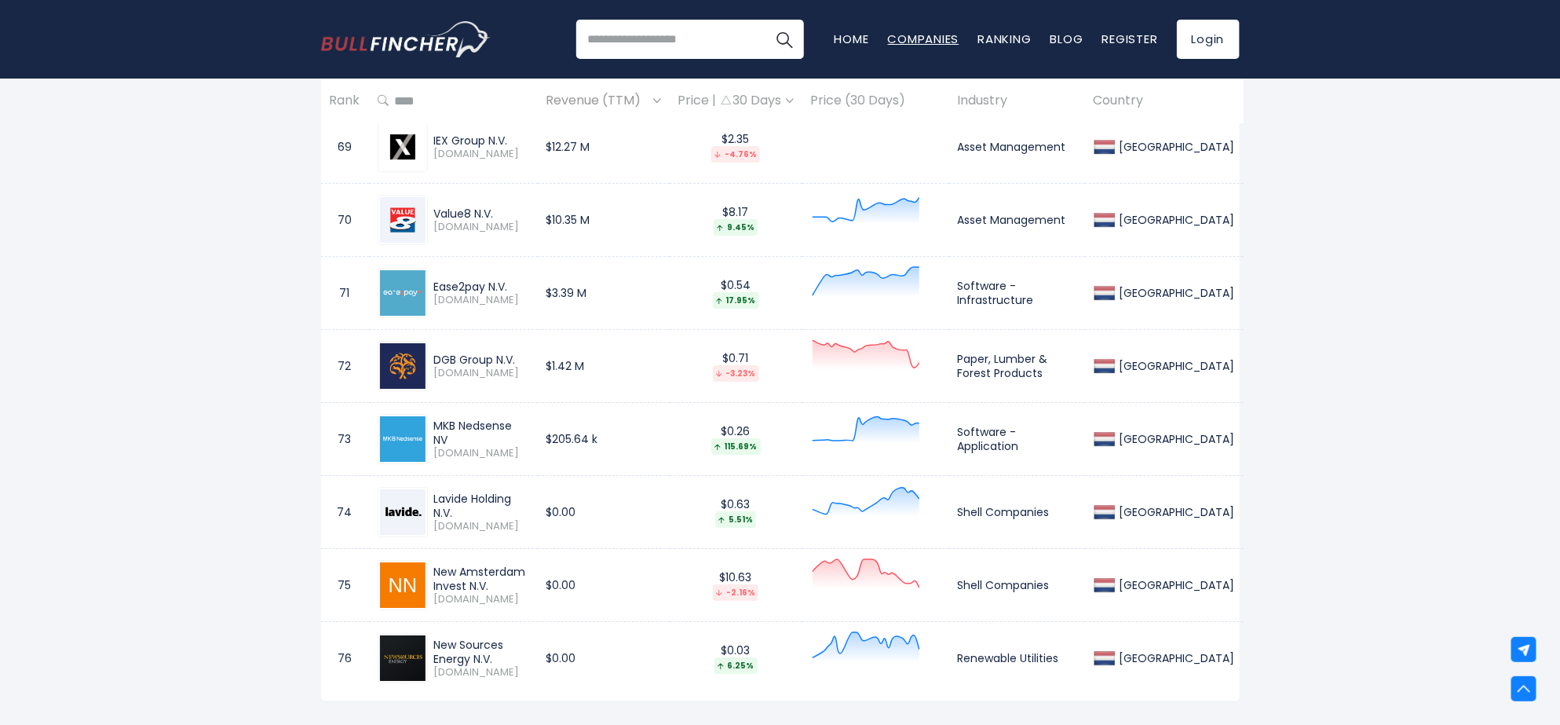
click at [932, 39] on link "Companies" at bounding box center [923, 39] width 71 height 16
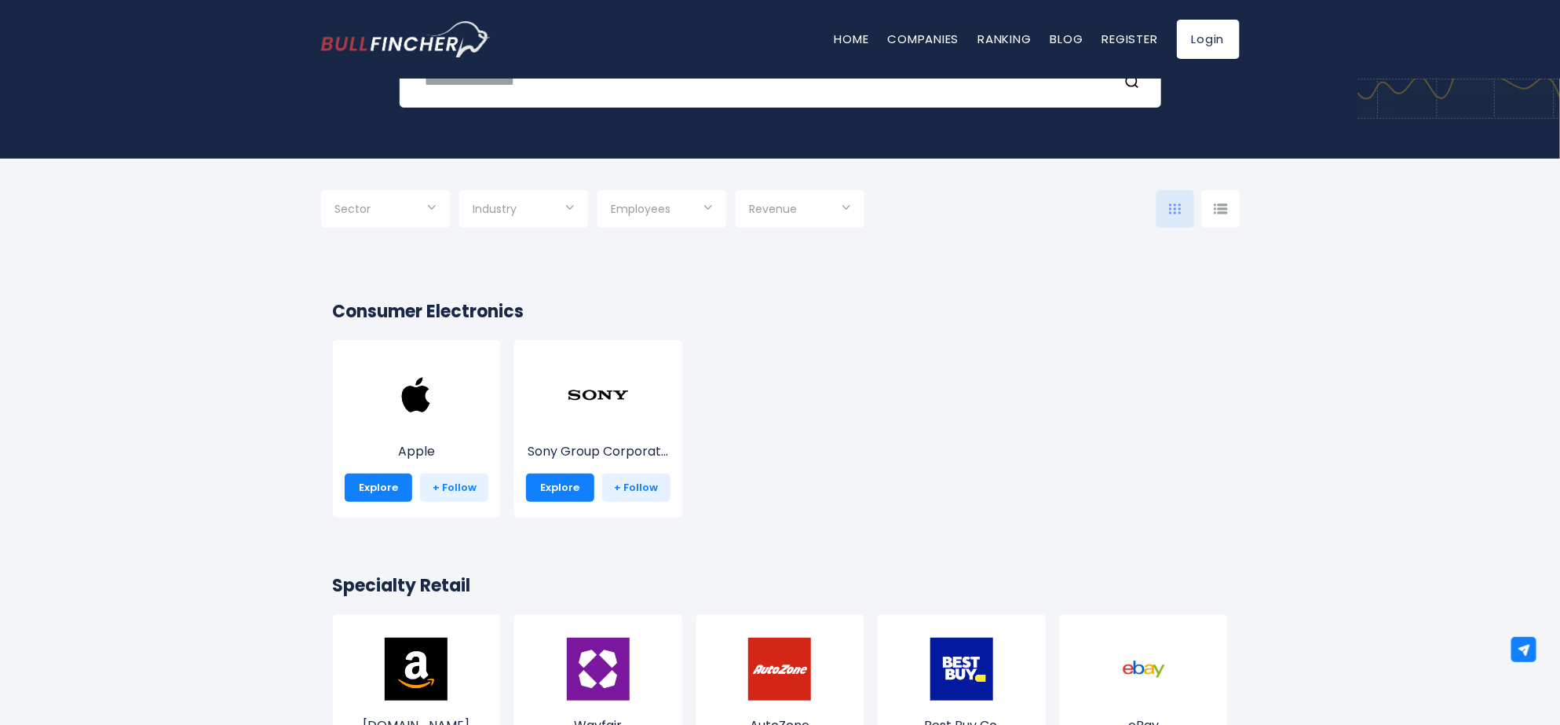
click at [853, 198] on div "Revenue" at bounding box center [800, 209] width 129 height 38
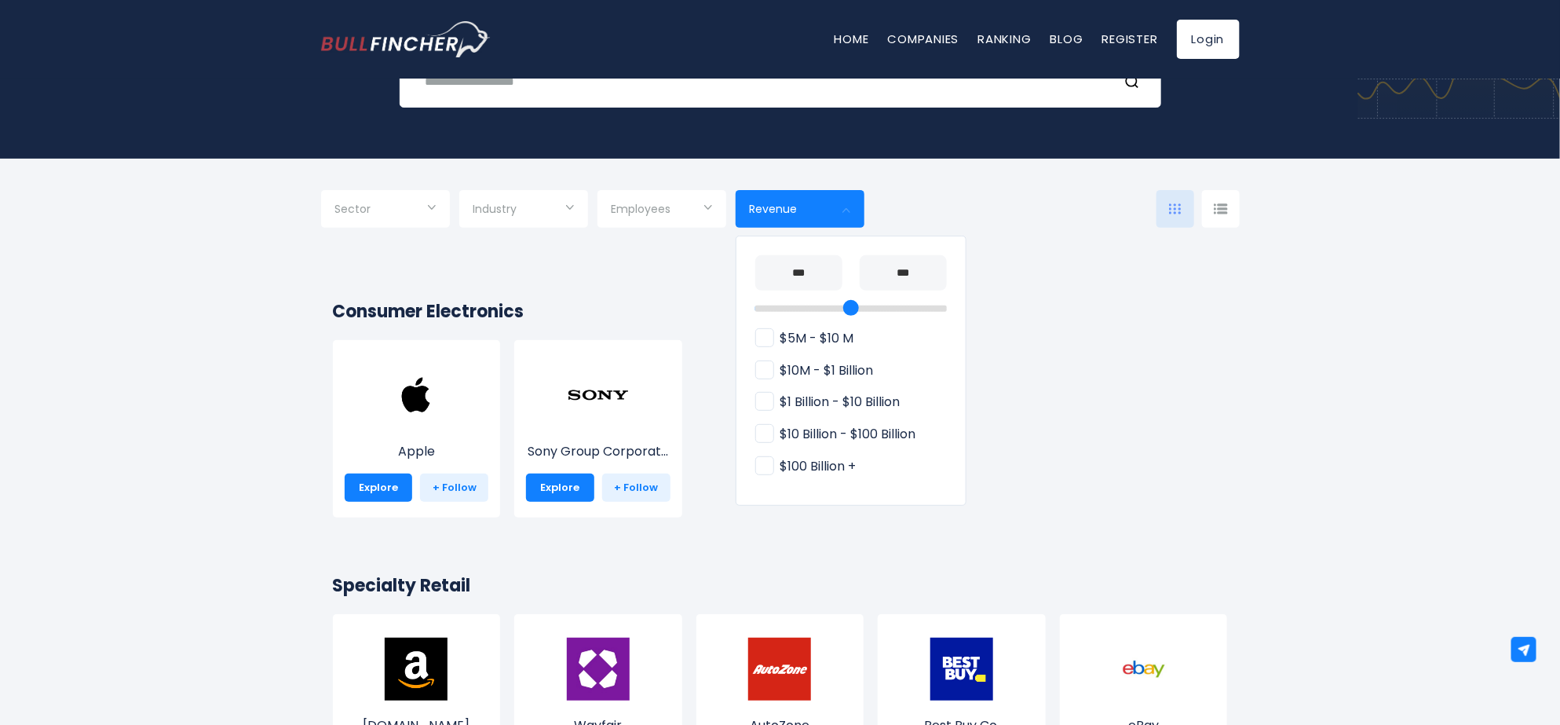
click at [816, 433] on span "$10 Billion - $100 Billion" at bounding box center [835, 434] width 161 height 16
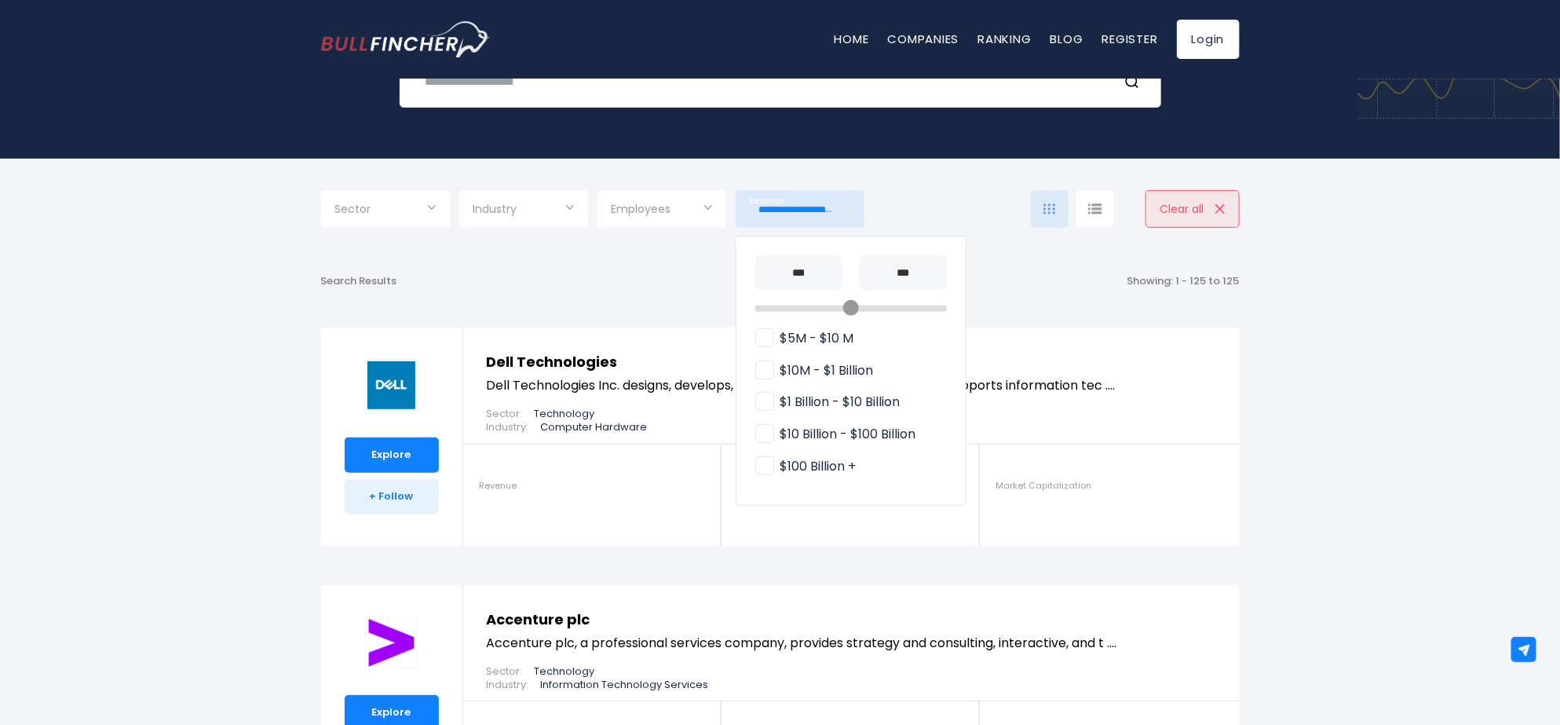
click at [212, 446] on div at bounding box center [780, 362] width 1560 height 725
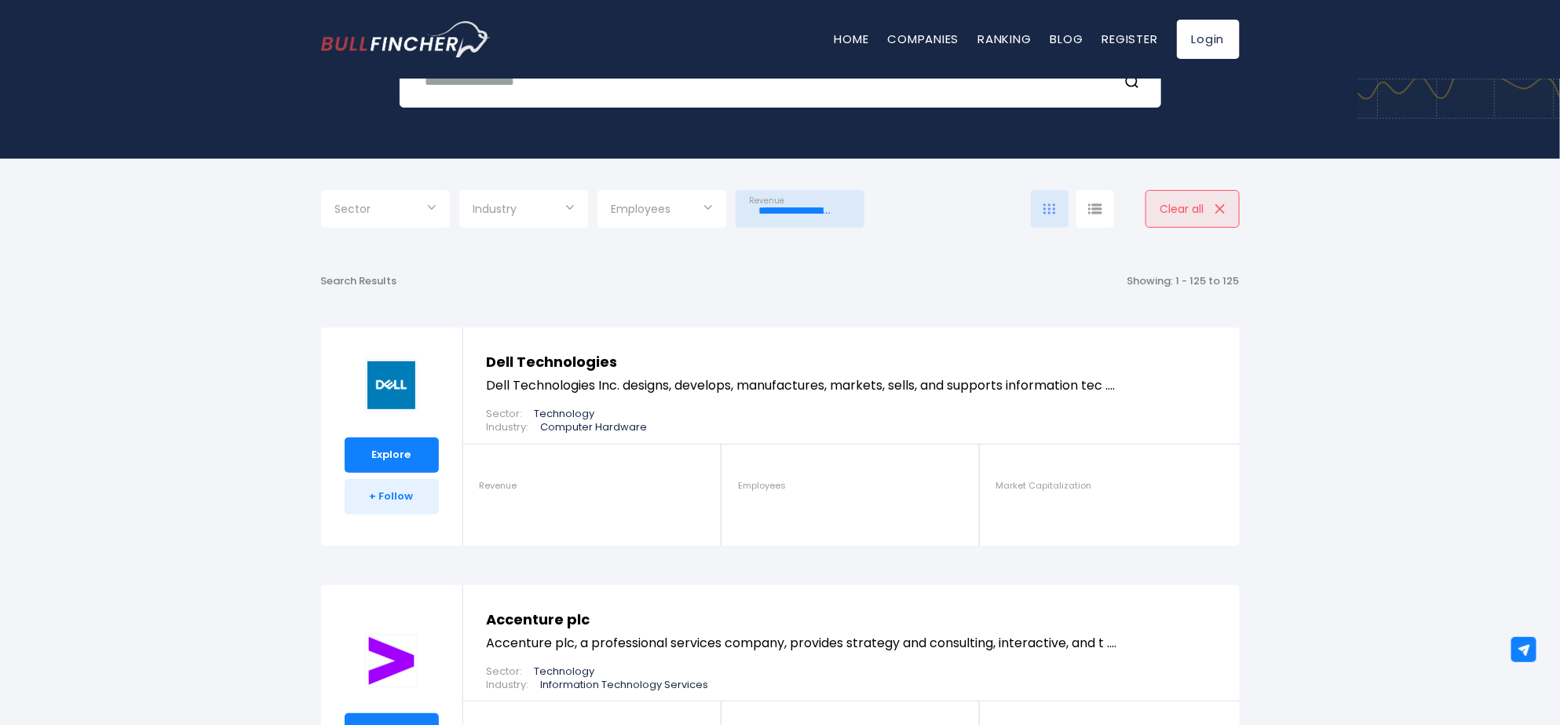
click at [440, 228] on div "Sector" at bounding box center [385, 209] width 129 height 38
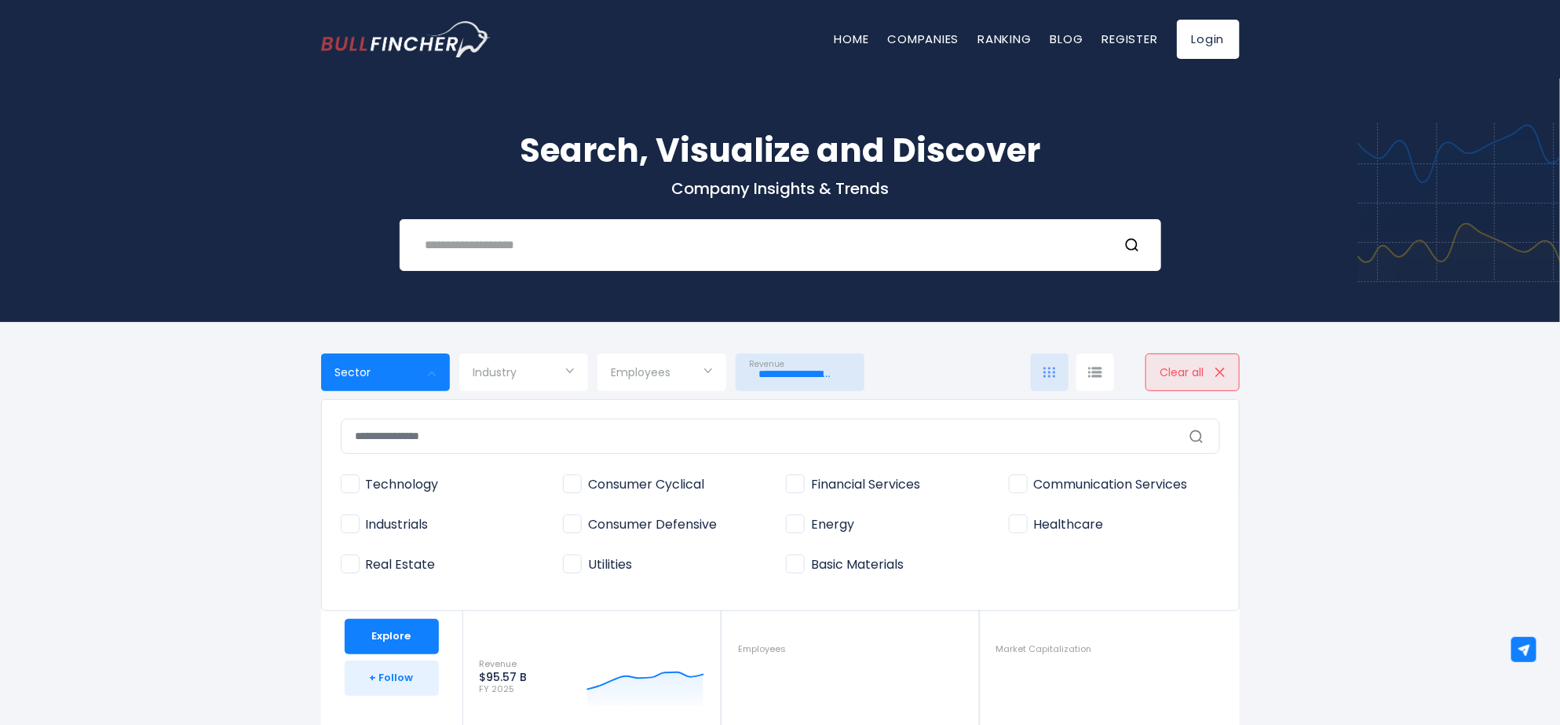
click at [250, 475] on div at bounding box center [780, 362] width 1560 height 725
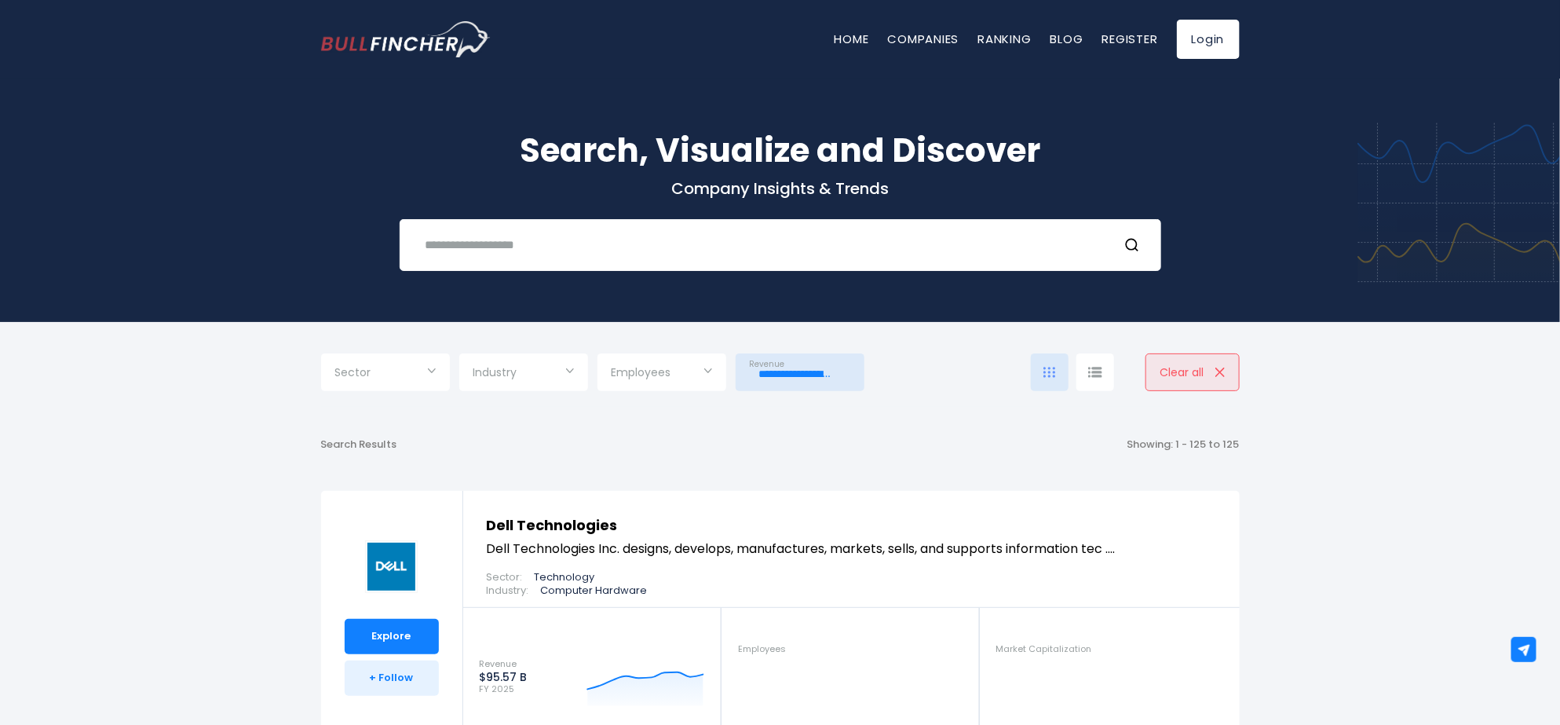
click at [575, 367] on div "Industry" at bounding box center [523, 372] width 129 height 38
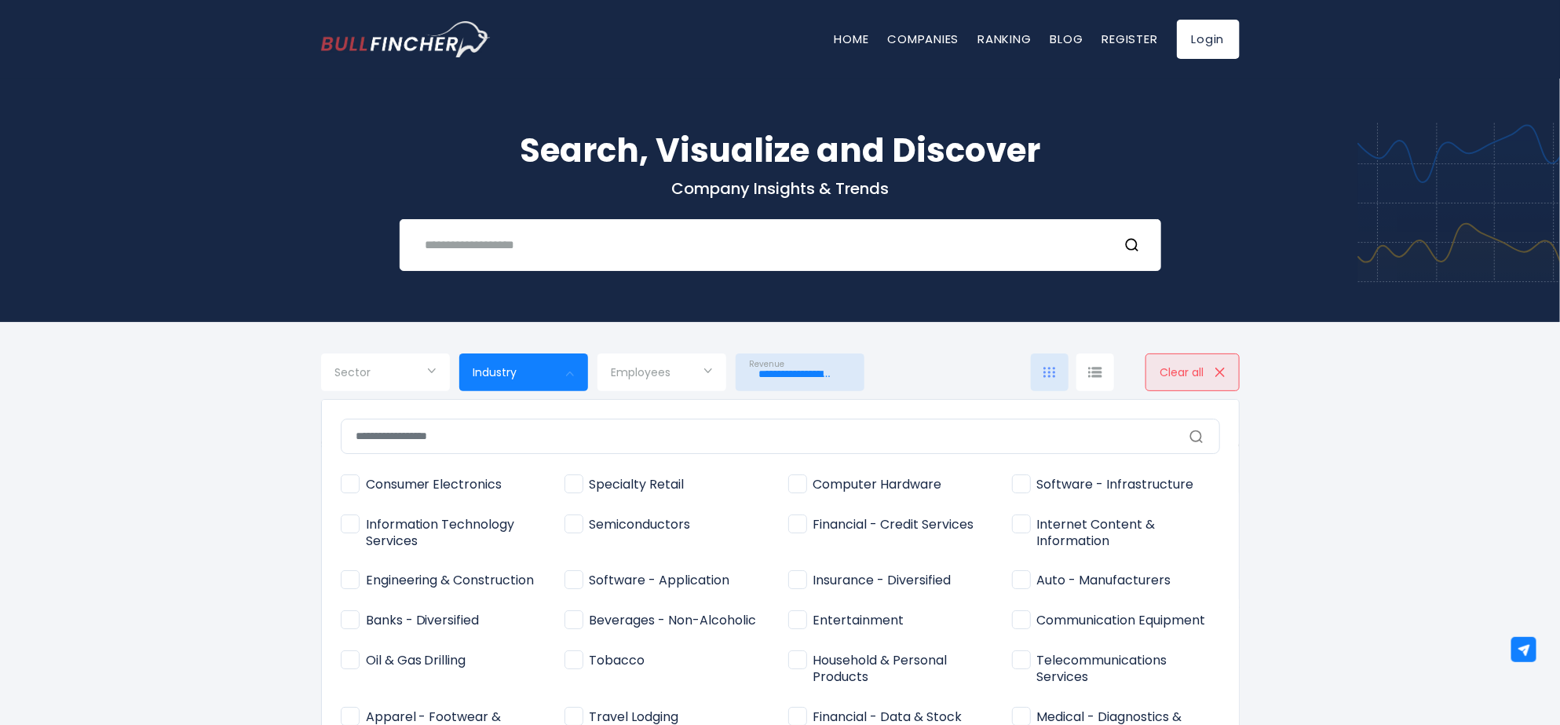
click at [268, 498] on div at bounding box center [780, 362] width 1560 height 725
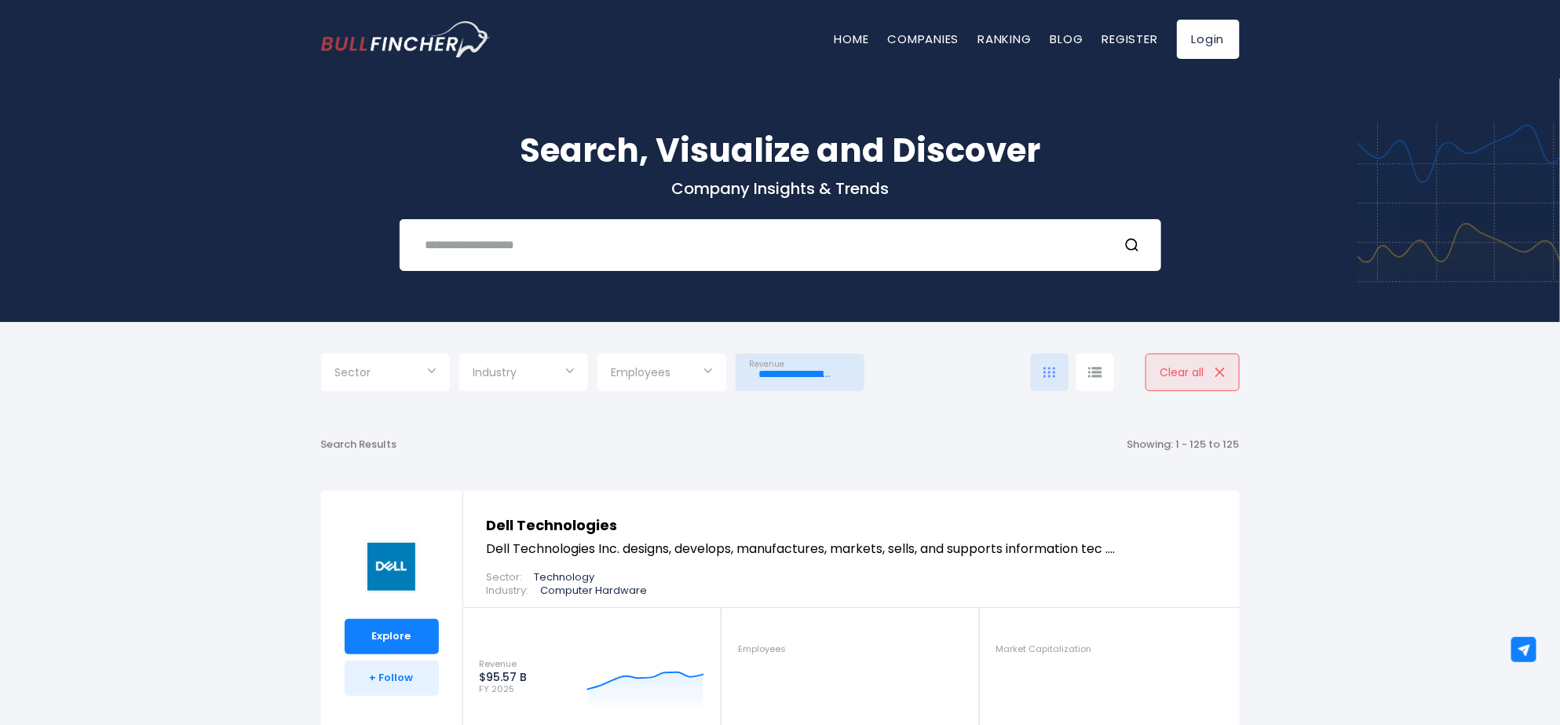
click at [1104, 373] on div at bounding box center [1095, 372] width 38 height 38
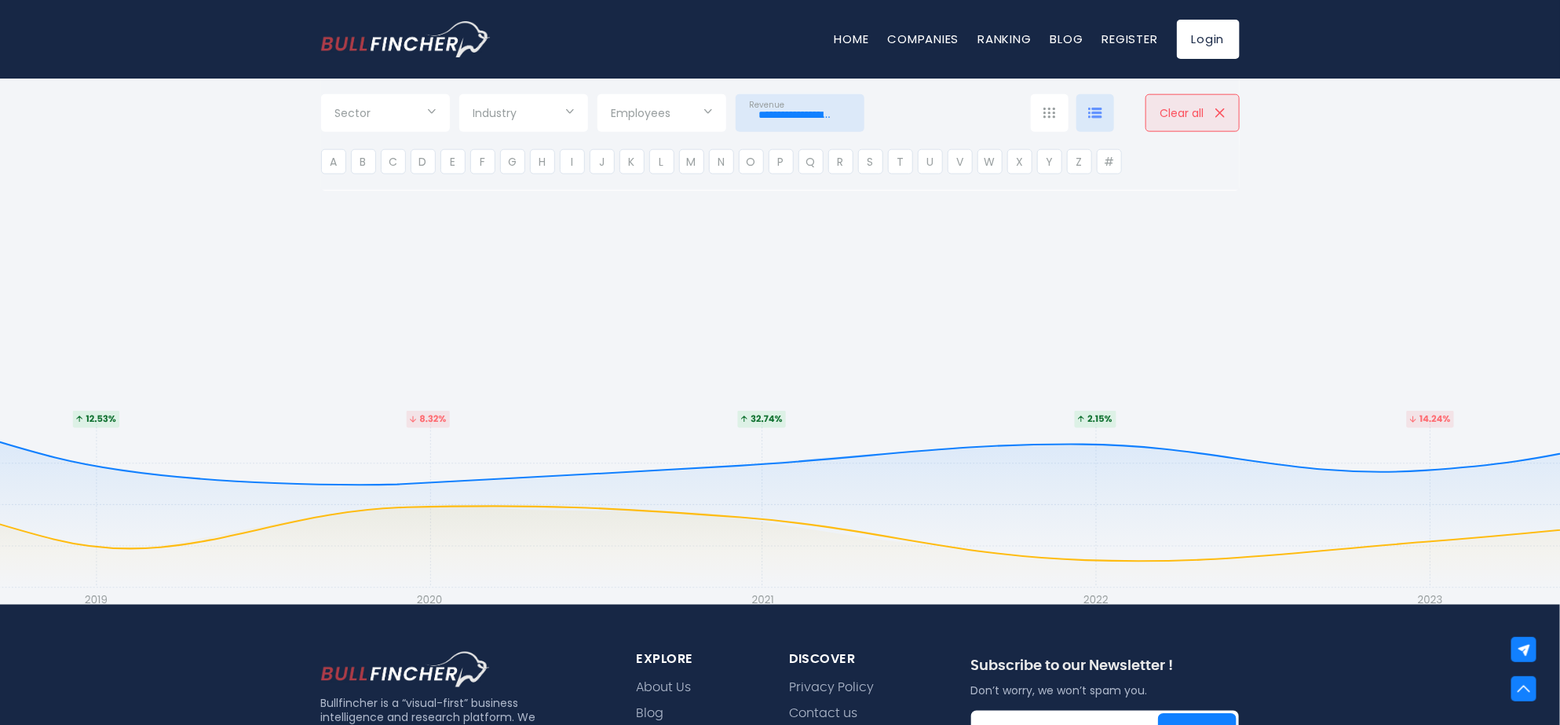
scroll to position [6859, 0]
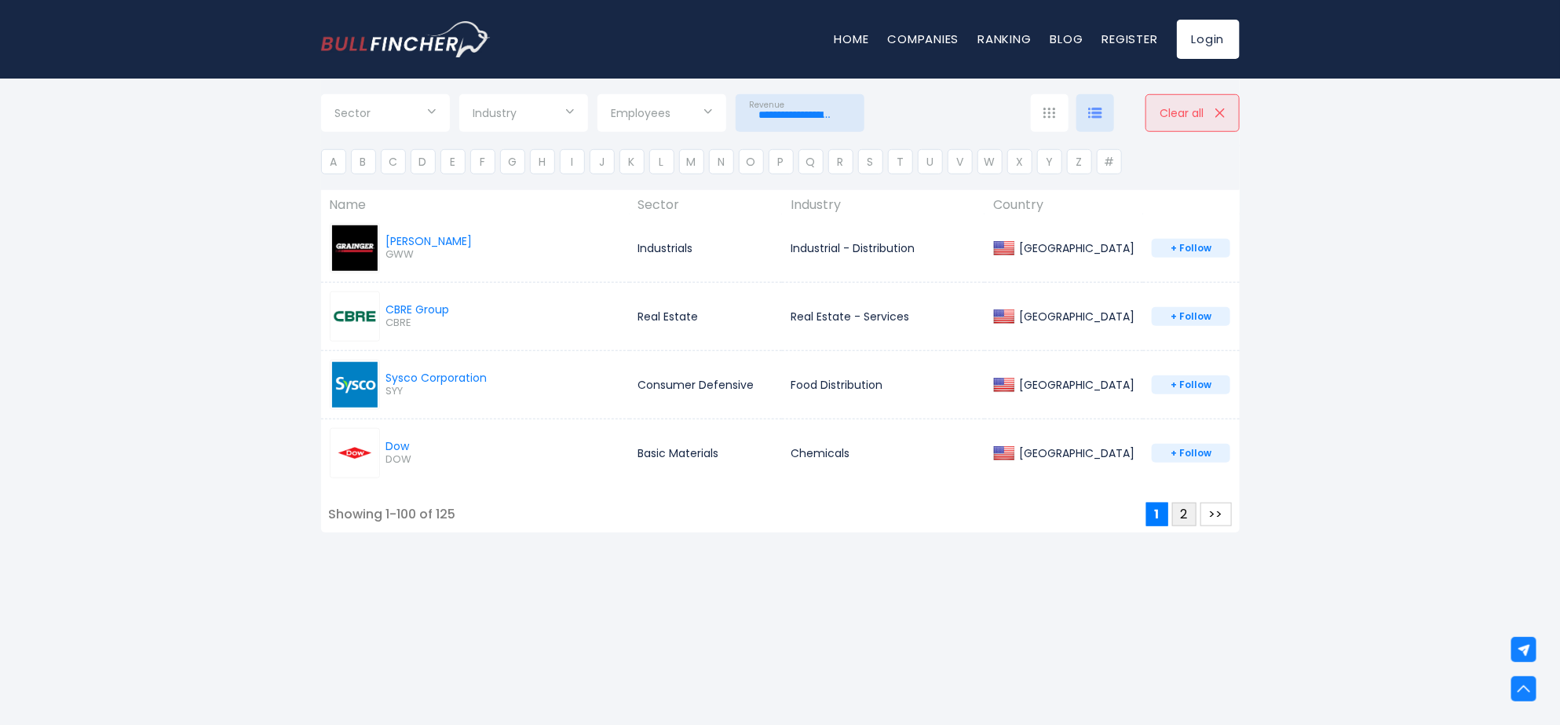
click at [1189, 526] on button "2" at bounding box center [1184, 514] width 24 height 24
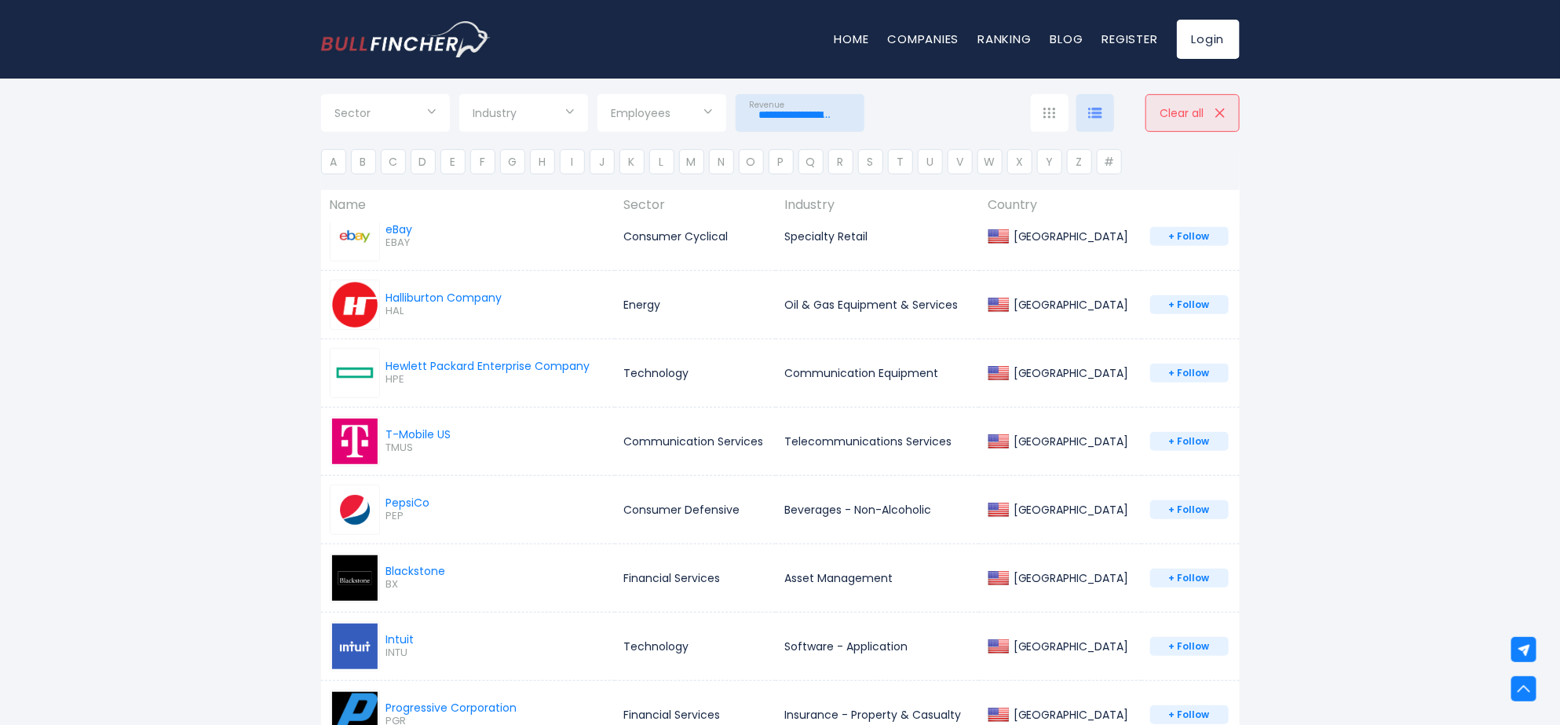
scroll to position [0, 0]
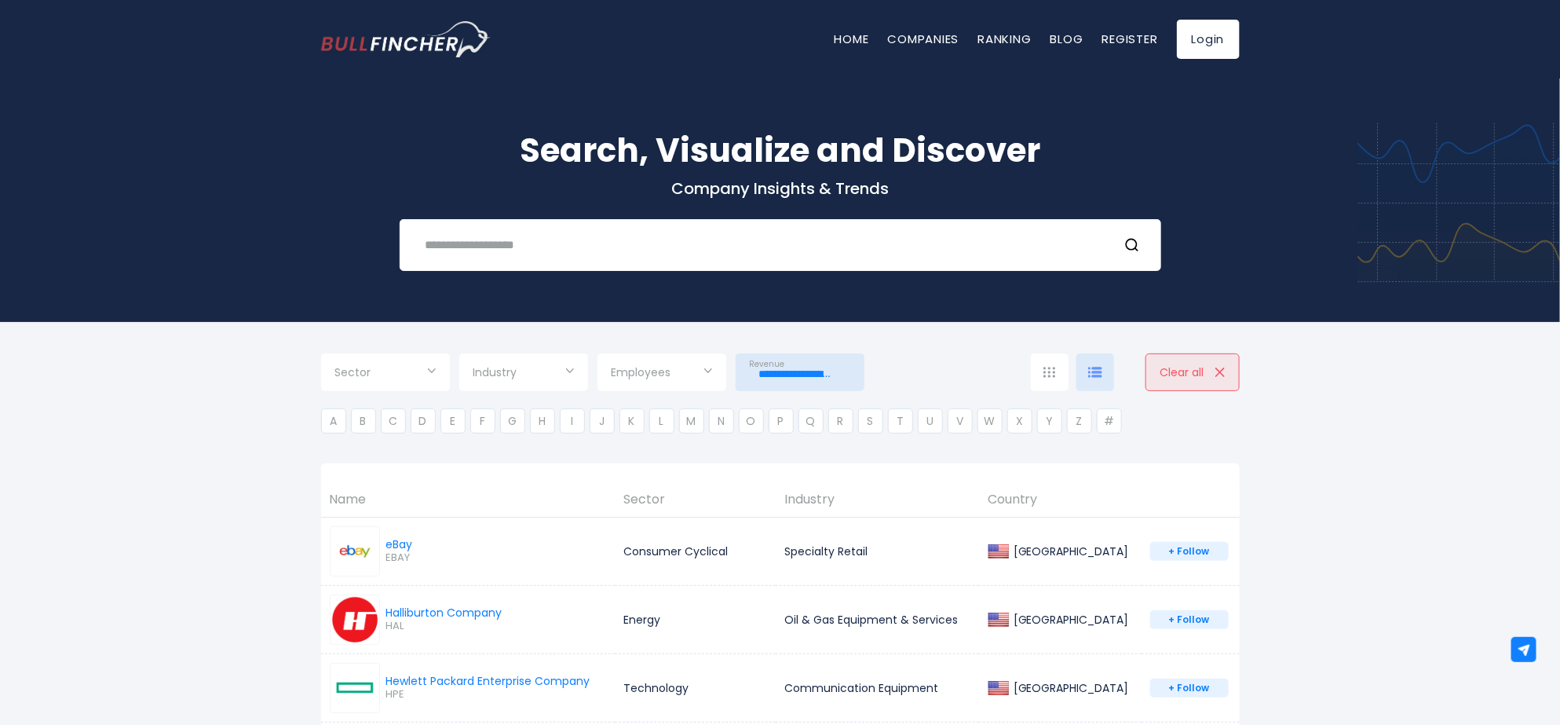
click at [819, 378] on input "**********" at bounding box center [800, 374] width 100 height 28
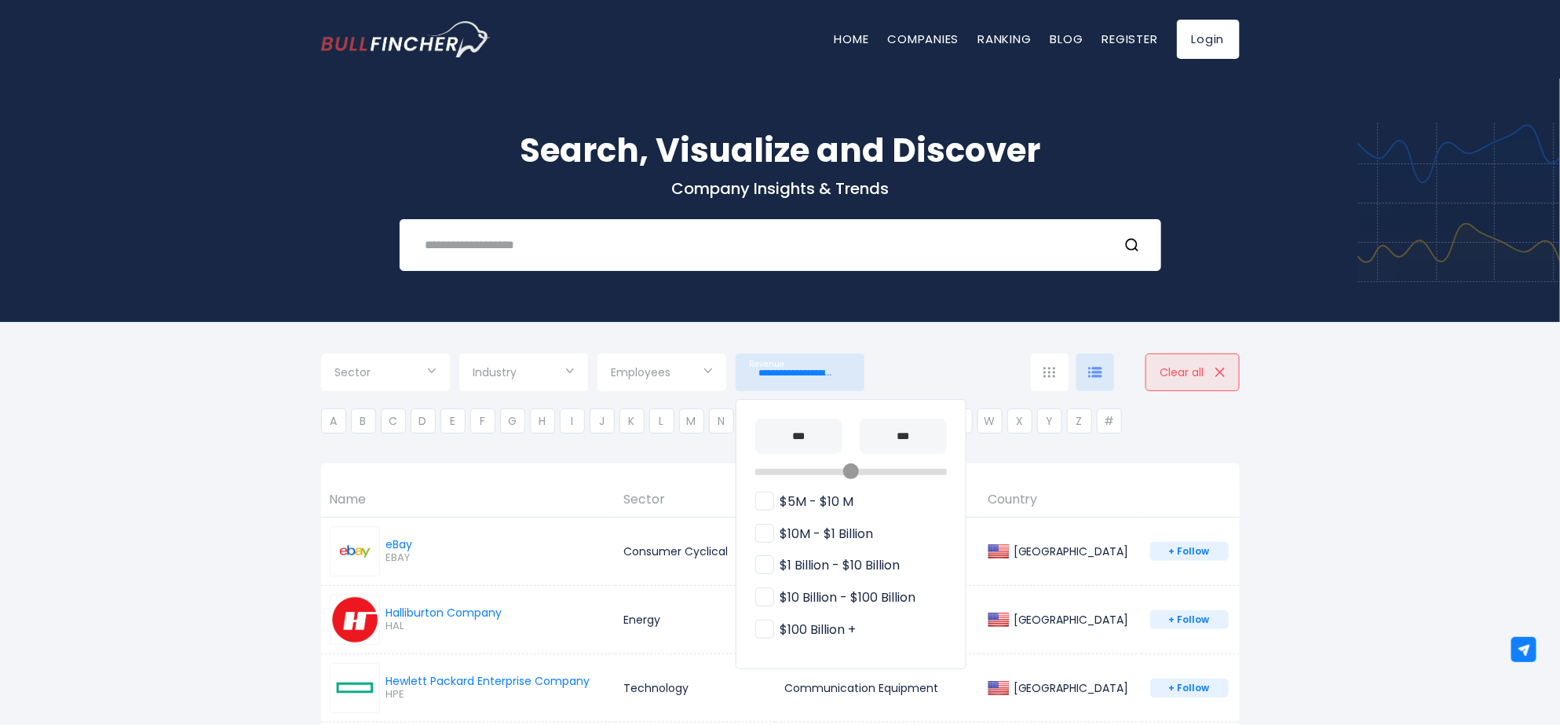
click at [838, 626] on span "$100 Billion +" at bounding box center [805, 630] width 101 height 16
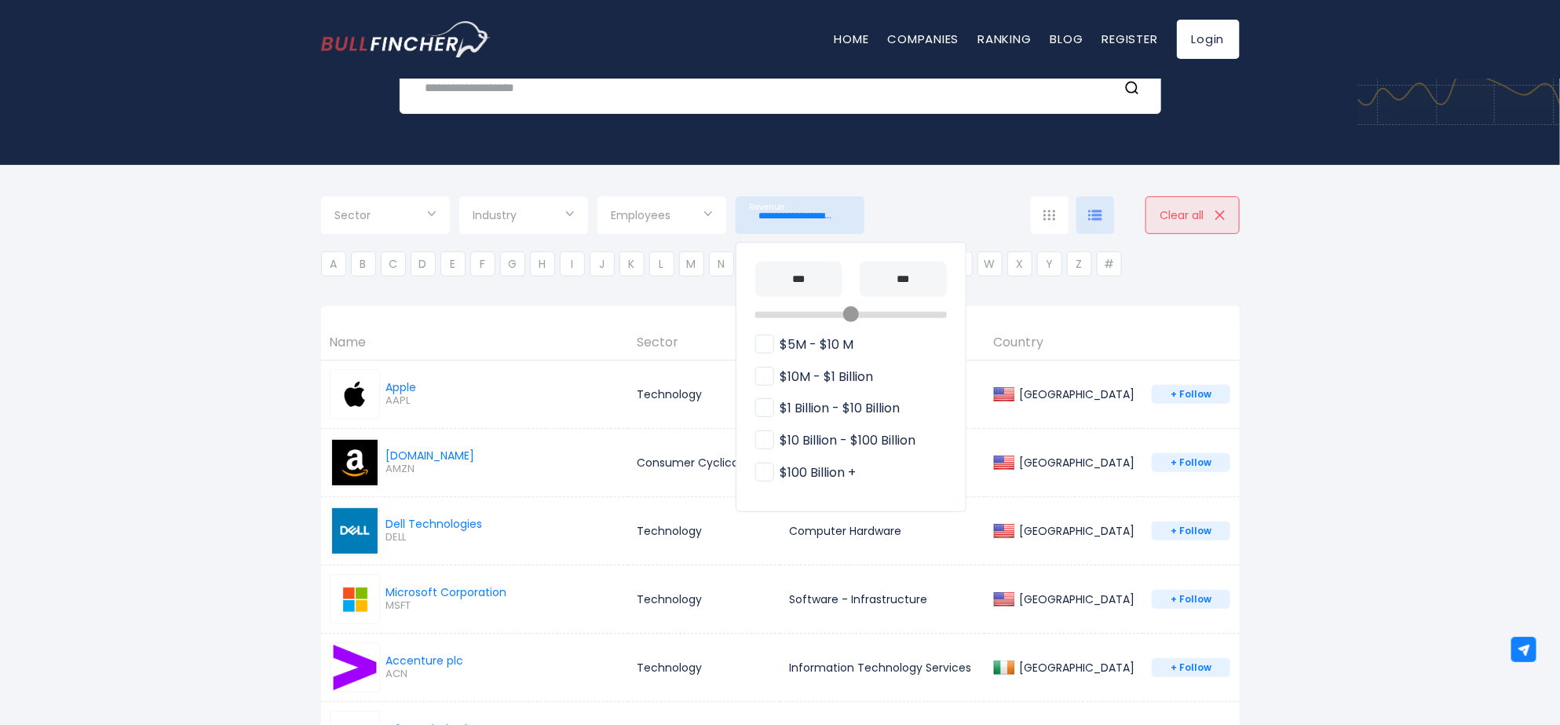
scroll to position [974, 0]
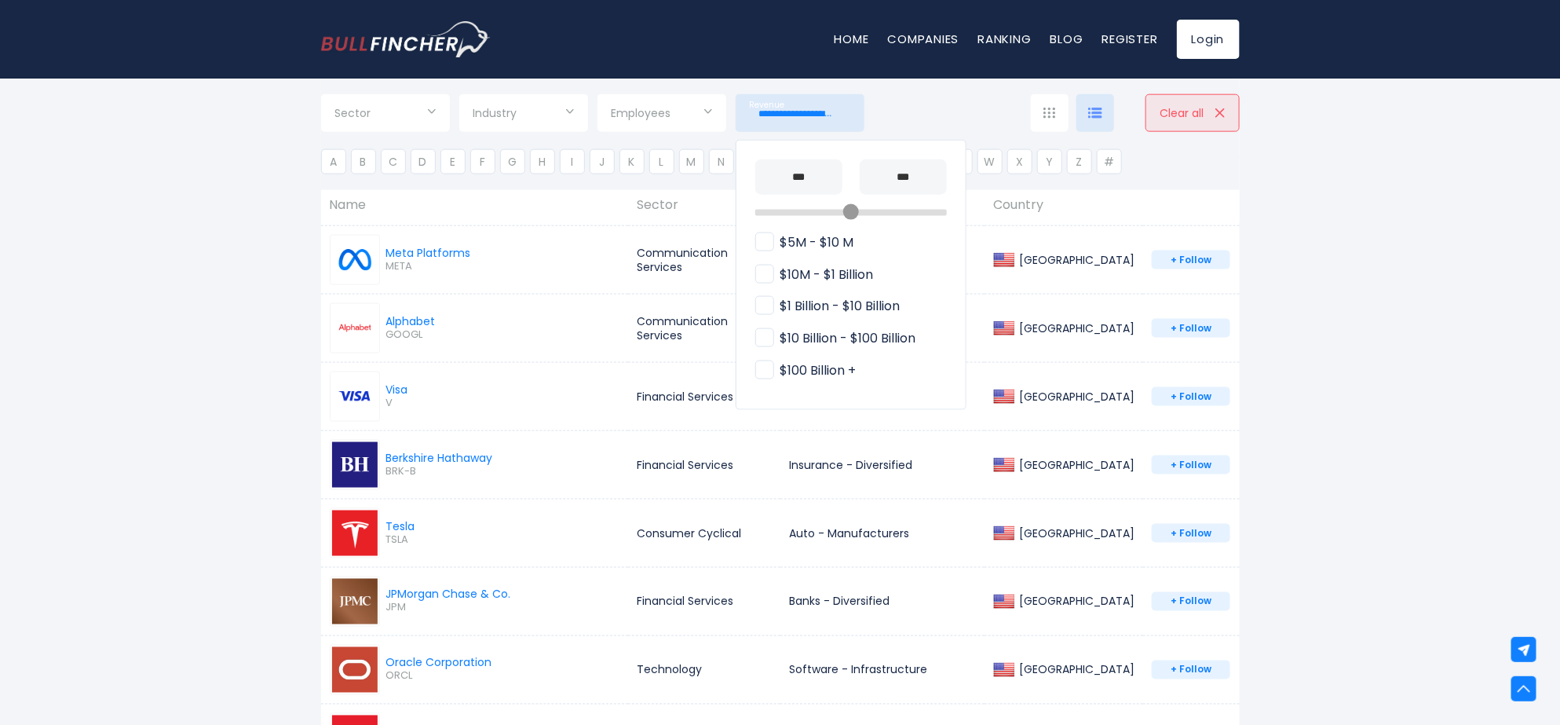
click at [770, 338] on span "$10 Billion - $100 Billion" at bounding box center [835, 338] width 161 height 16
type input "**********"
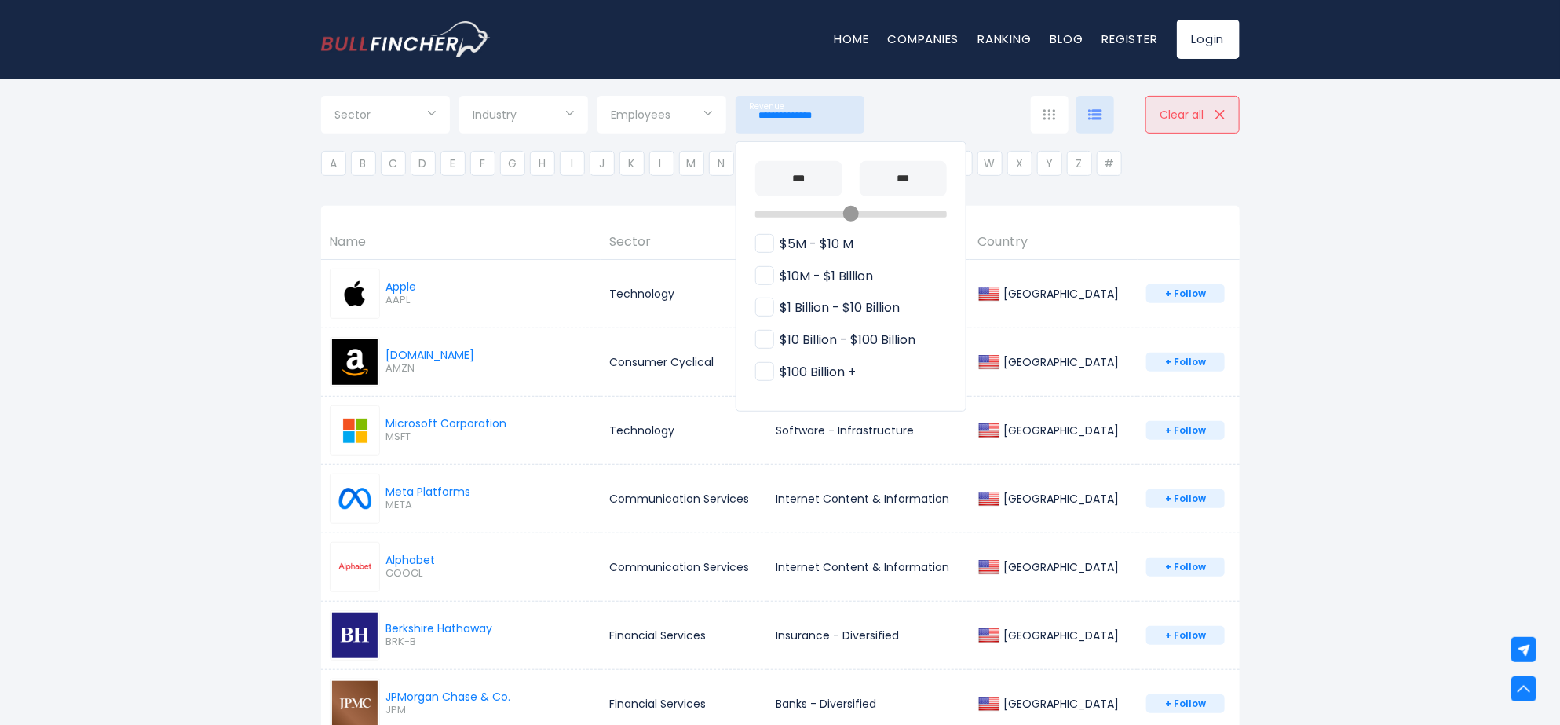
scroll to position [157, 0]
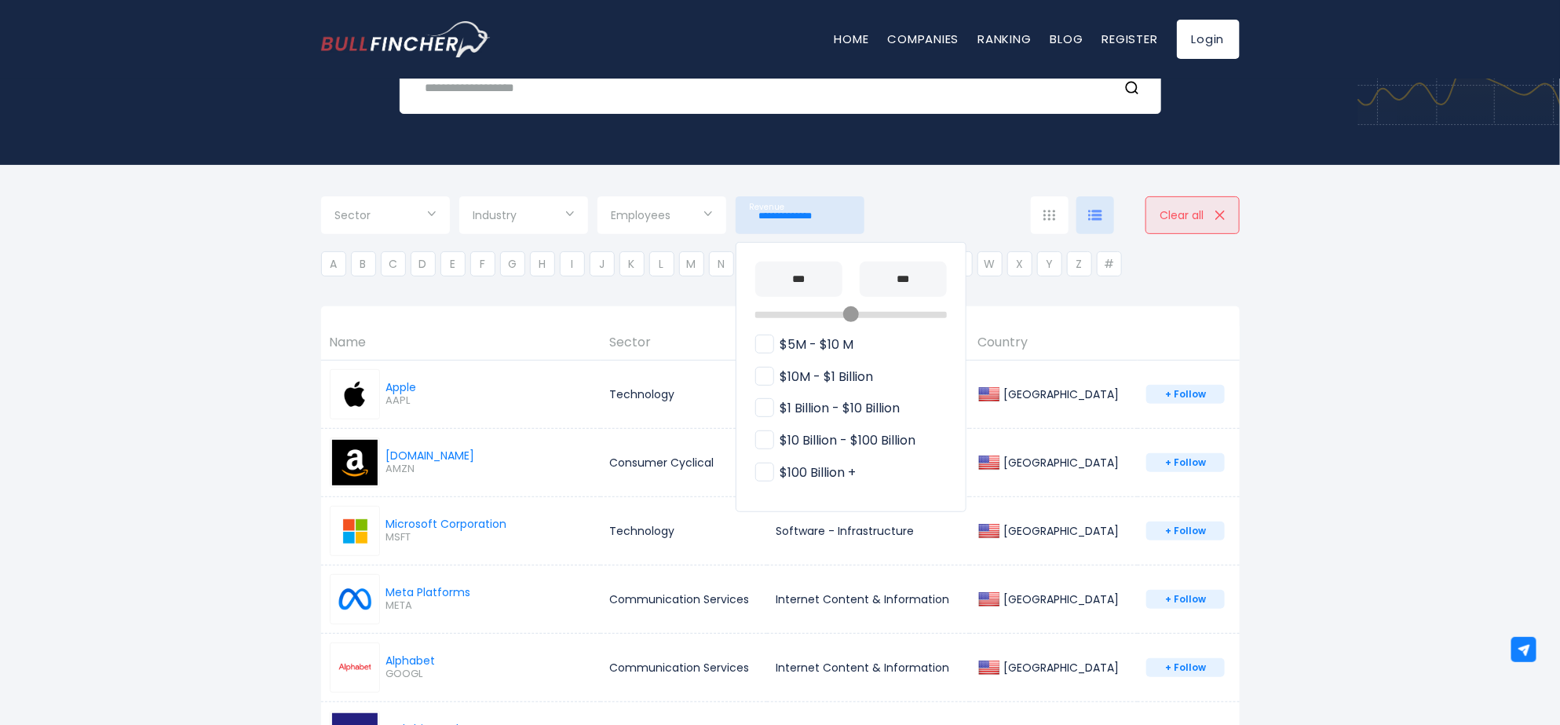
click at [1292, 288] on div at bounding box center [780, 362] width 1560 height 725
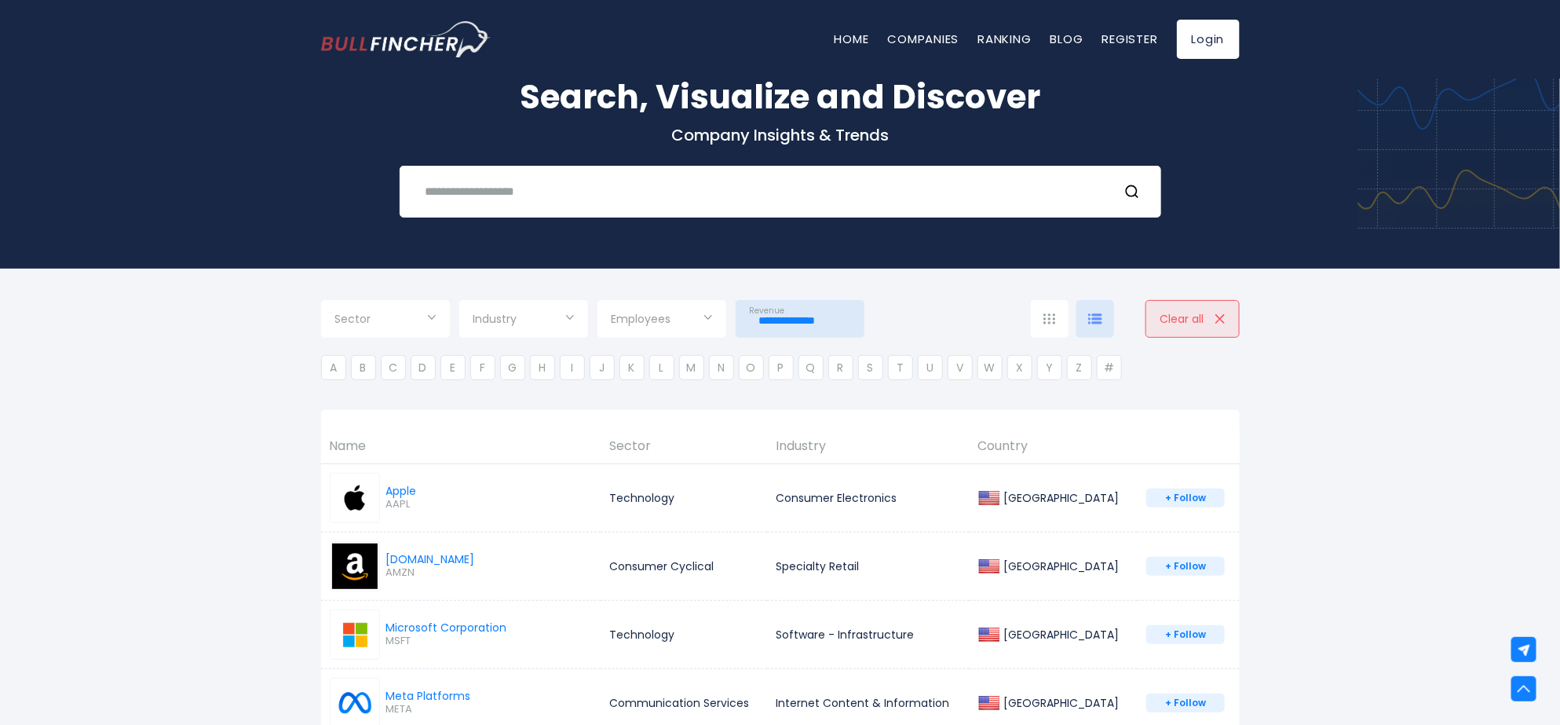
scroll to position [49, 0]
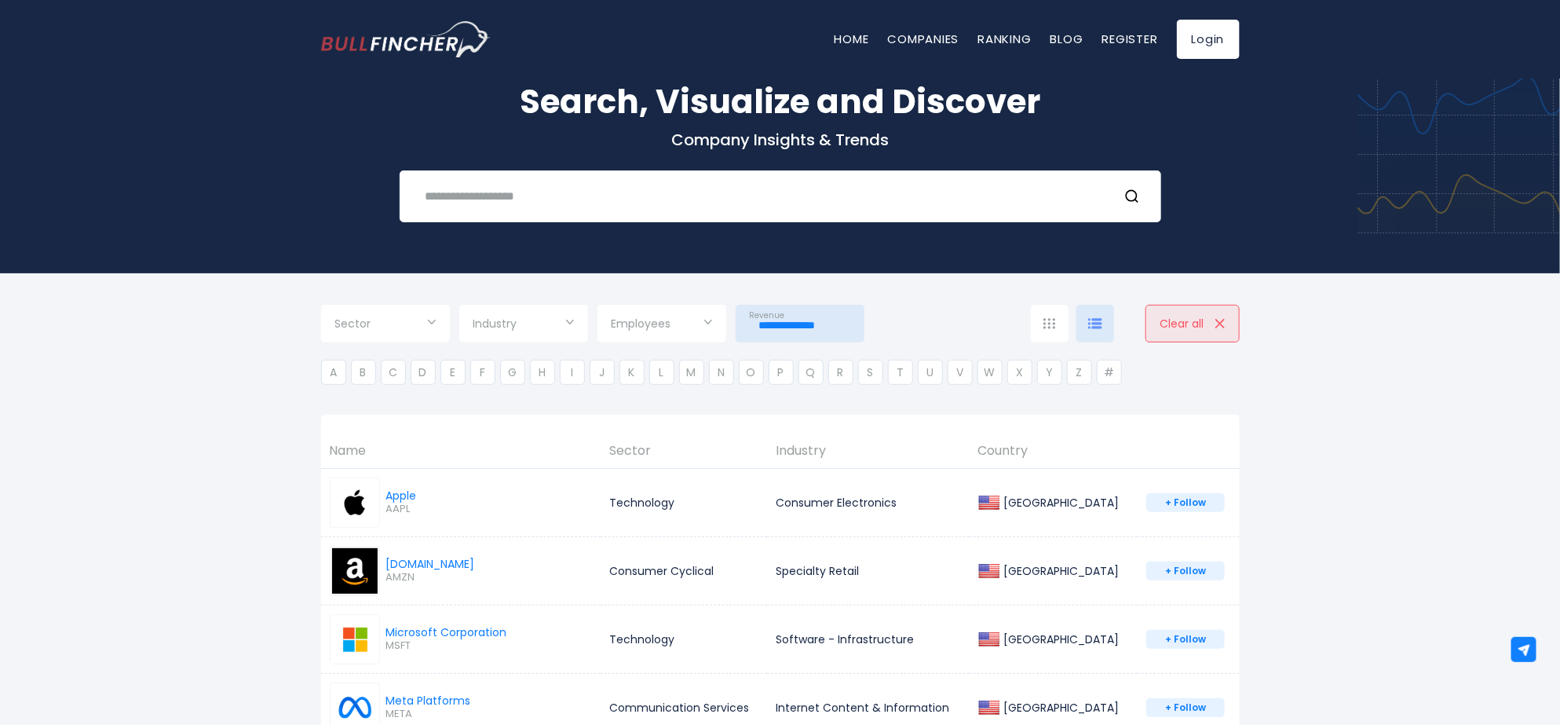
click at [822, 324] on input "**********" at bounding box center [800, 325] width 100 height 28
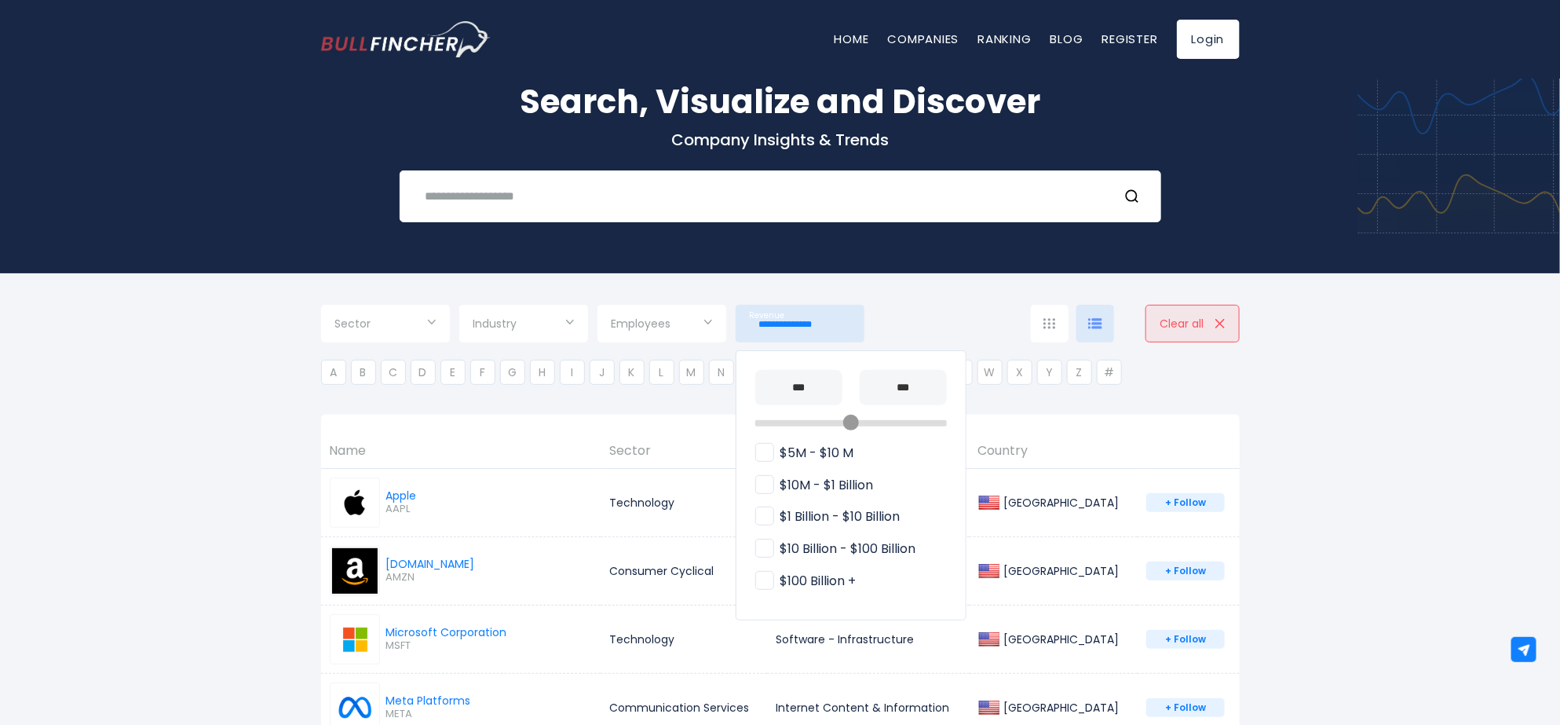
click at [777, 585] on span "$100 Billion +" at bounding box center [805, 581] width 101 height 16
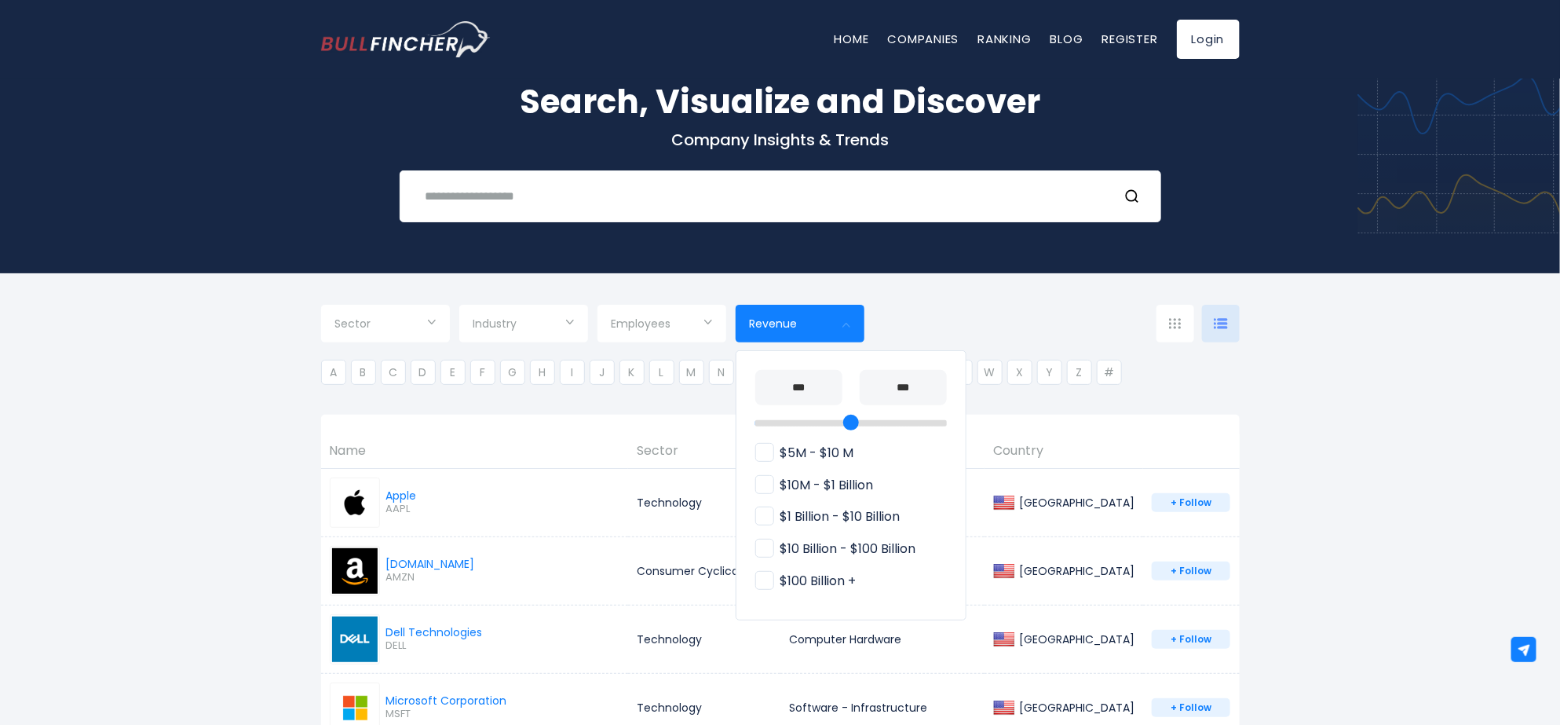
scroll to position [157, 0]
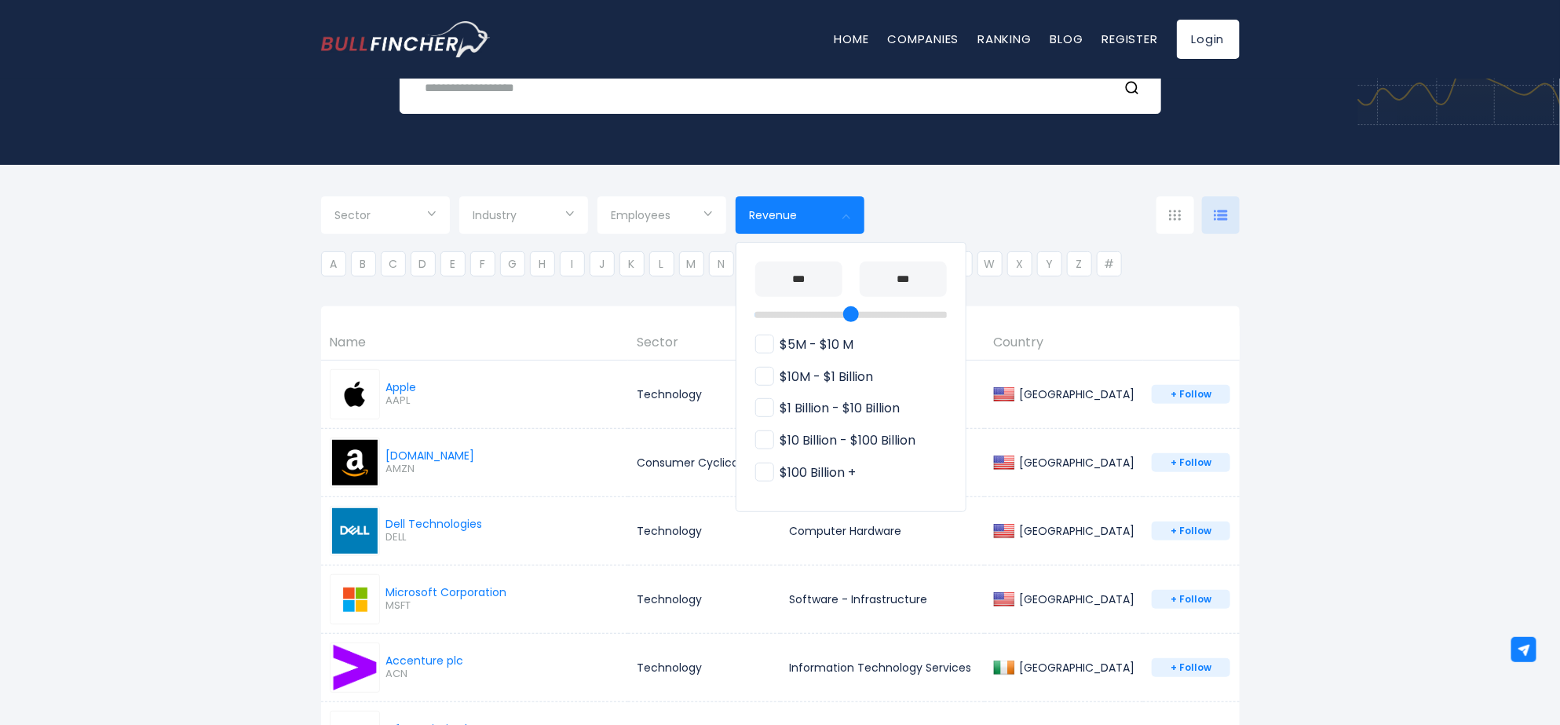
click at [763, 440] on span "$10 Billion - $100 Billion" at bounding box center [835, 441] width 161 height 16
type input "**********"
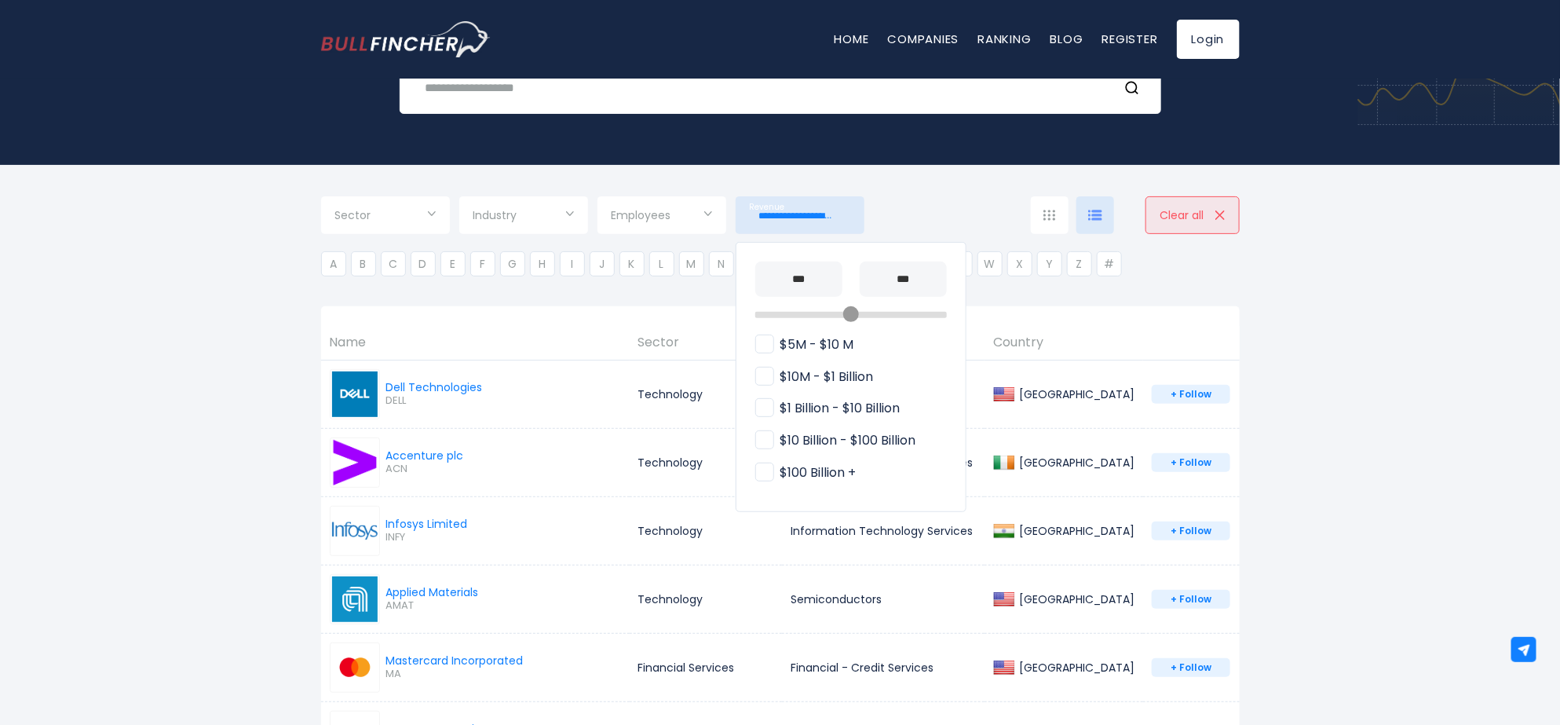
click at [1343, 463] on div at bounding box center [780, 362] width 1560 height 725
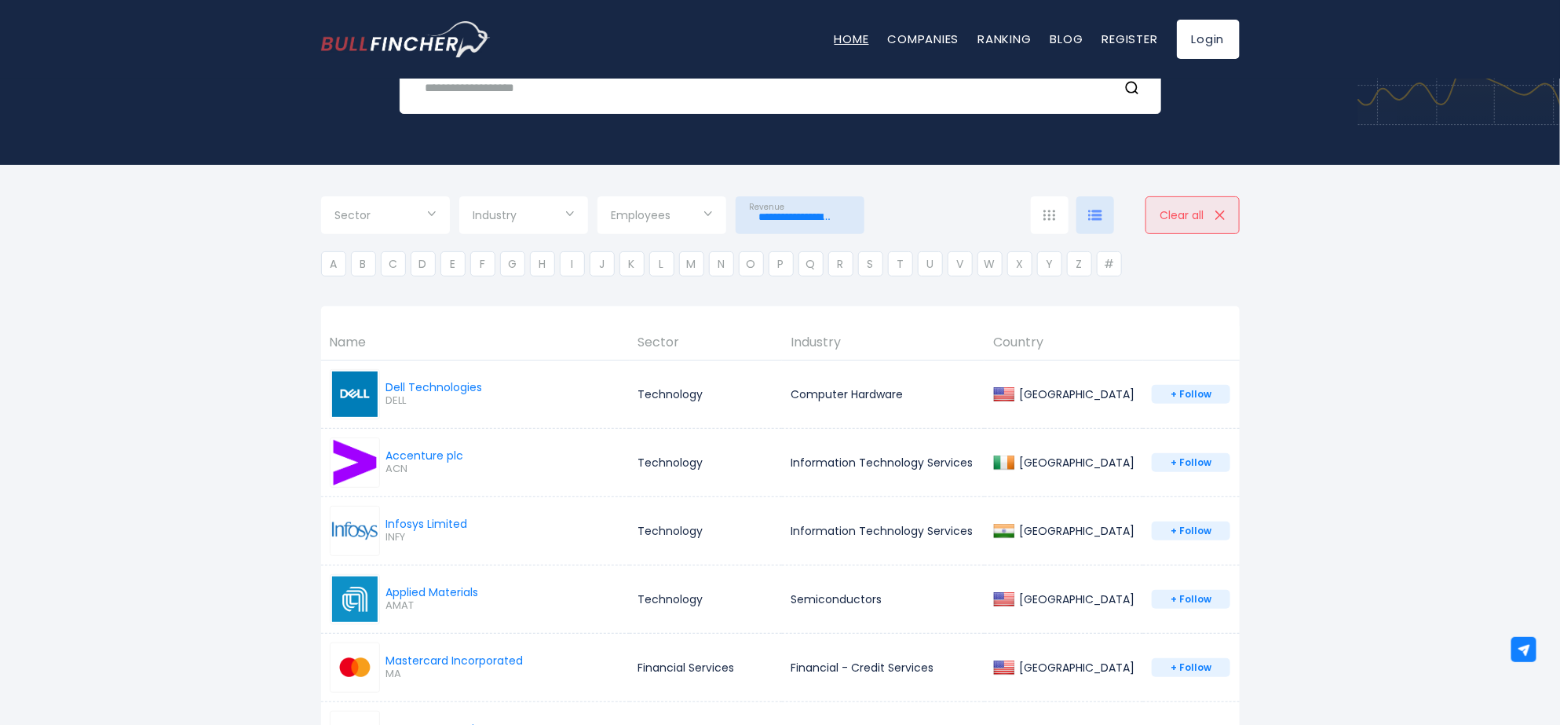
click at [846, 36] on link "Home" at bounding box center [851, 39] width 35 height 16
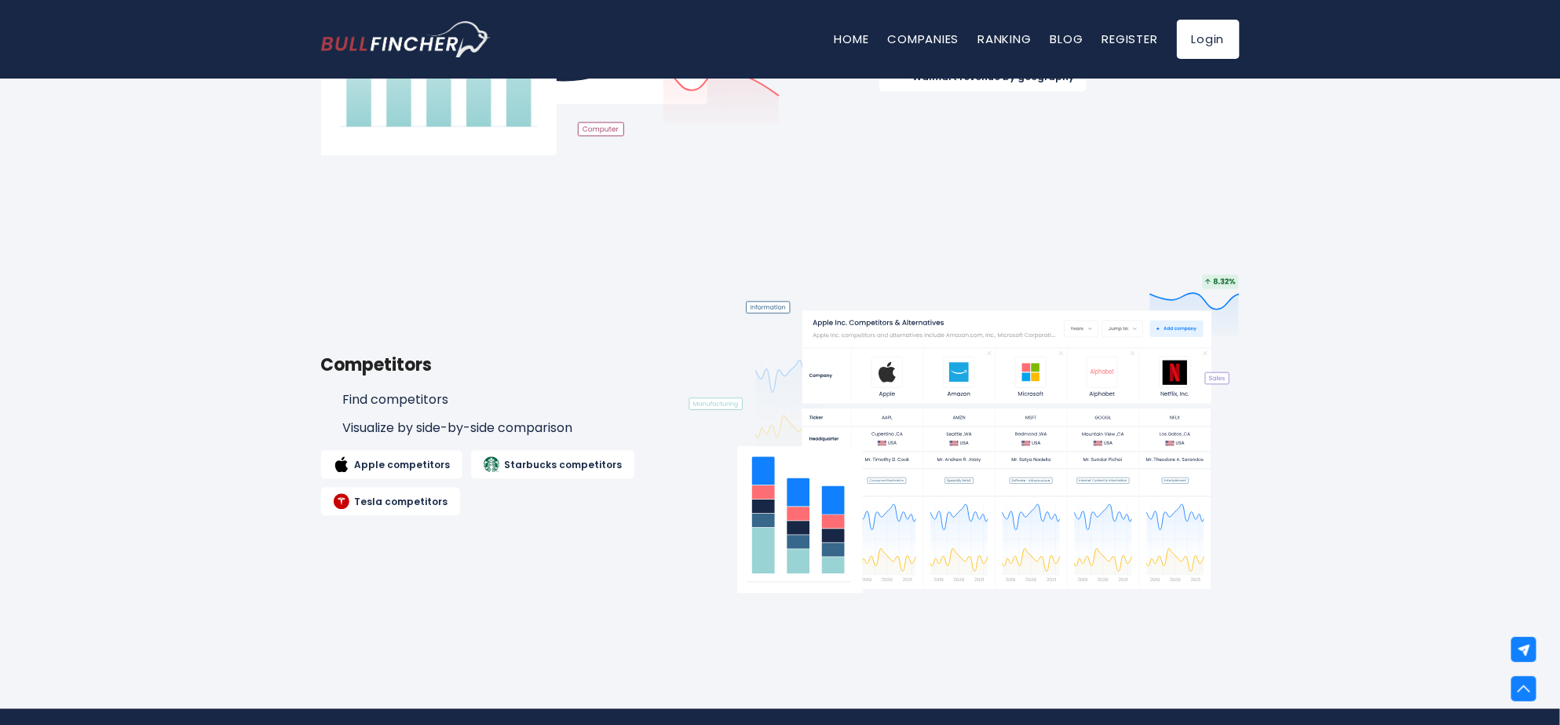
scroll to position [1798, 0]
